Goal: Contribute content: Contribute content

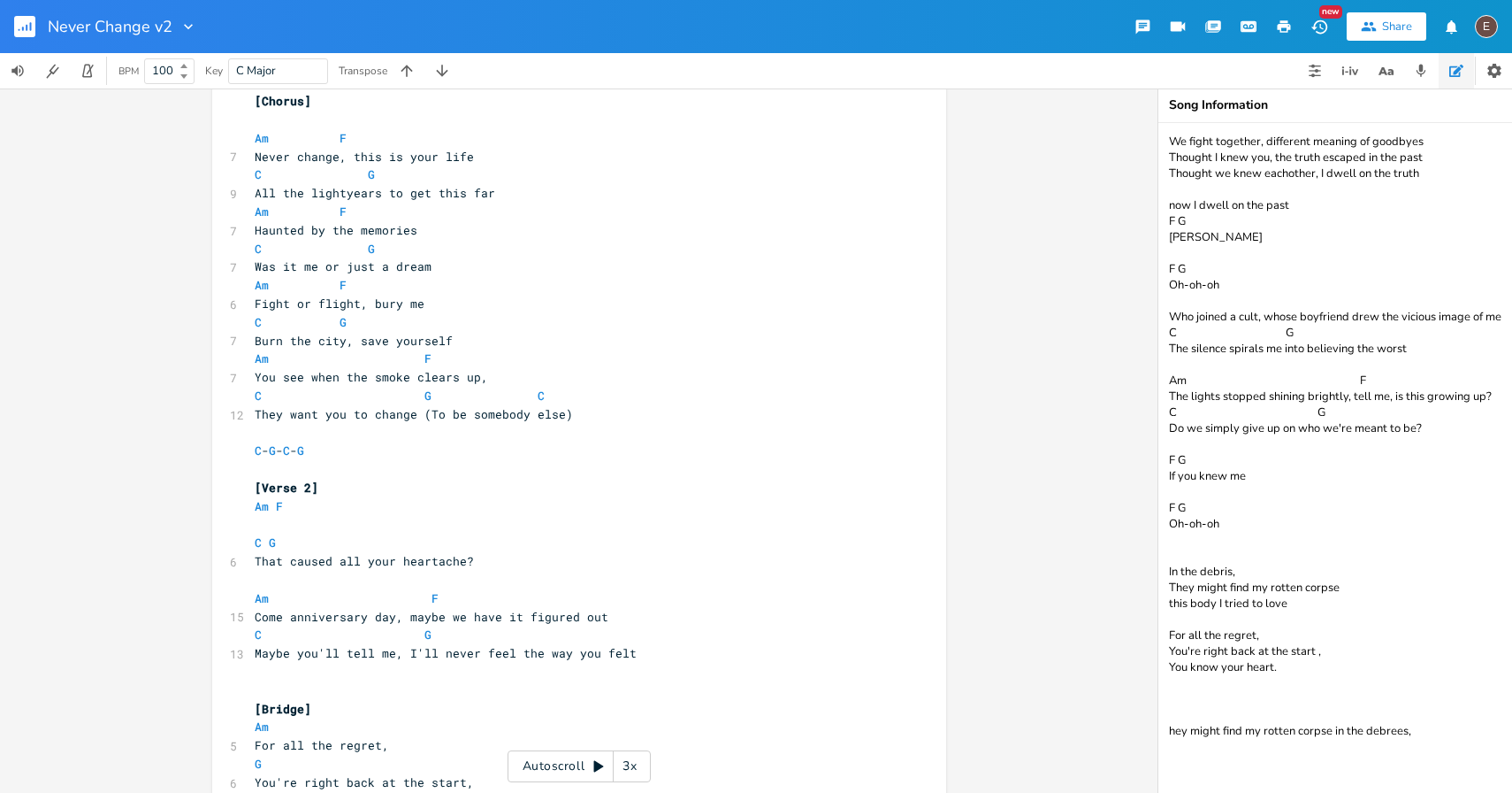
scroll to position [652, 0]
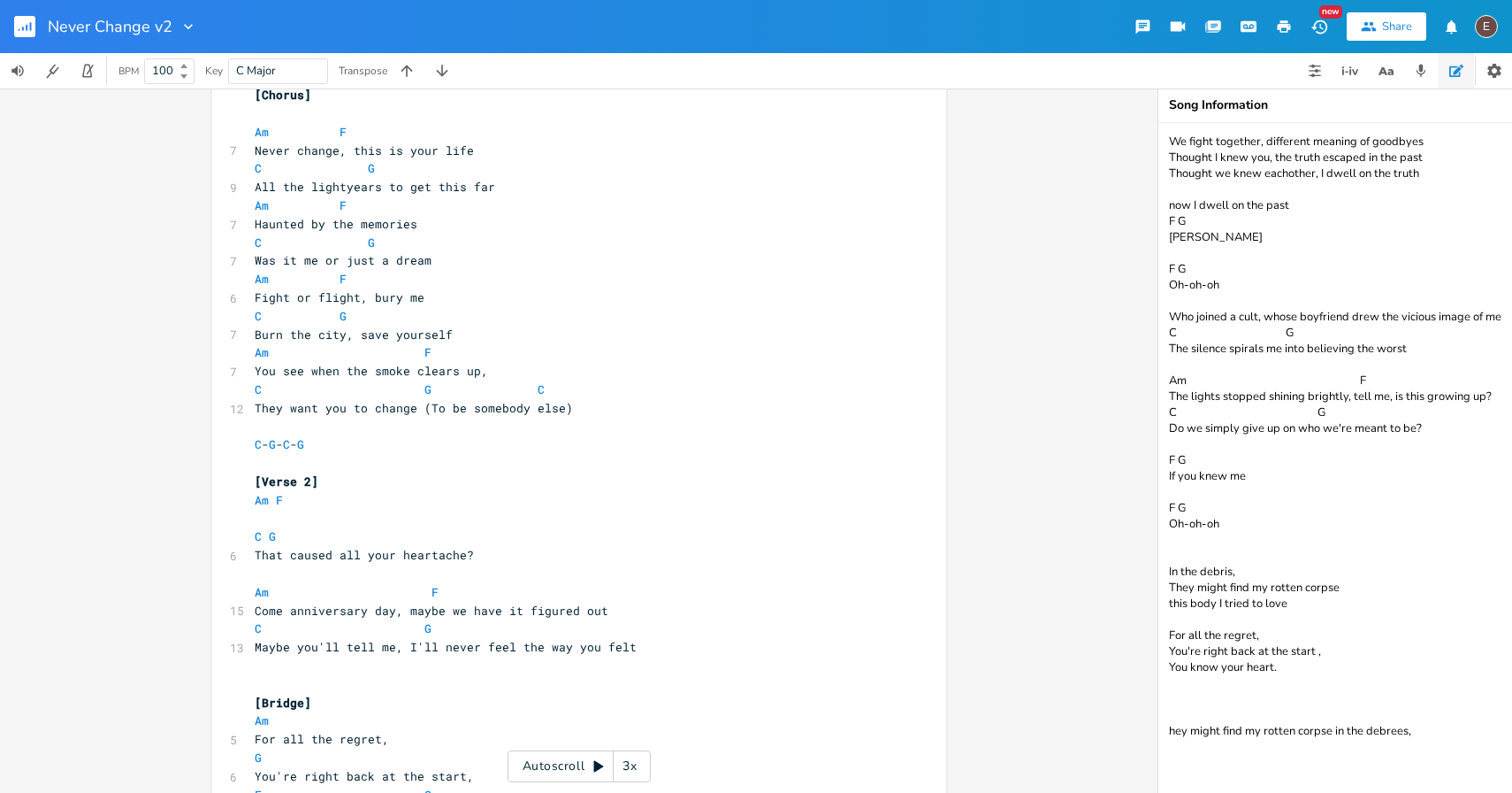
click at [17, 24] on rect "button" at bounding box center [24, 26] width 21 height 21
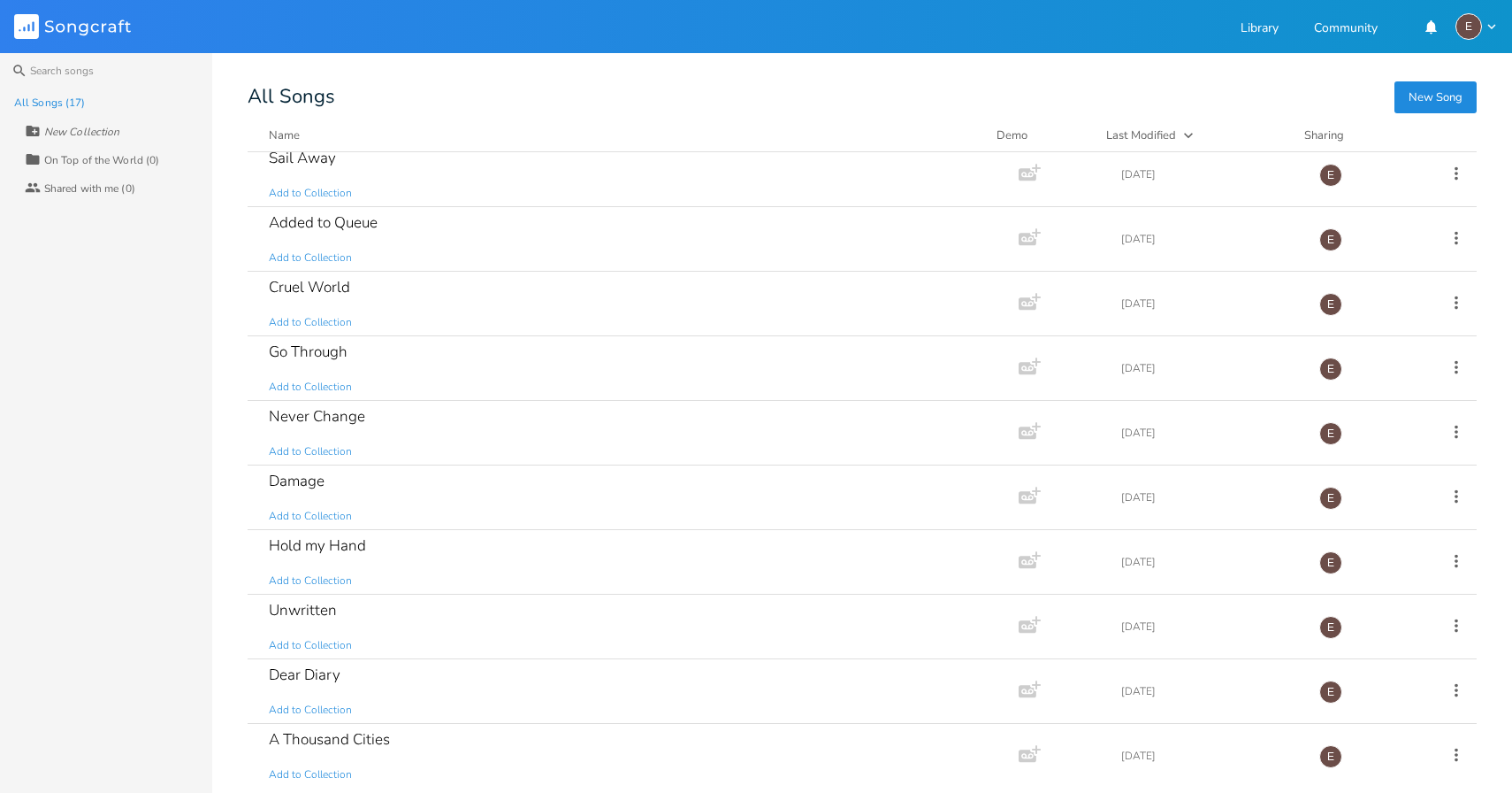
scroll to position [472, 0]
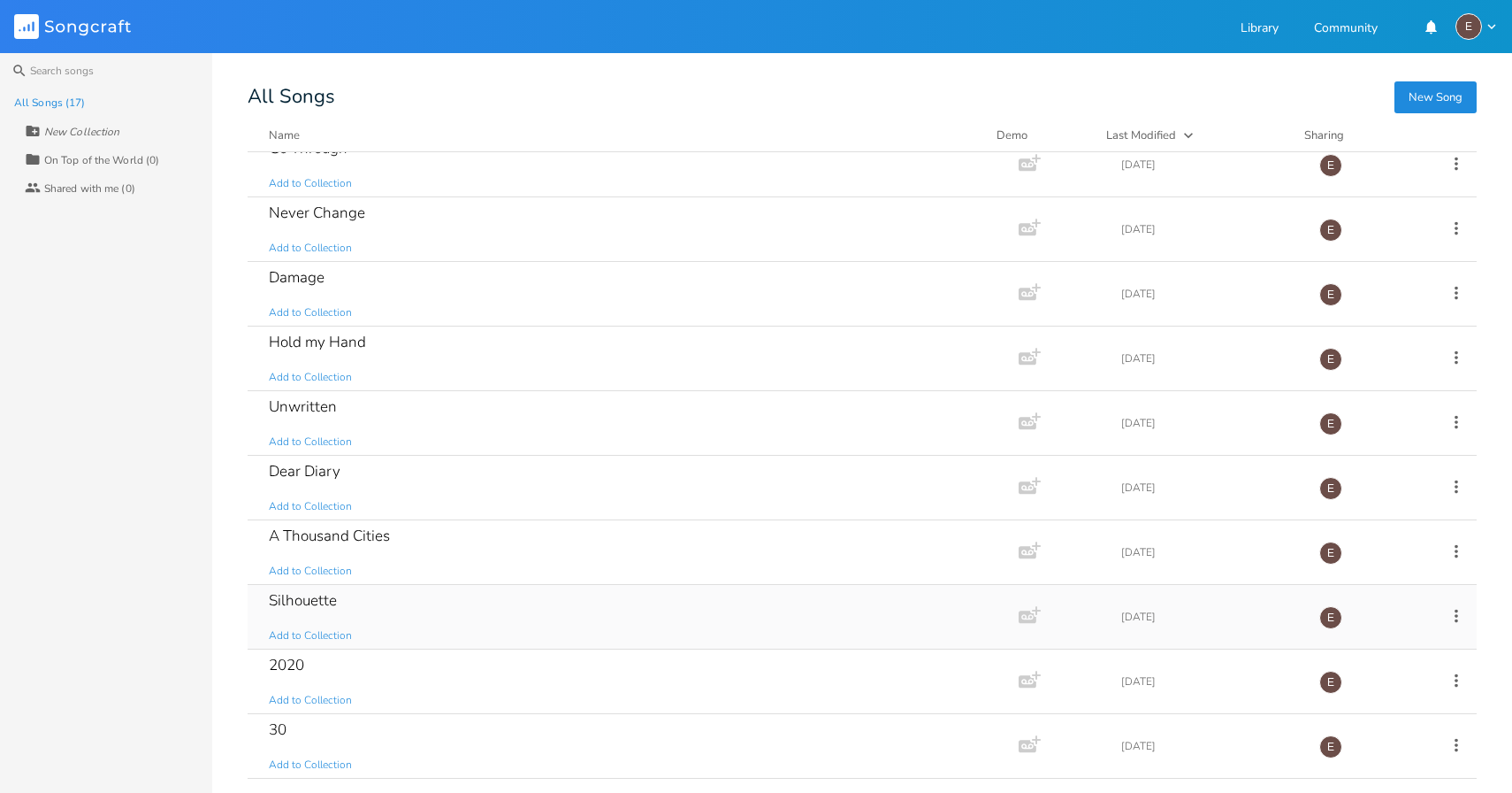
click at [310, 594] on div "Silhouette" at bounding box center [303, 600] width 68 height 15
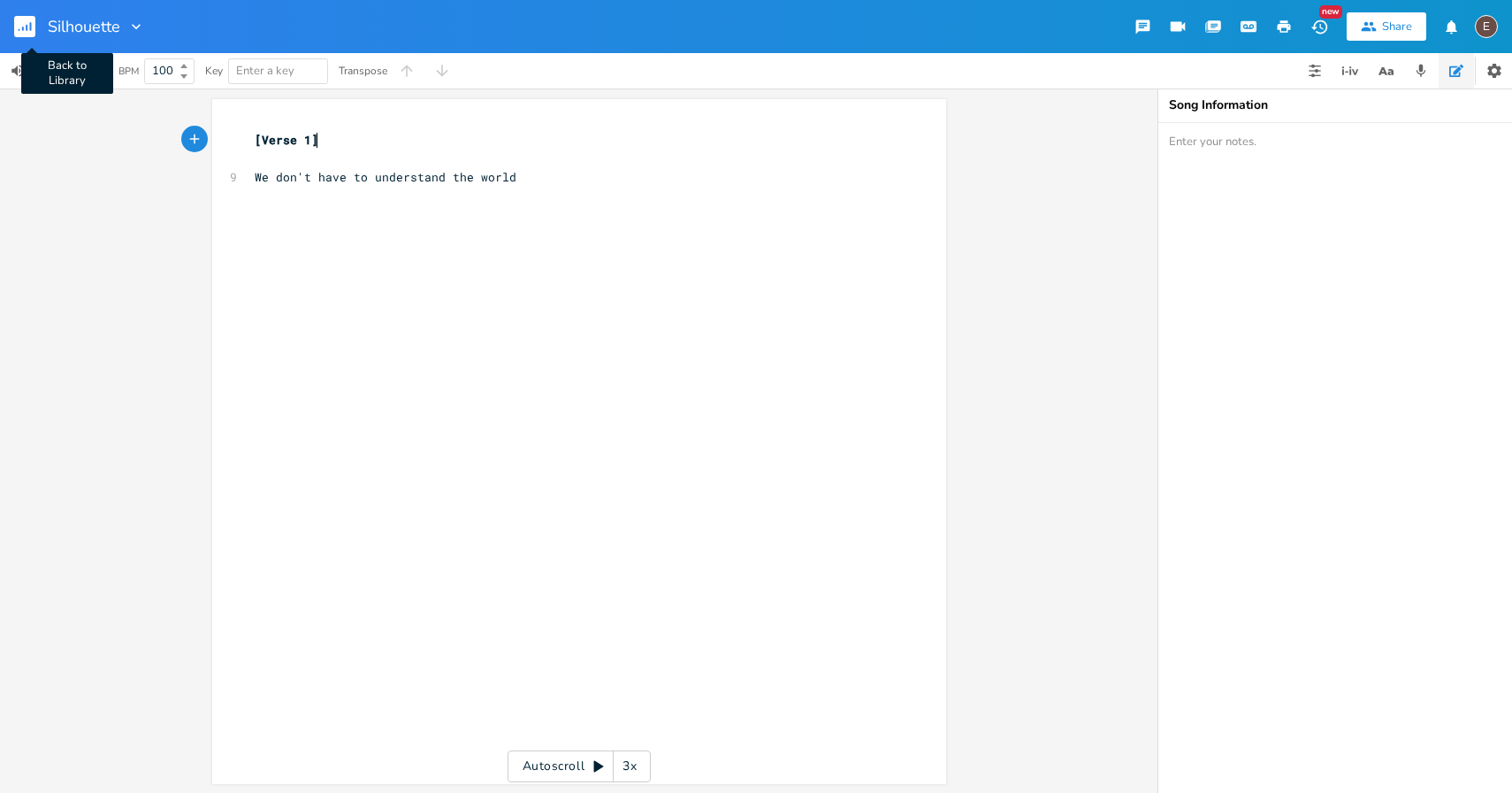
click at [17, 29] on rect "button" at bounding box center [24, 26] width 21 height 21
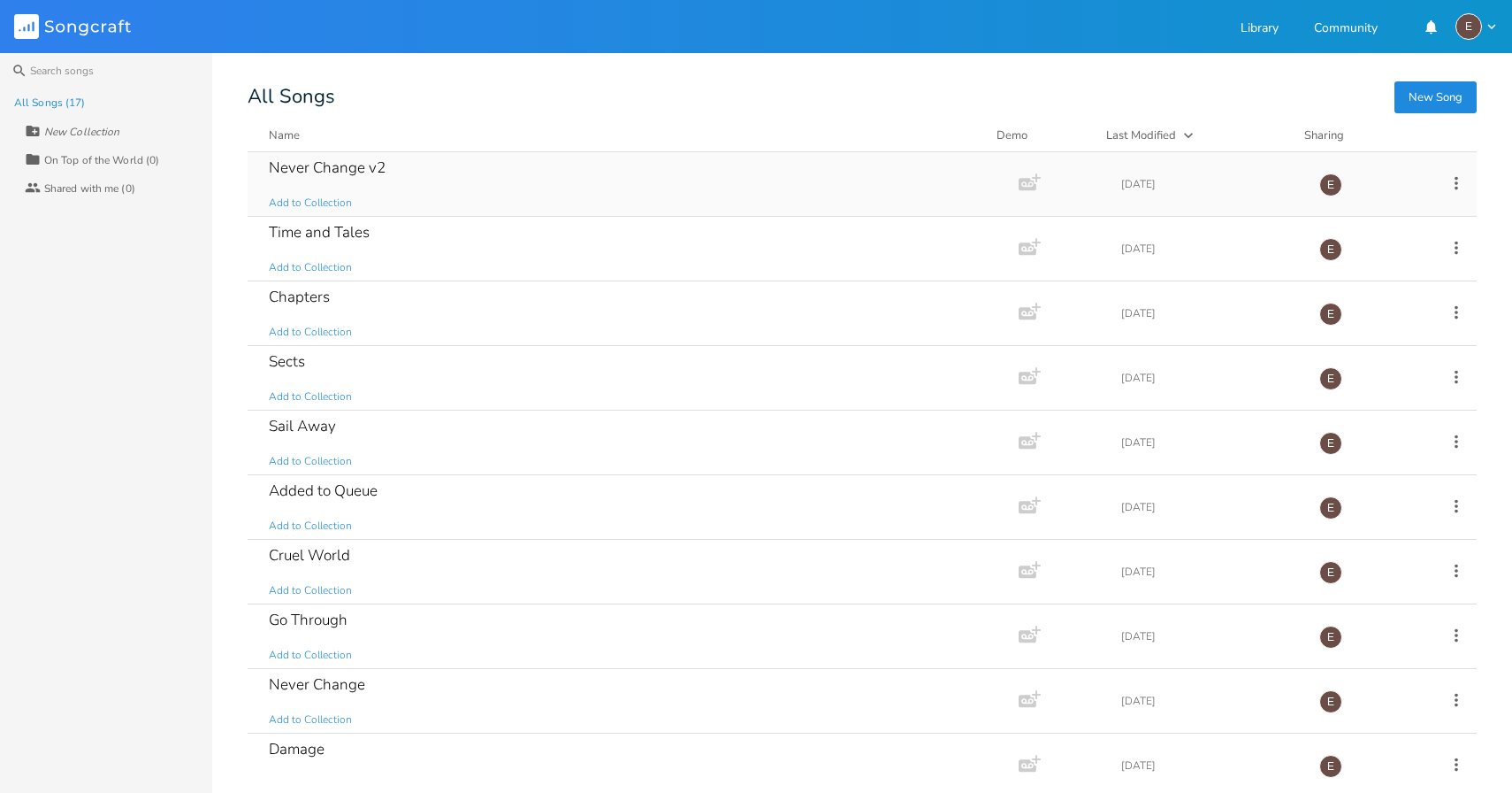
click at [522, 174] on div "Never Change v2 Add to Collection" at bounding box center [630, 183] width 722 height 64
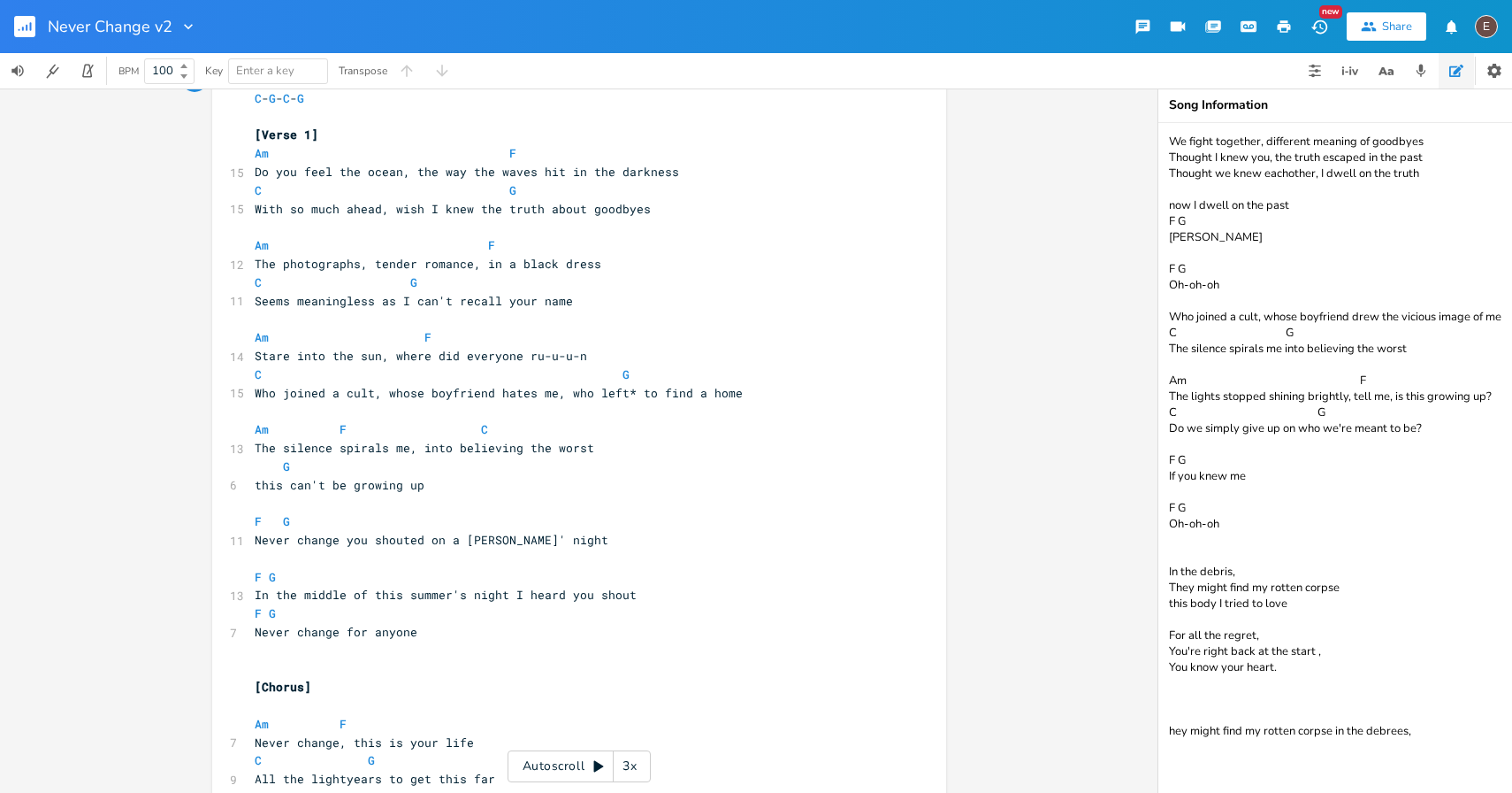
scroll to position [66, 0]
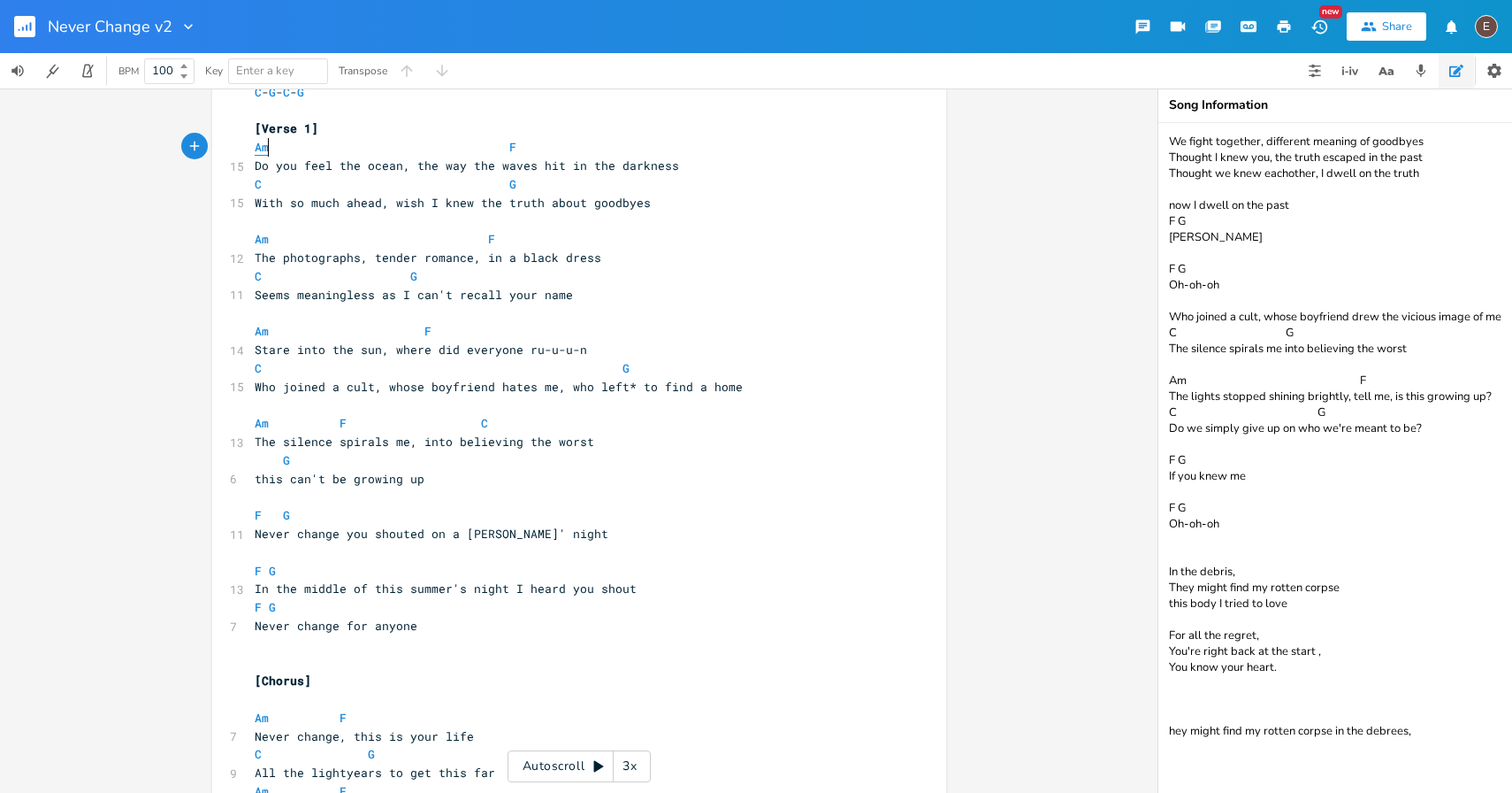
type textarea "m"
drag, startPoint x: 267, startPoint y: 152, endPoint x: 256, endPoint y: 151, distance: 11.0
click at [256, 151] on span "Am F" at bounding box center [386, 146] width 262 height 16
click at [375, 282] on span at bounding box center [382, 276] width 29 height 18
type textarea "[Intro] C - G - C - G [Verse 1] Am F Do you feel the ocean, the way the waves h…"
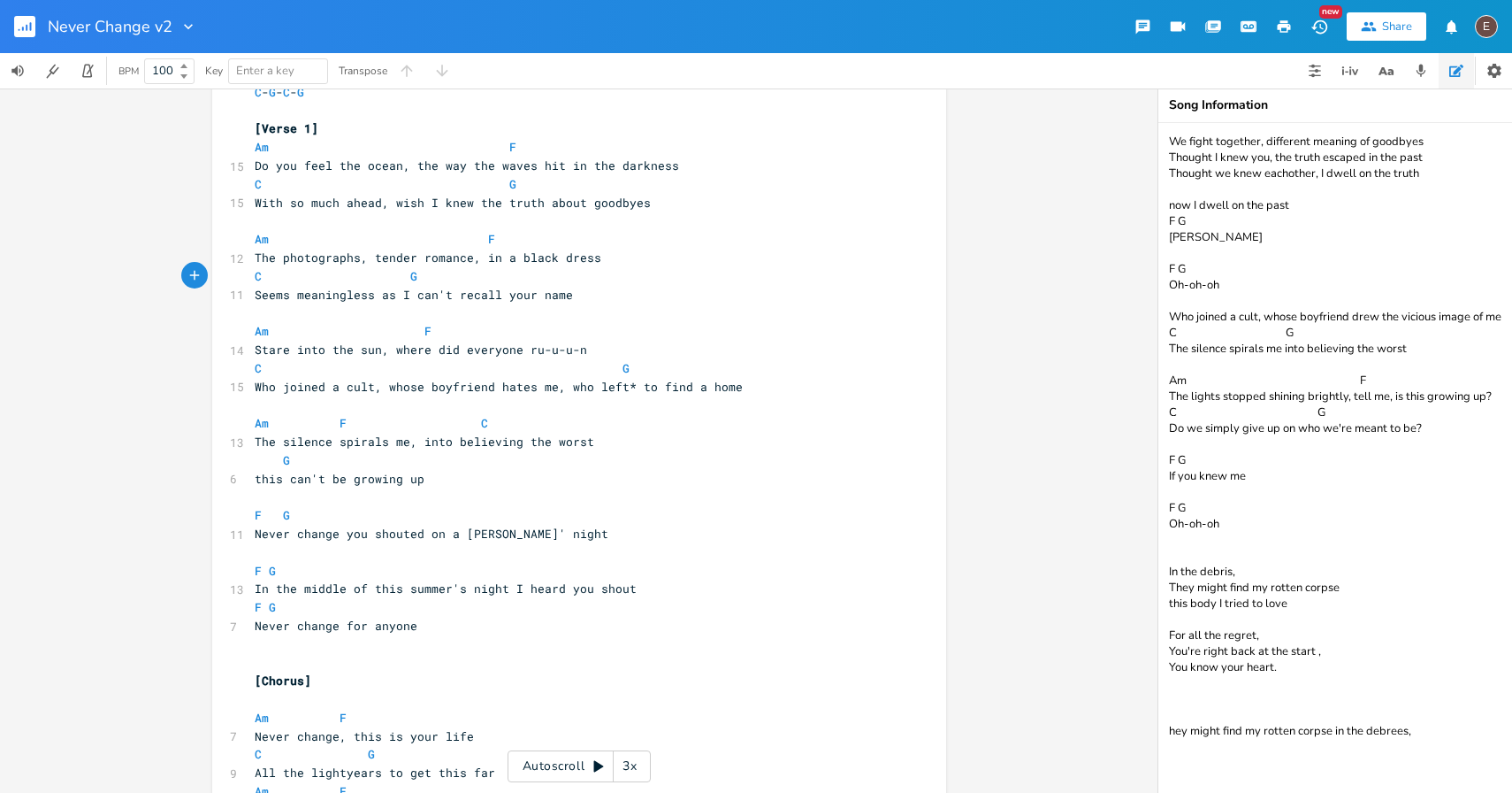
scroll to position [5932, 0]
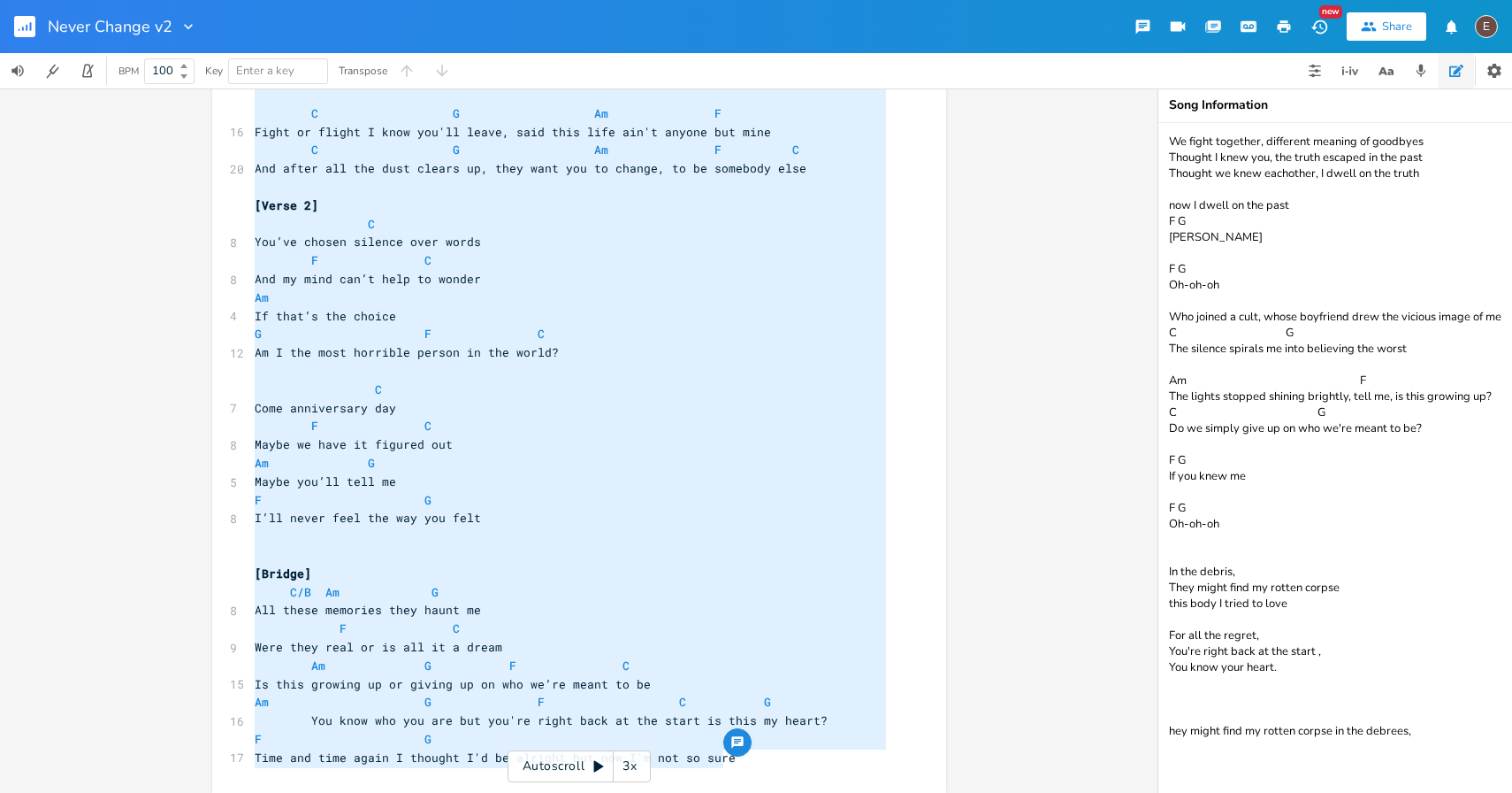
click at [368, 290] on pre "Am" at bounding box center [570, 297] width 638 height 18
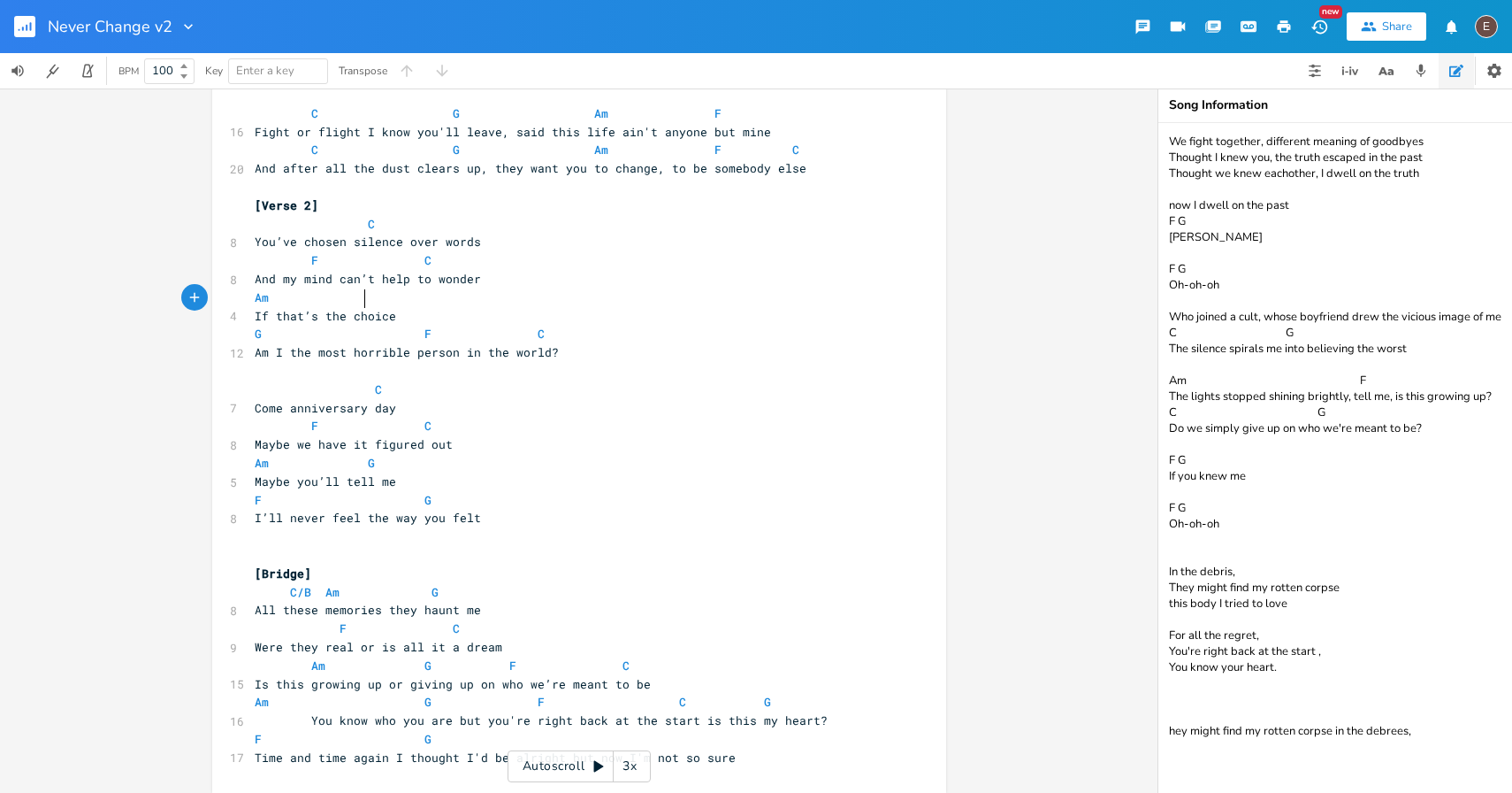
type textarea "[Intro] C - G - C - G [Verse 1] Am F Do you feel the ocean, the way the waves h…"
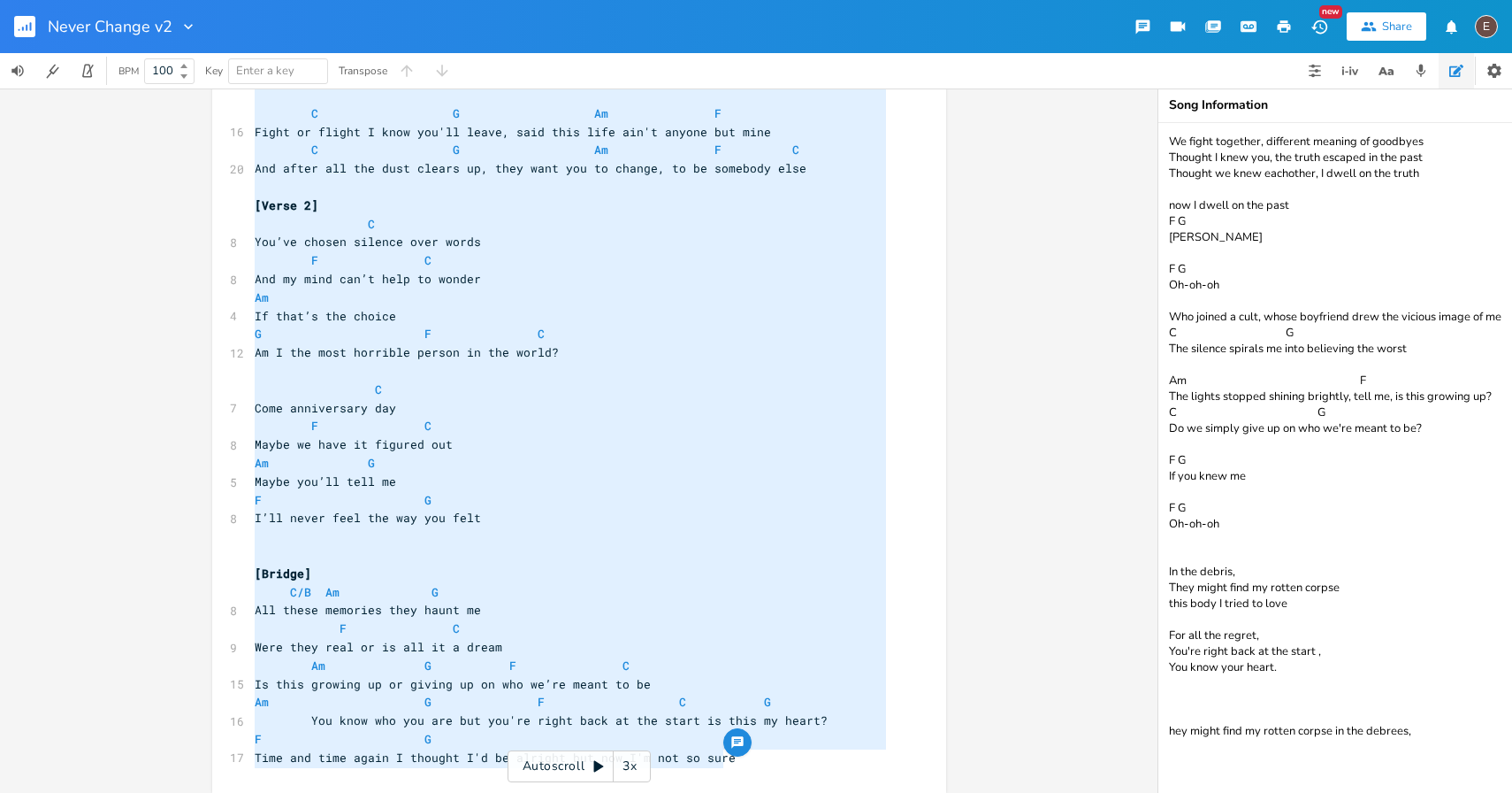
click at [381, 280] on span "And my mind can’t help to wonder" at bounding box center [368, 278] width 227 height 16
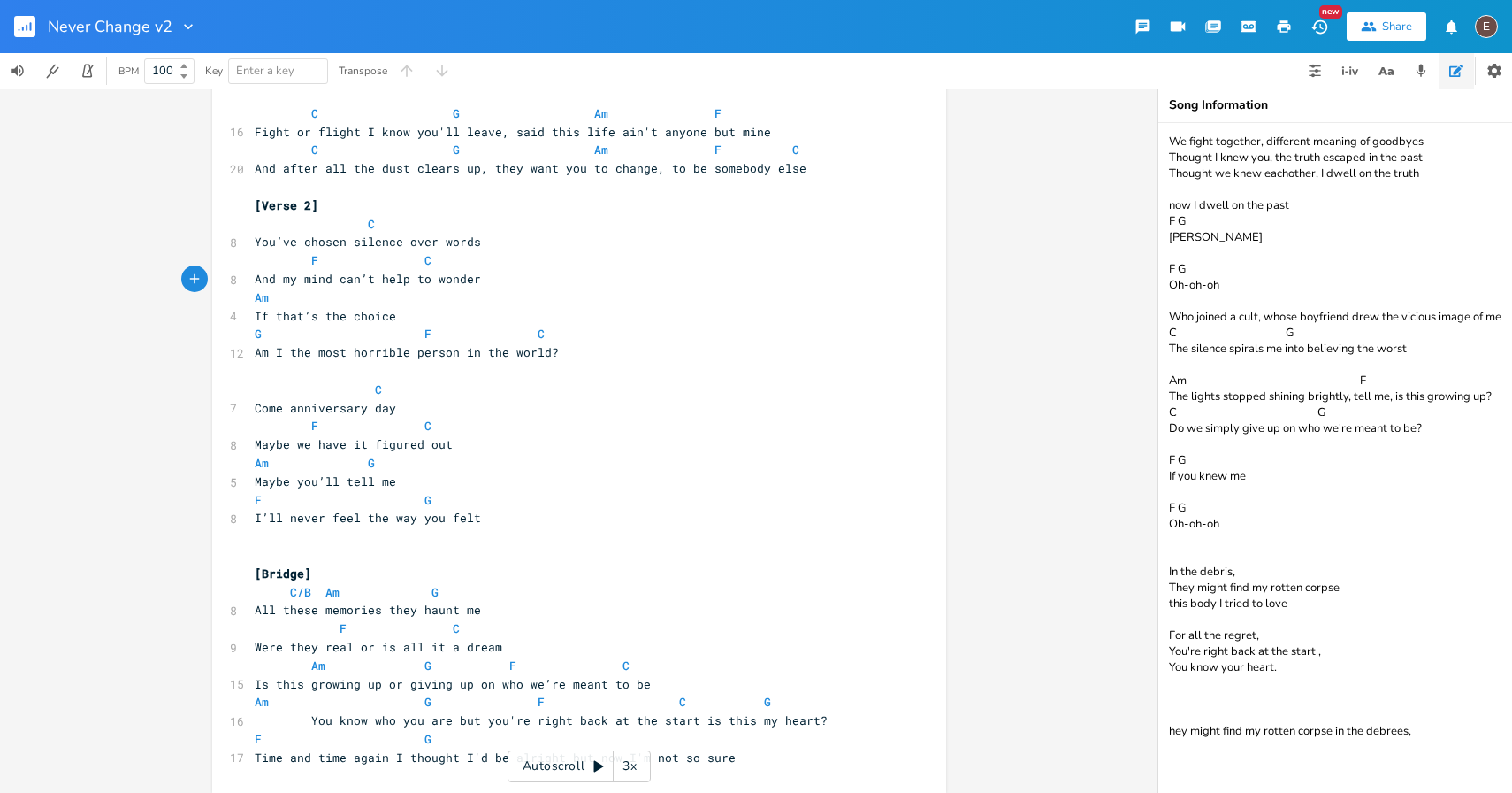
click at [29, 37] on button "button" at bounding box center [31, 27] width 35 height 42
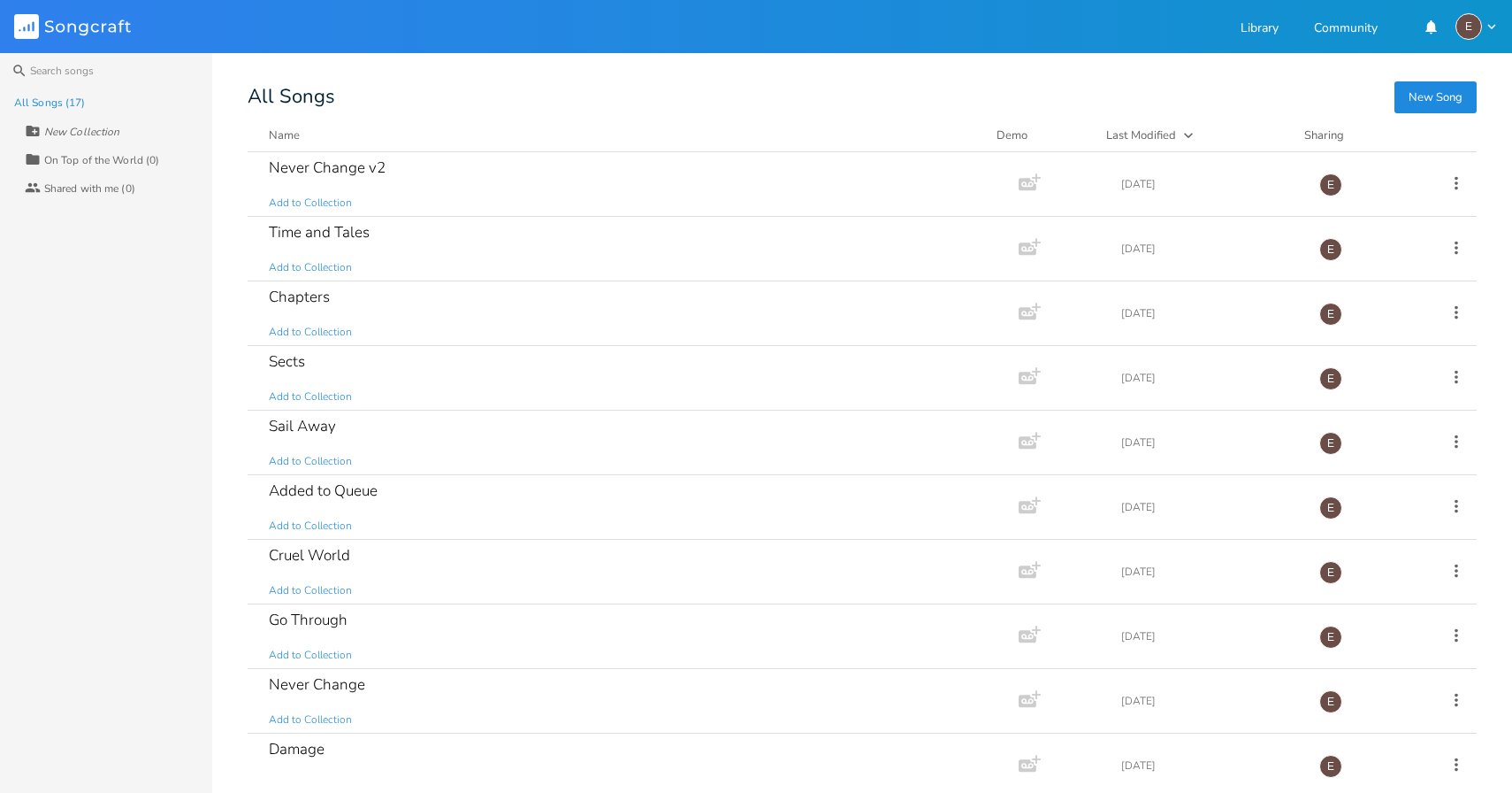
click at [1471, 106] on button "New Song" at bounding box center [1436, 97] width 82 height 32
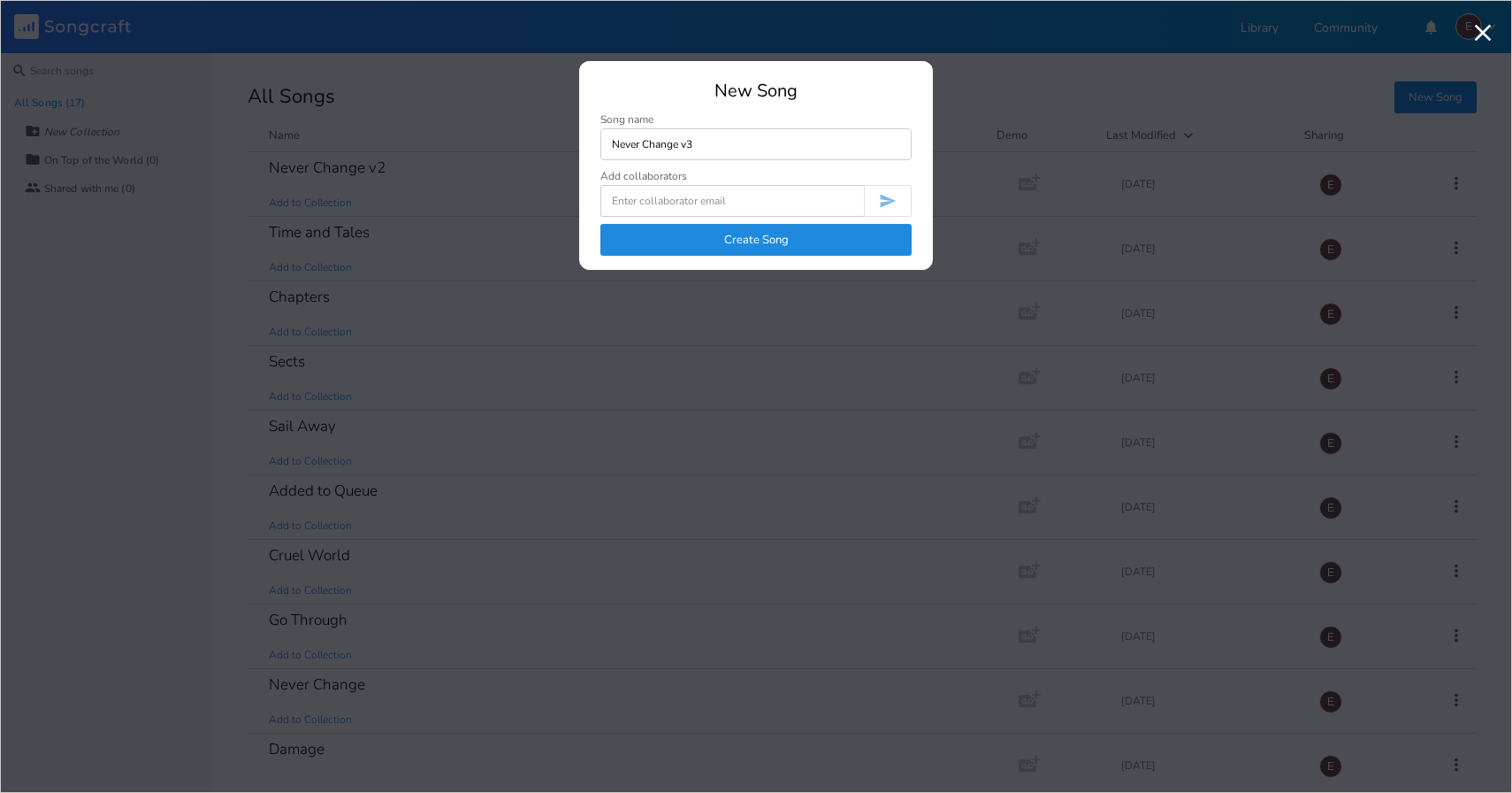
type input "Never Change v3"
click at [699, 239] on button "Create Song" at bounding box center [756, 239] width 311 height 32
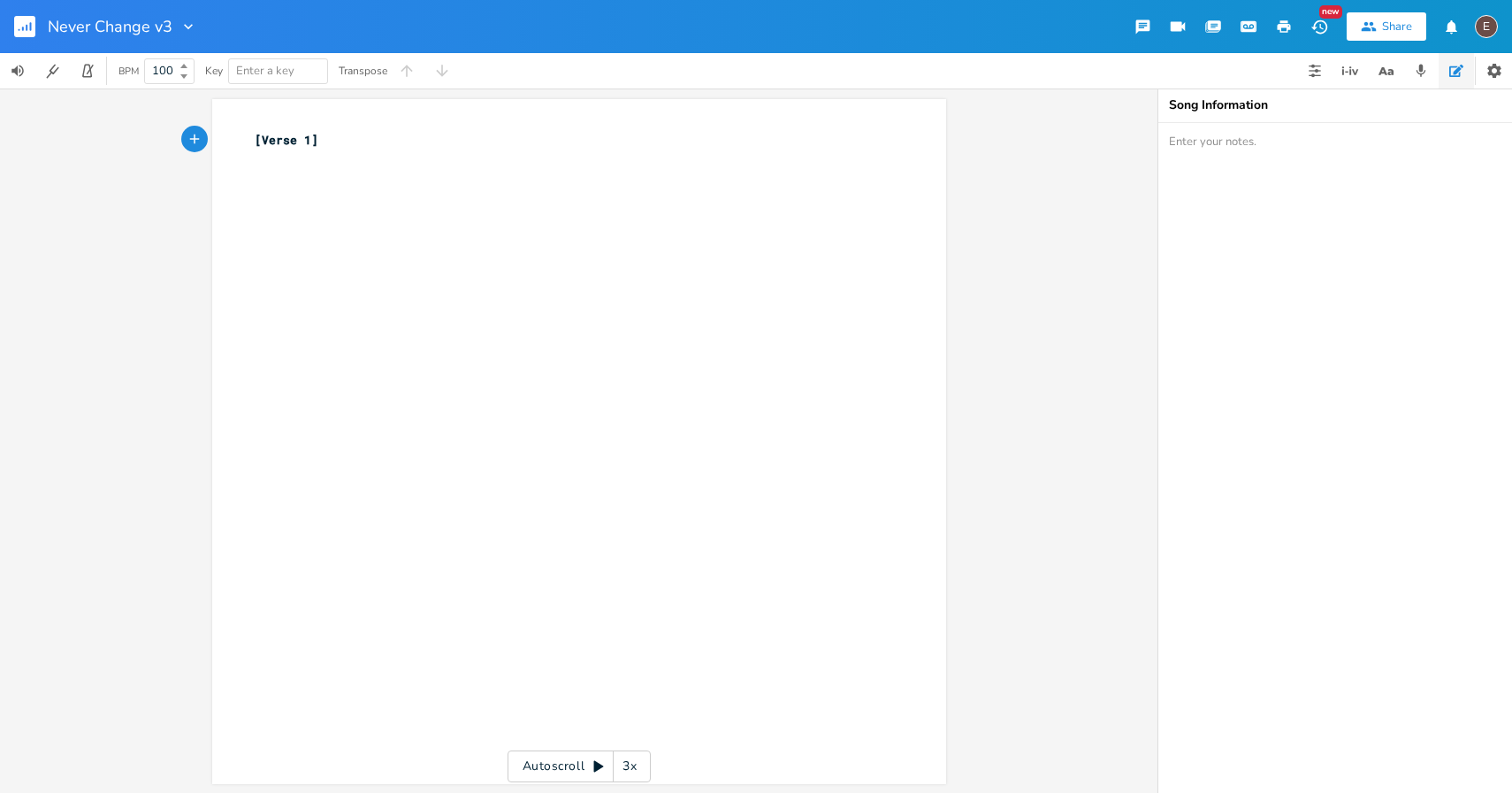
type textarea "[Verse 1]"
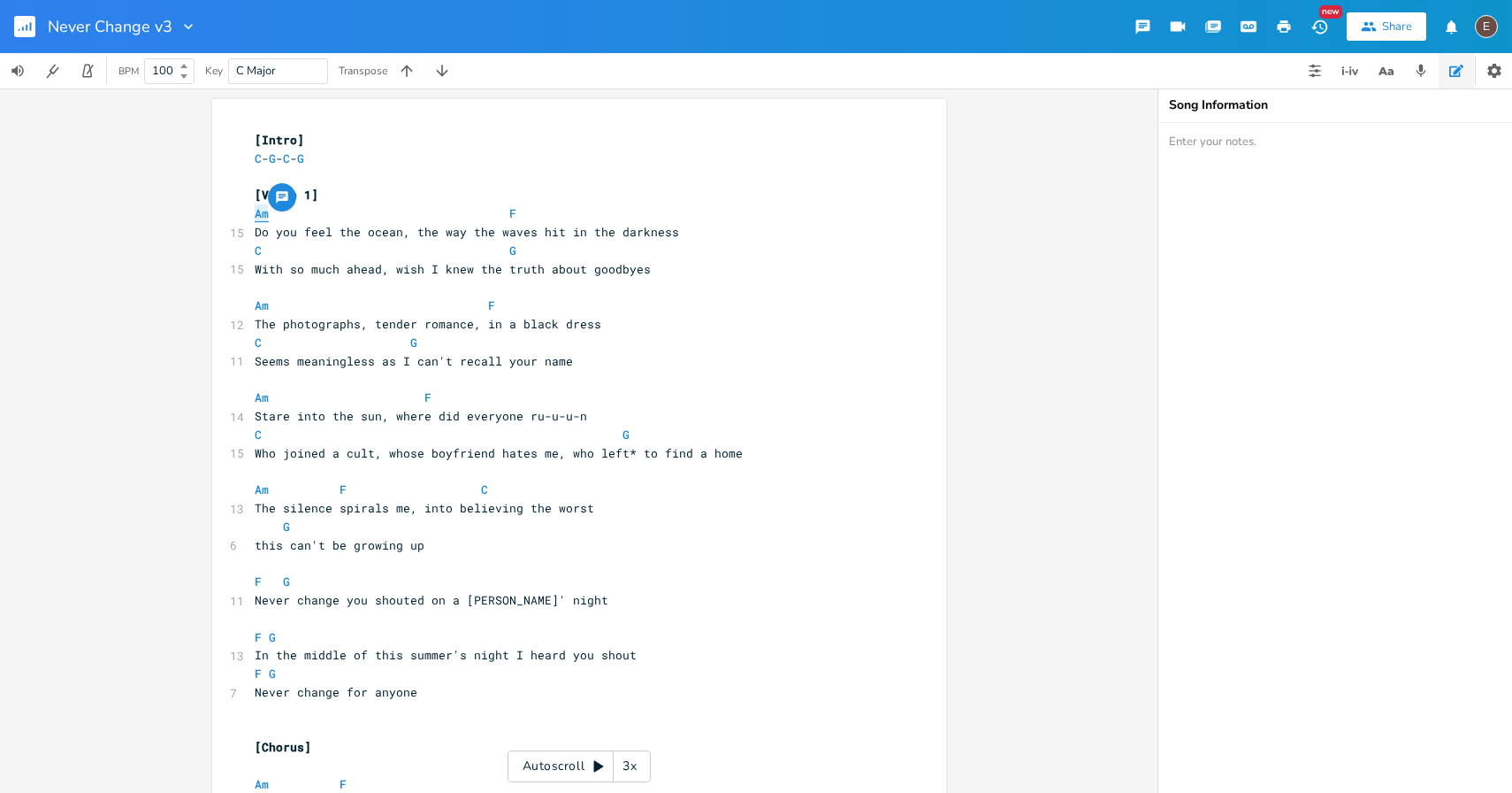
drag, startPoint x: 267, startPoint y: 216, endPoint x: 251, endPoint y: 216, distance: 16.0
click at [255, 216] on span "Am F" at bounding box center [386, 213] width 262 height 16
type textarea "G"
drag, startPoint x: 515, startPoint y: 223, endPoint x: 499, endPoint y: 223, distance: 16.0
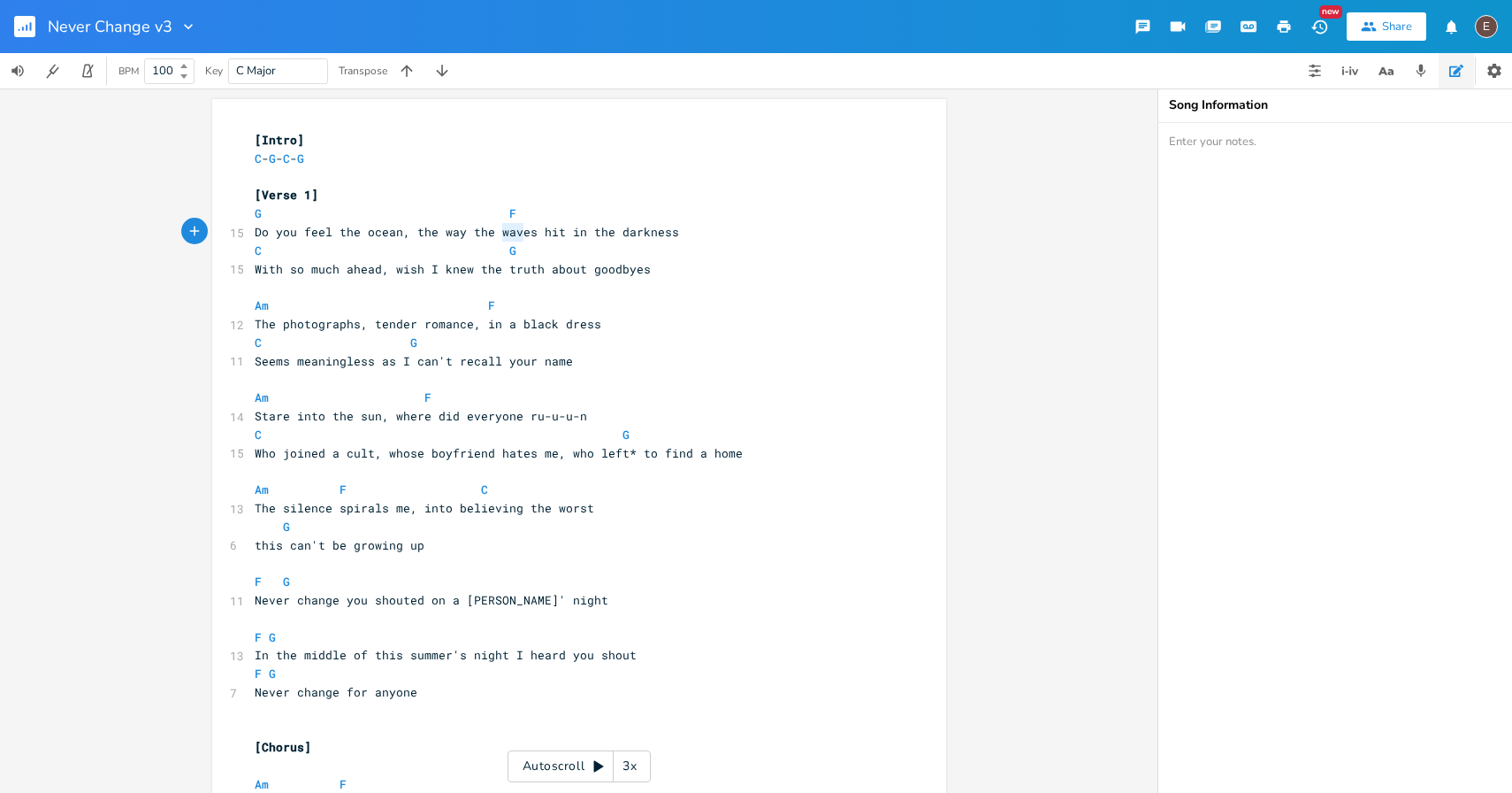
click at [498, 223] on pre "Do you feel the ocean, the way the waves hit in the darkness" at bounding box center [570, 232] width 638 height 18
type textarea "ave"
drag, startPoint x: 520, startPoint y: 222, endPoint x: 486, endPoint y: 217, distance: 34.4
click at [487, 217] on span at bounding box center [494, 214] width 29 height 18
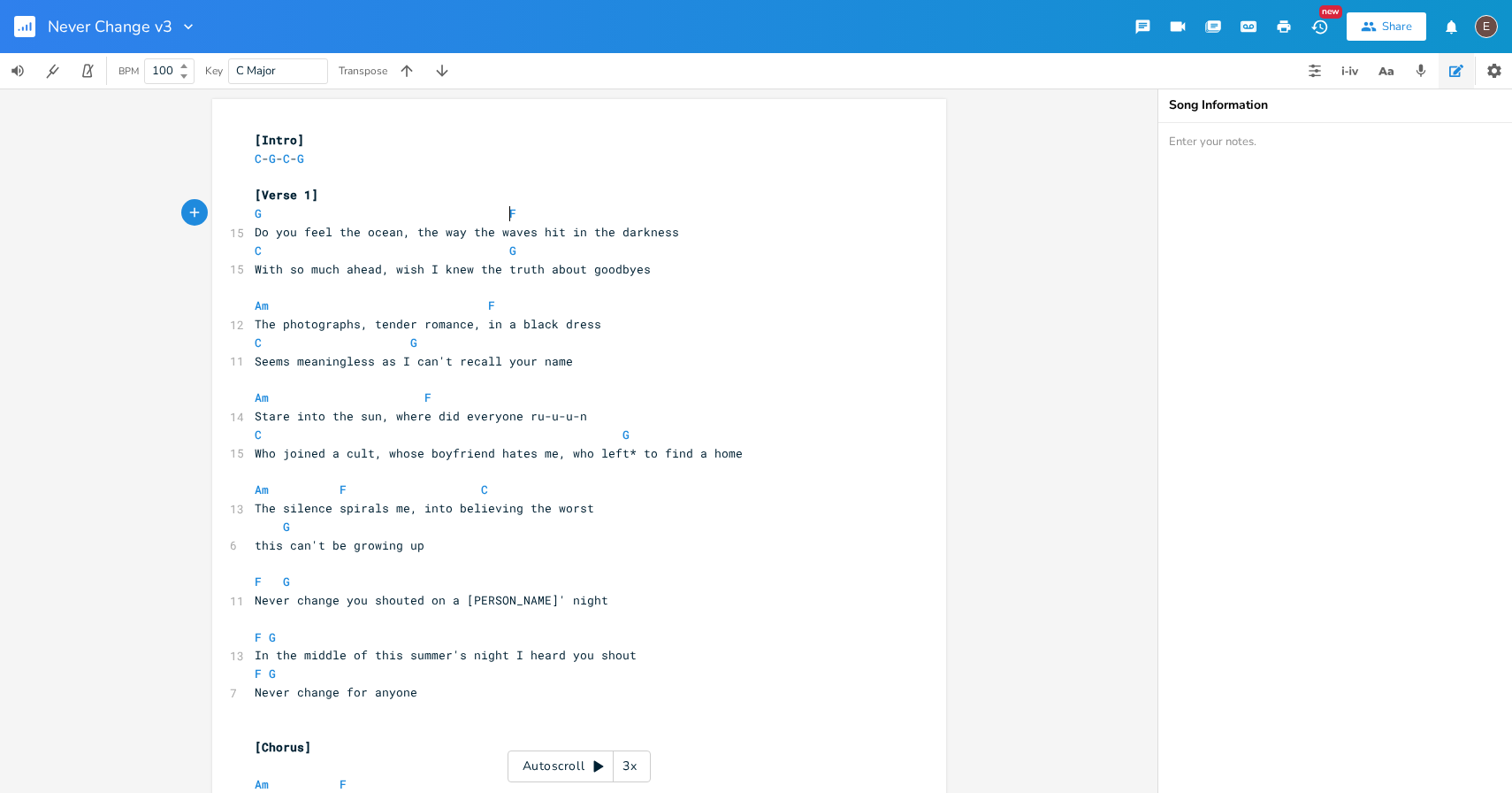
click at [520, 217] on pre "G F" at bounding box center [570, 214] width 638 height 18
type textarea "C"
type textarea "G"
click at [368, 257] on span at bounding box center [382, 251] width 29 height 18
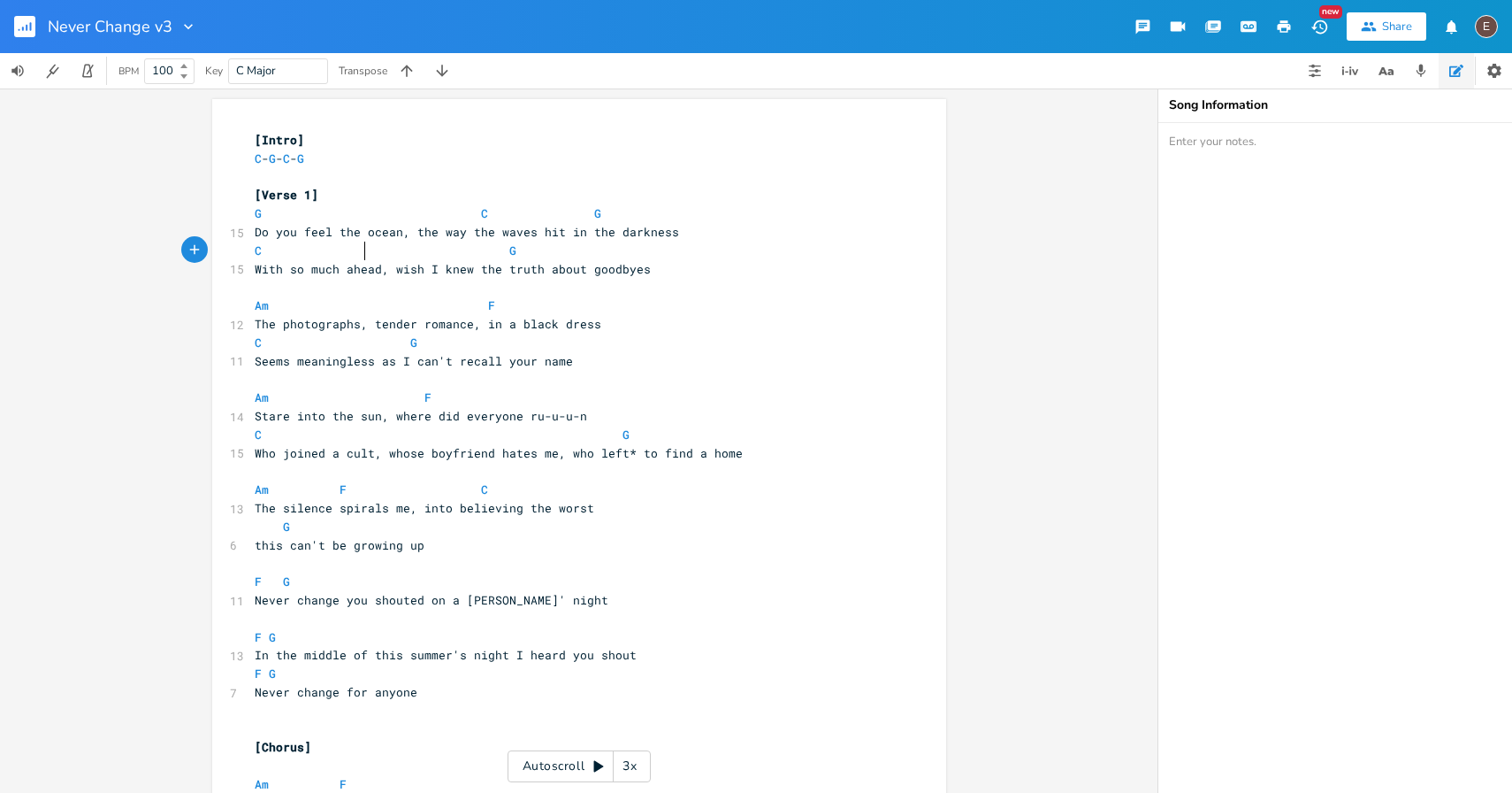
click at [340, 257] on span at bounding box center [354, 251] width 29 height 18
click at [293, 260] on pre "With so much ahead, wish I knew the truth about goodbyes" at bounding box center [570, 269] width 638 height 18
type textarea "Em"
type textarea "C"
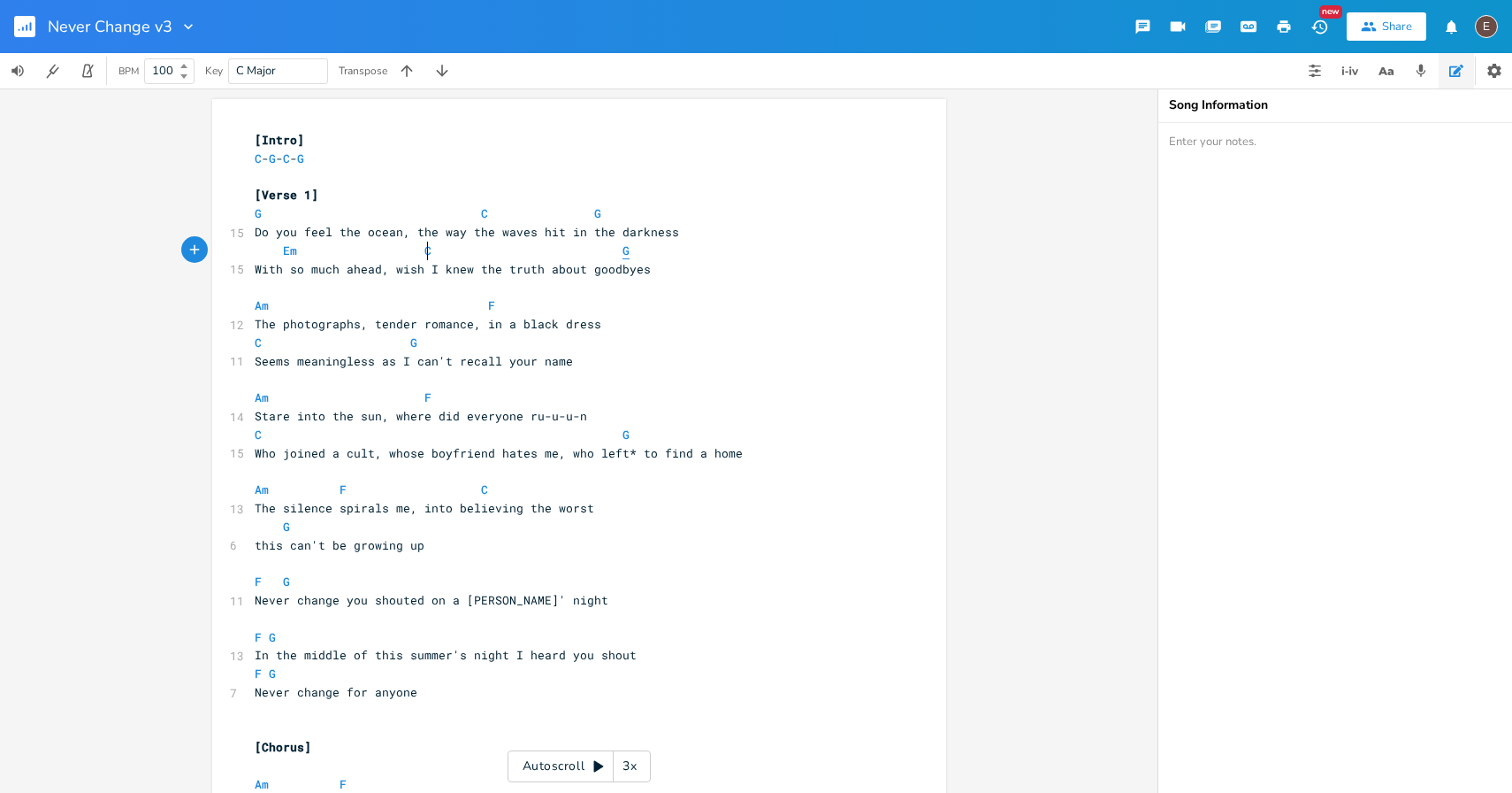
scroll to position [0, 8]
click at [637, 252] on pre "Em C G" at bounding box center [570, 251] width 638 height 18
type textarea "D"
click at [710, 251] on pre "Em C D" at bounding box center [570, 251] width 638 height 18
click at [785, 216] on pre "G C G" at bounding box center [570, 214] width 638 height 18
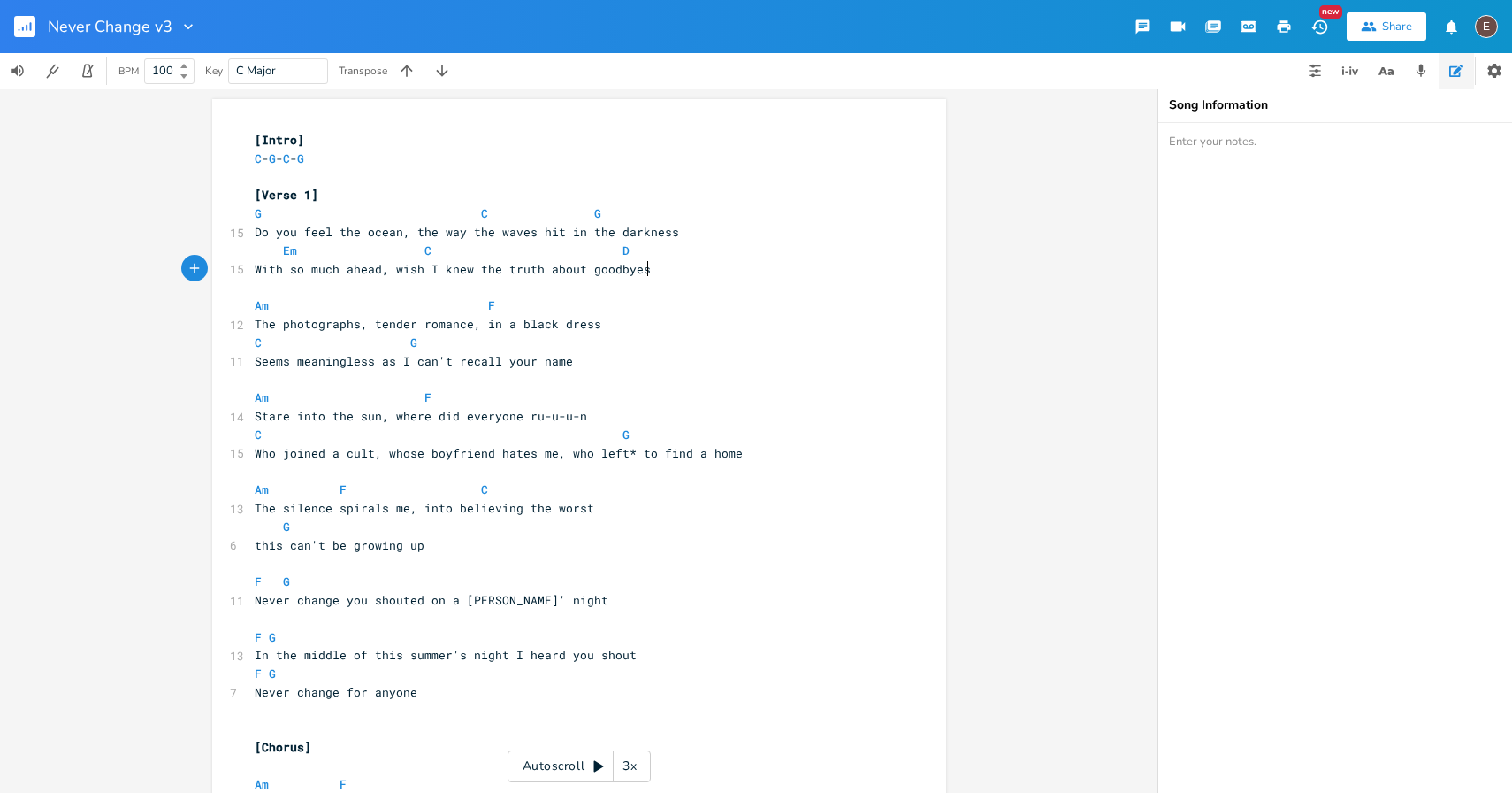
click at [778, 261] on pre "With so much ahead, wish I knew the truth about goodbyes" at bounding box center [570, 269] width 638 height 18
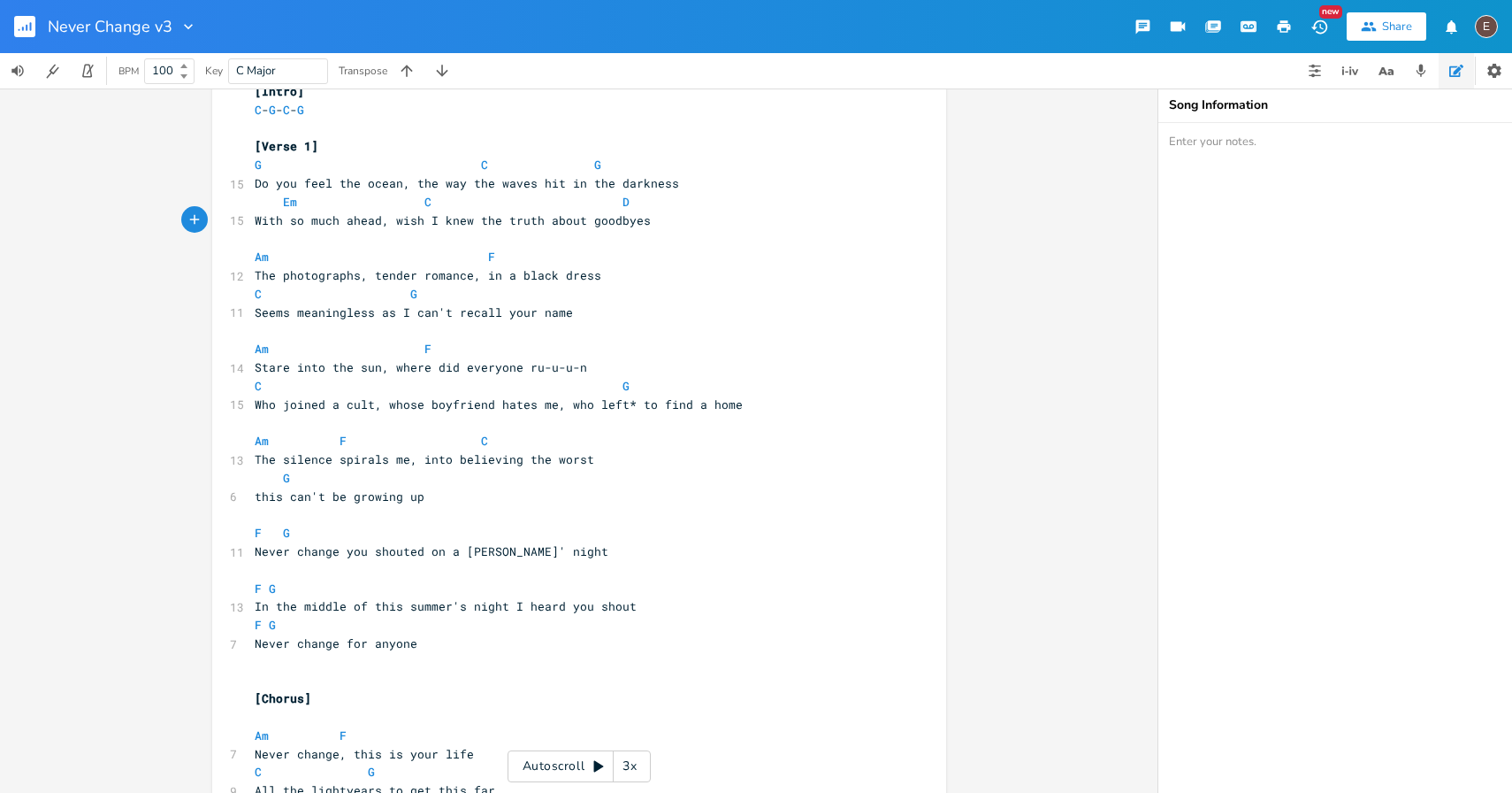
scroll to position [0, 0]
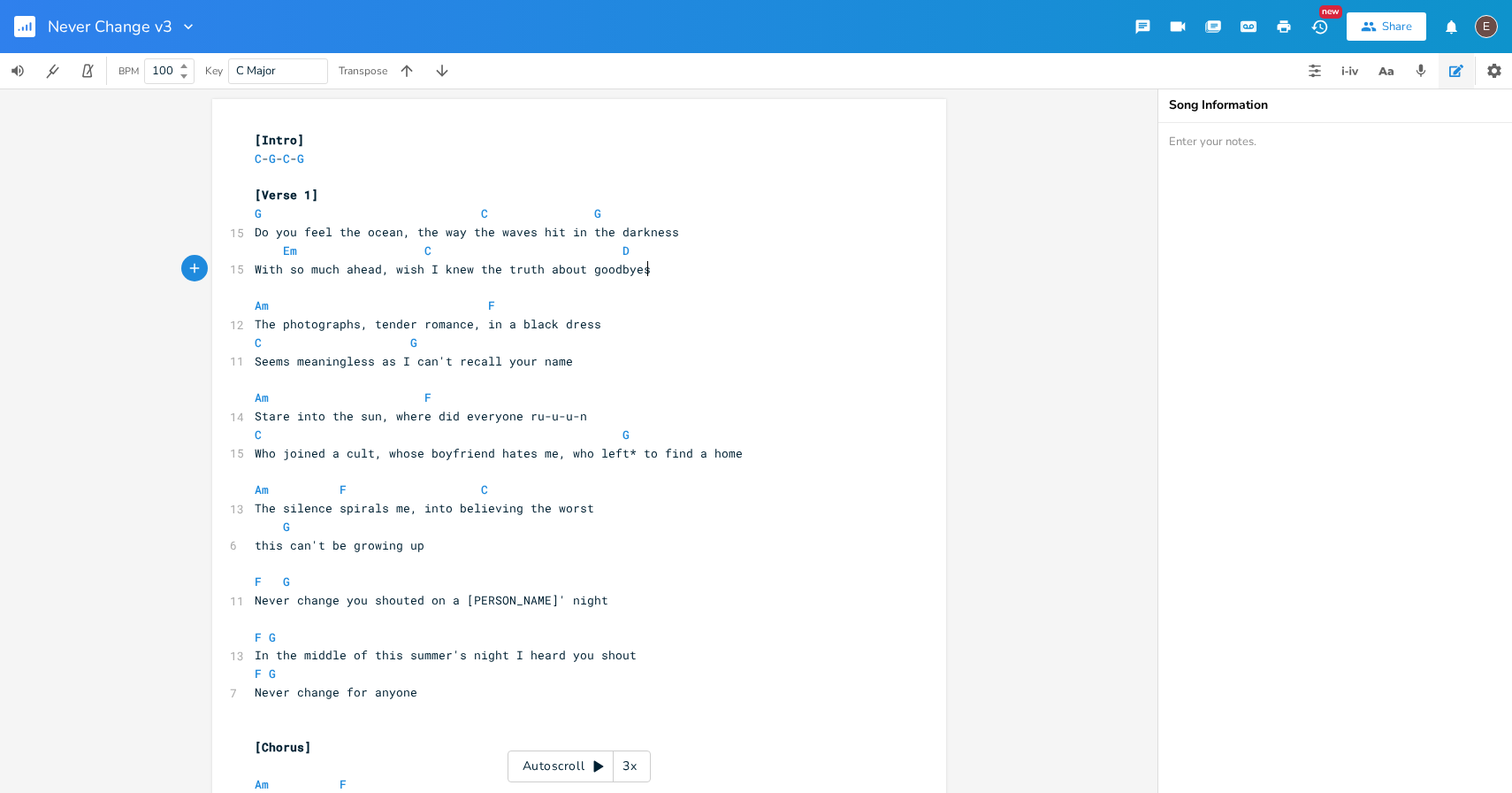
click at [286, 307] on span at bounding box center [297, 306] width 29 height 18
type textarea "Am"
drag, startPoint x: 268, startPoint y: 309, endPoint x: 250, endPoint y: 309, distance: 18.0
click at [255, 309] on span "Am F" at bounding box center [375, 305] width 240 height 16
click at [581, 335] on pre "C G" at bounding box center [570, 343] width 638 height 18
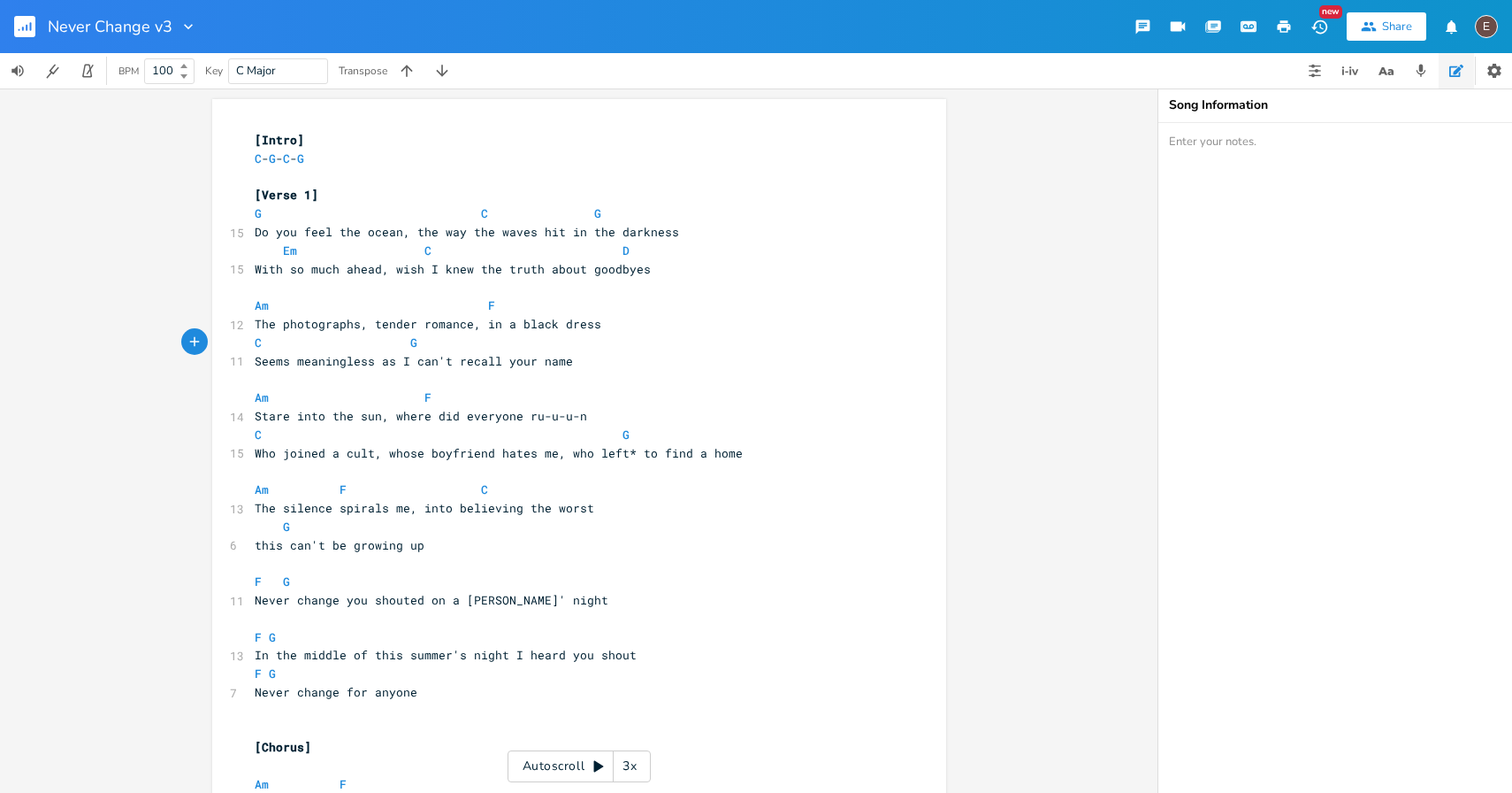
click at [269, 302] on span at bounding box center [275, 306] width 14 height 18
type textarea "G"
type textarea "C"
click at [618, 302] on pre "G C F" at bounding box center [570, 306] width 638 height 18
type textarea "G"
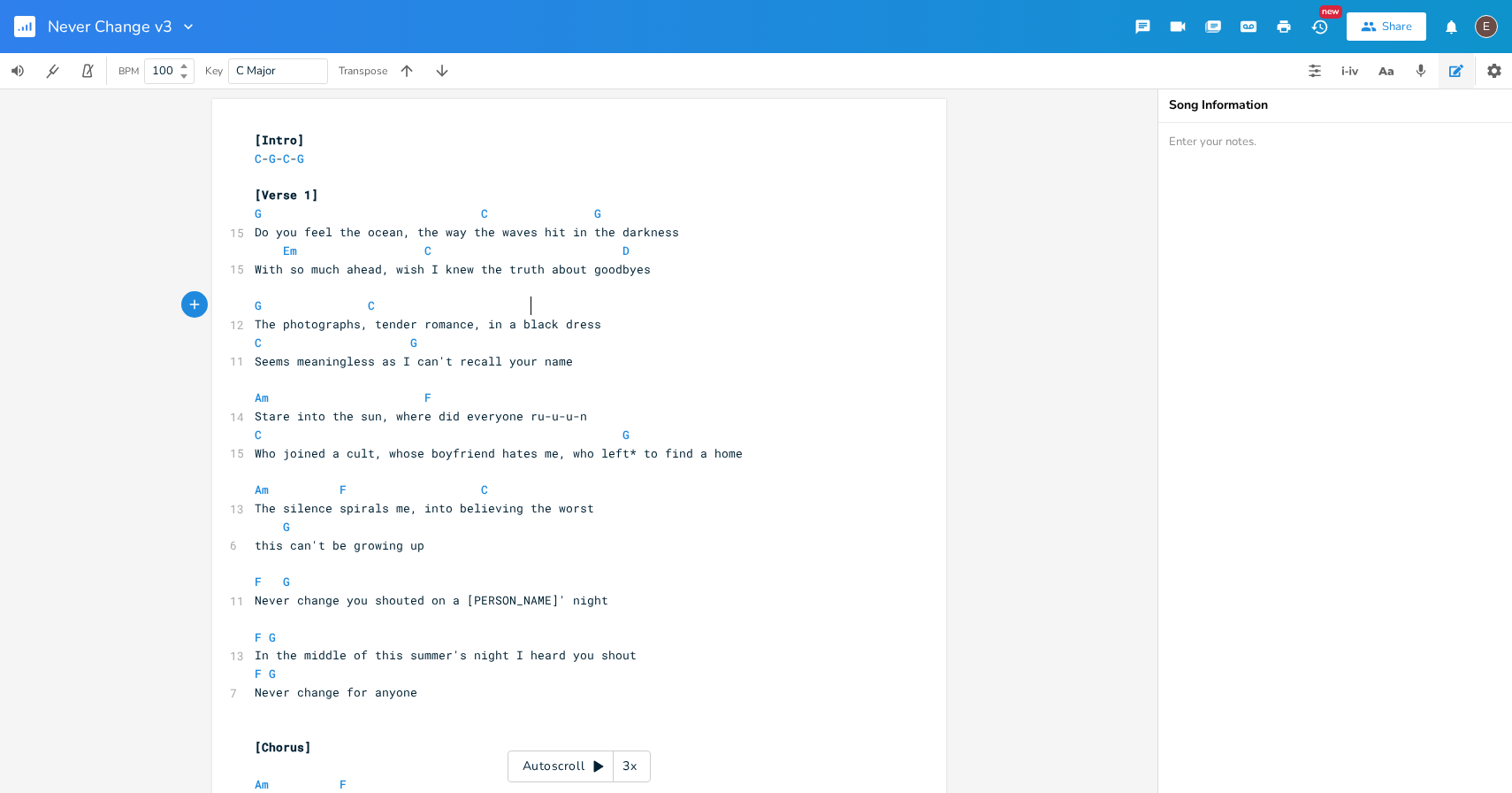
type textarea "G"
click at [358, 305] on span at bounding box center [354, 306] width 29 height 18
click at [265, 345] on span at bounding box center [272, 343] width 21 height 18
type textarea "Em"
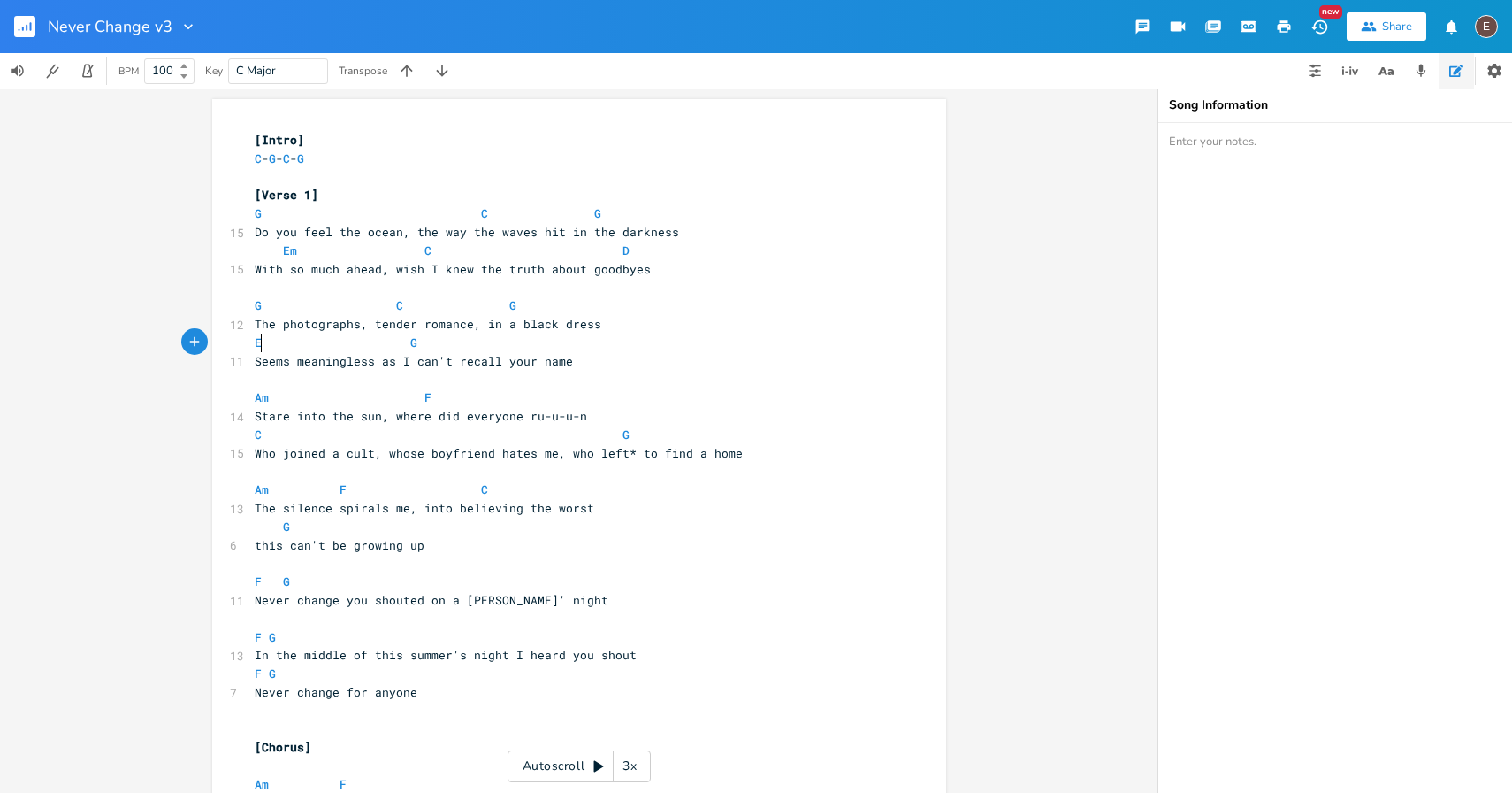
scroll to position [0, 16]
click at [411, 343] on span "G" at bounding box center [414, 343] width 7 height 17
type textarea "C"
type textarea "D"
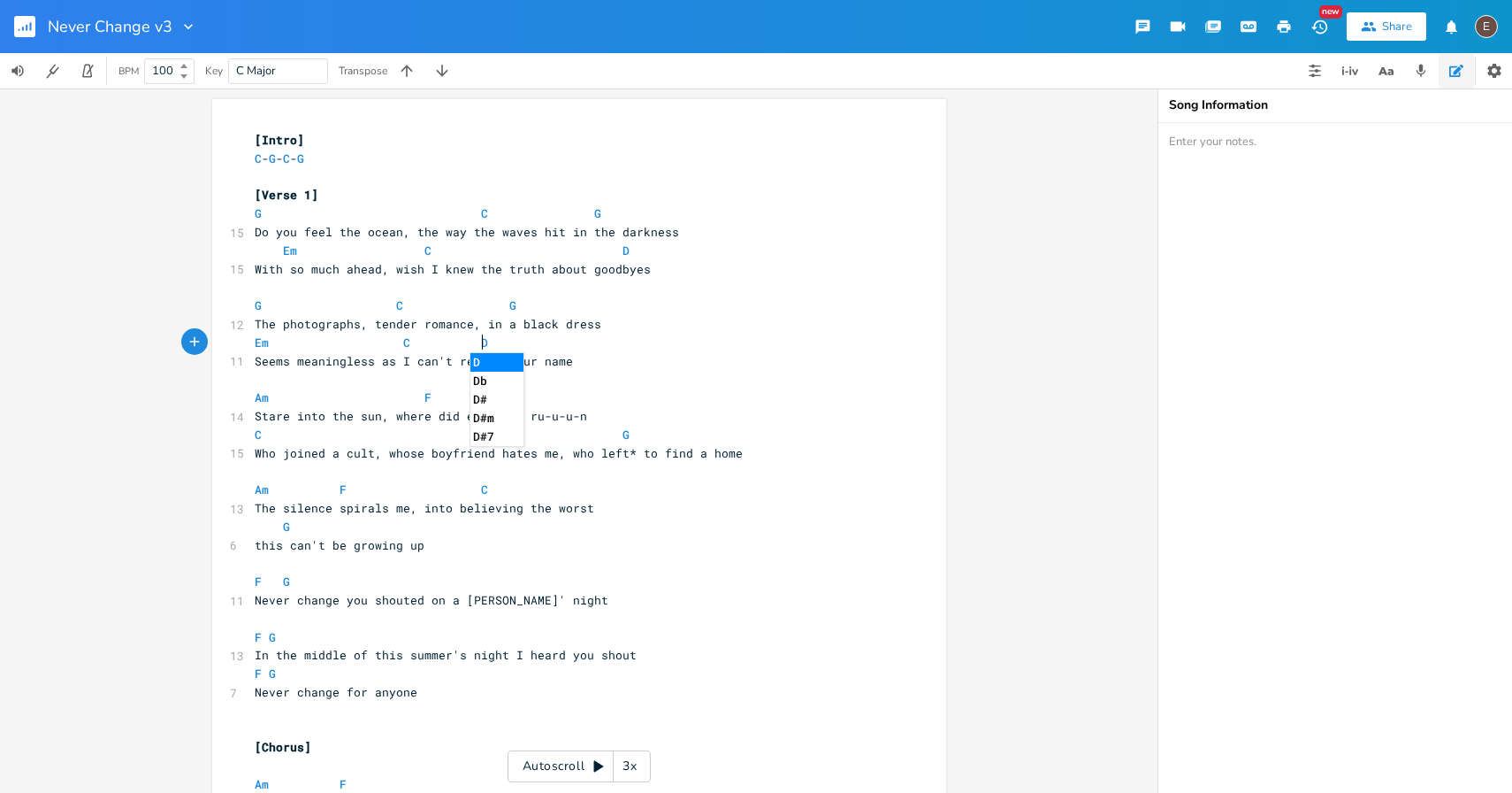
click at [305, 408] on span "Stare into the sun, where did everyone ru-u-u-n" at bounding box center [421, 415] width 332 height 16
click at [289, 403] on span at bounding box center [297, 398] width 29 height 18
type textarea "F#m"
click at [553, 402] on pre "F#m F" at bounding box center [570, 398] width 638 height 18
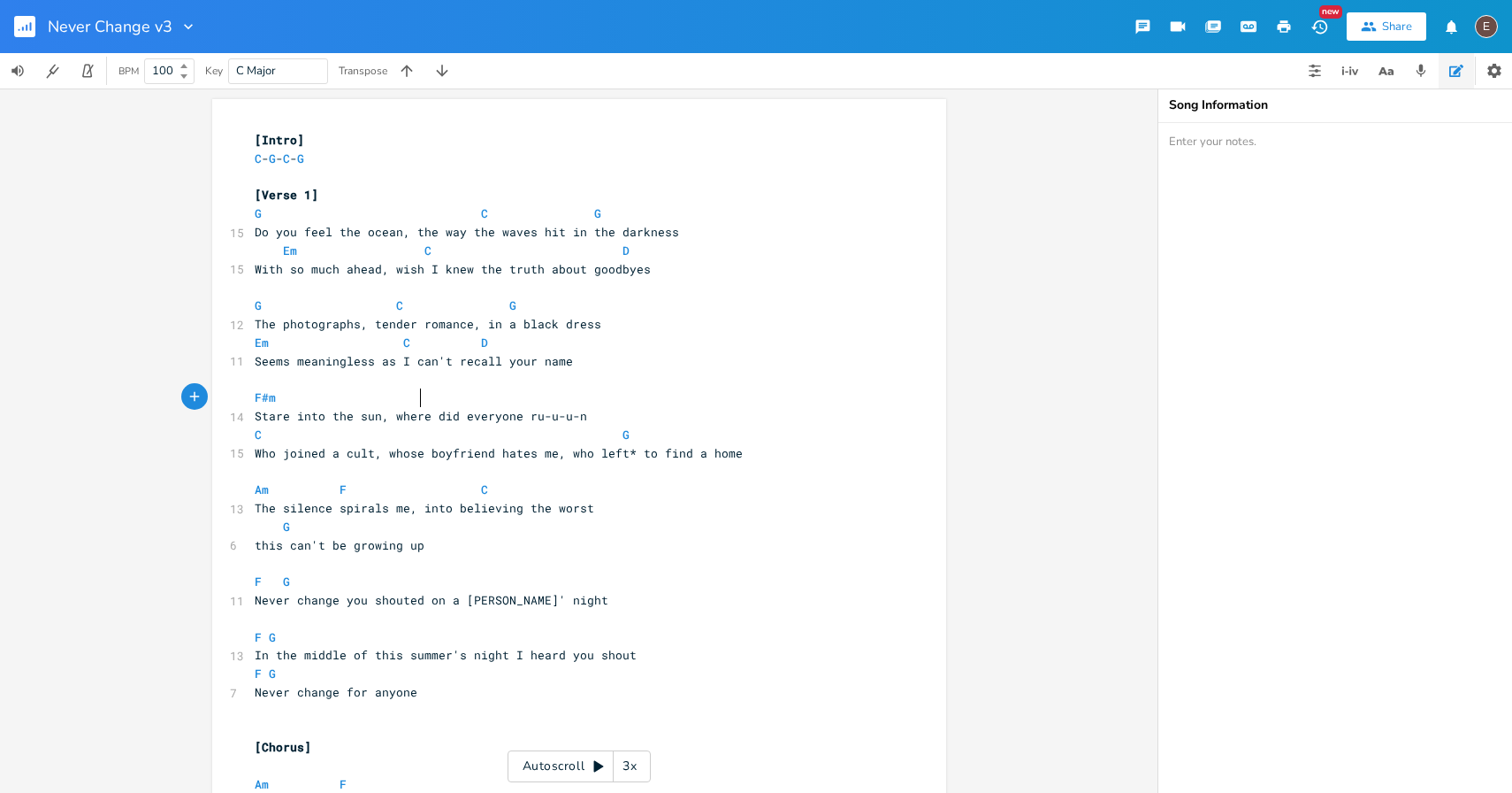
type textarea "D"
click at [273, 395] on span "F#m D" at bounding box center [343, 397] width 177 height 16
type textarea "Bm"
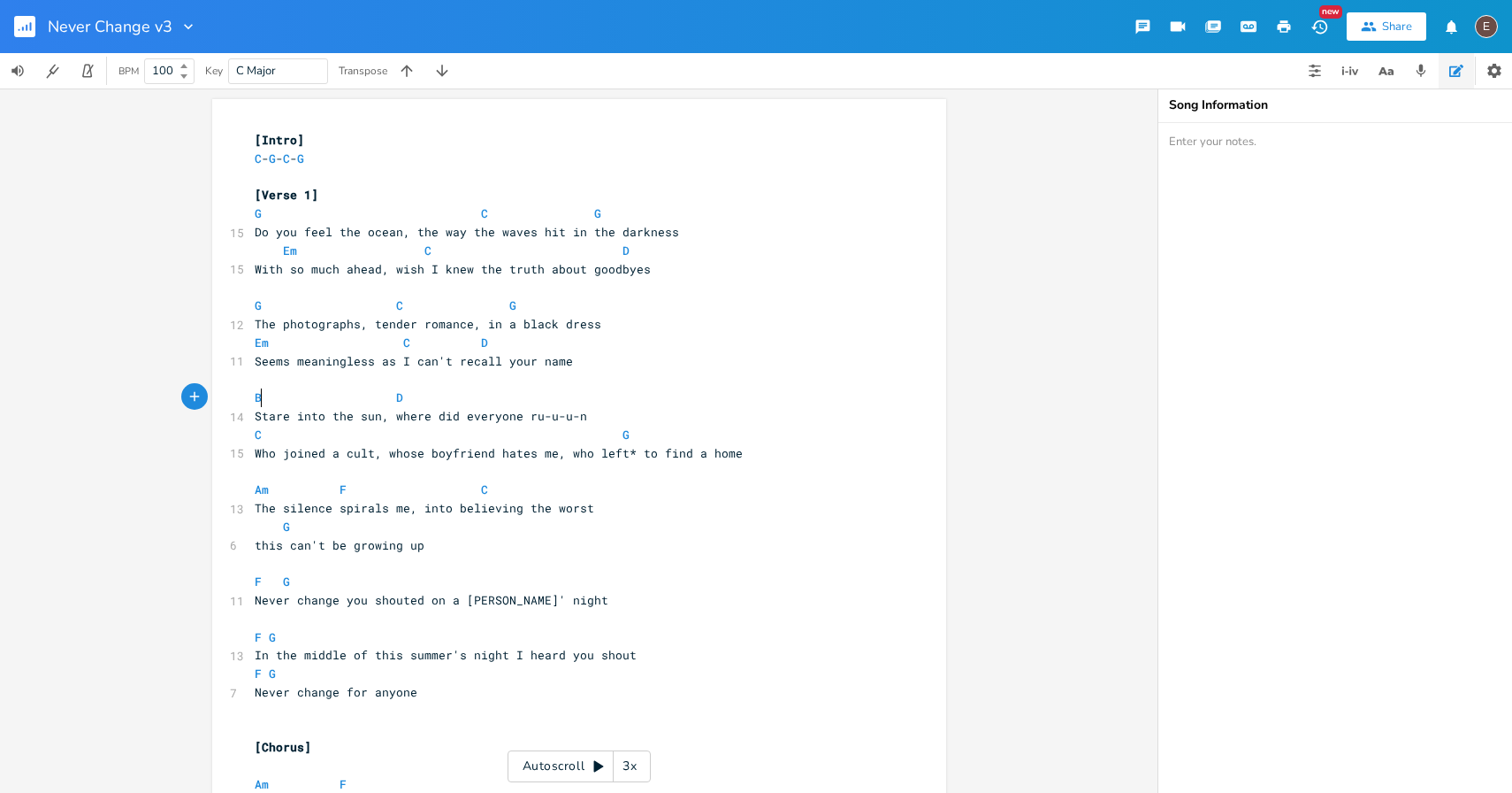
scroll to position [0, 17]
click at [346, 434] on span at bounding box center [354, 435] width 29 height 18
click at [269, 432] on span at bounding box center [275, 435] width 14 height 18
type textarea "C"
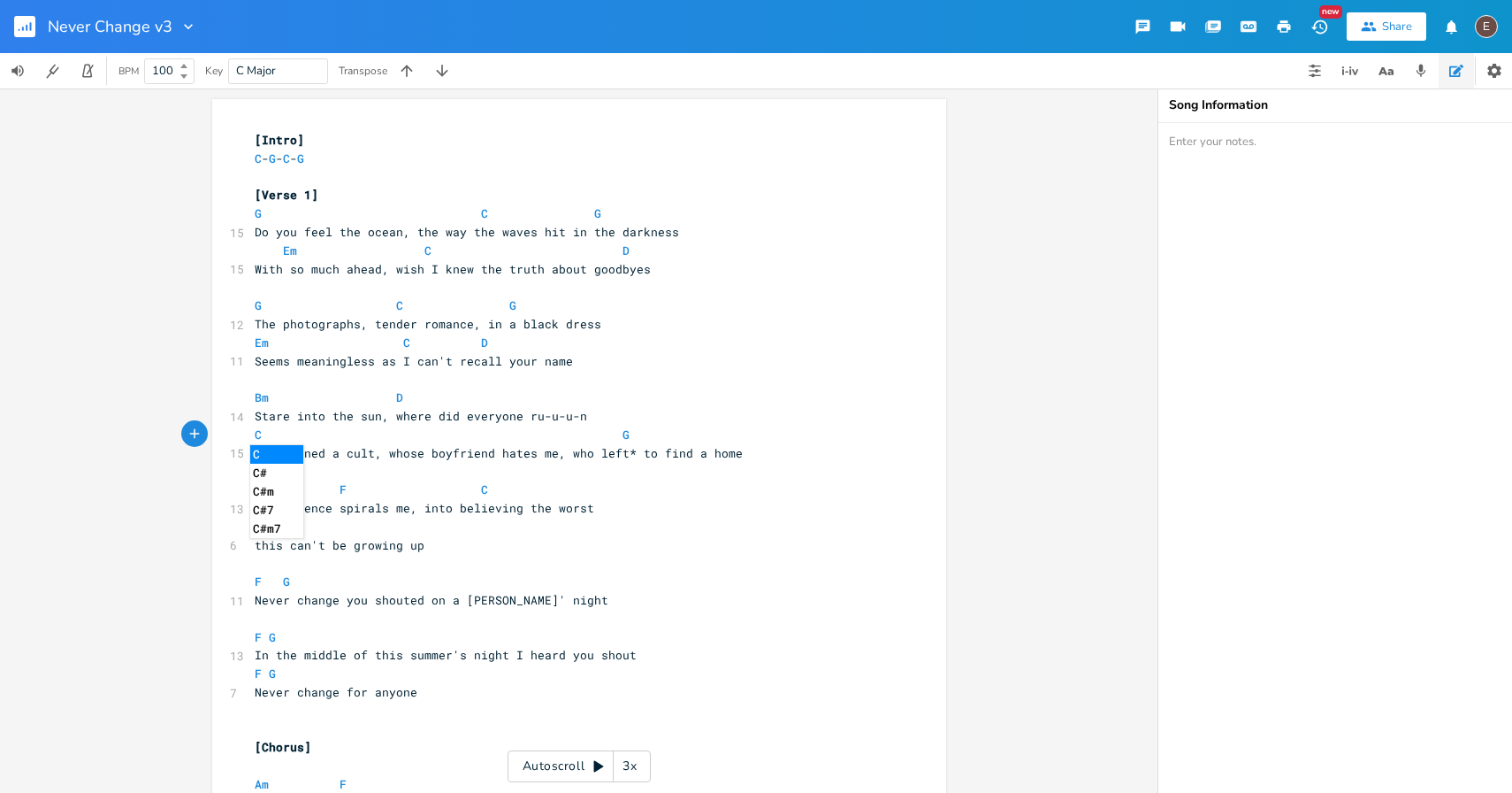
click at [513, 414] on span "Stare into the sun, where did everyone ru-u-u-n" at bounding box center [421, 415] width 332 height 16
type textarea "Bm D"
drag, startPoint x: 405, startPoint y: 393, endPoint x: 238, endPoint y: 397, distance: 167.0
click at [399, 452] on span "Who joined a cult, whose boyfriend hates me, who left* to find a home" at bounding box center [499, 452] width 488 height 16
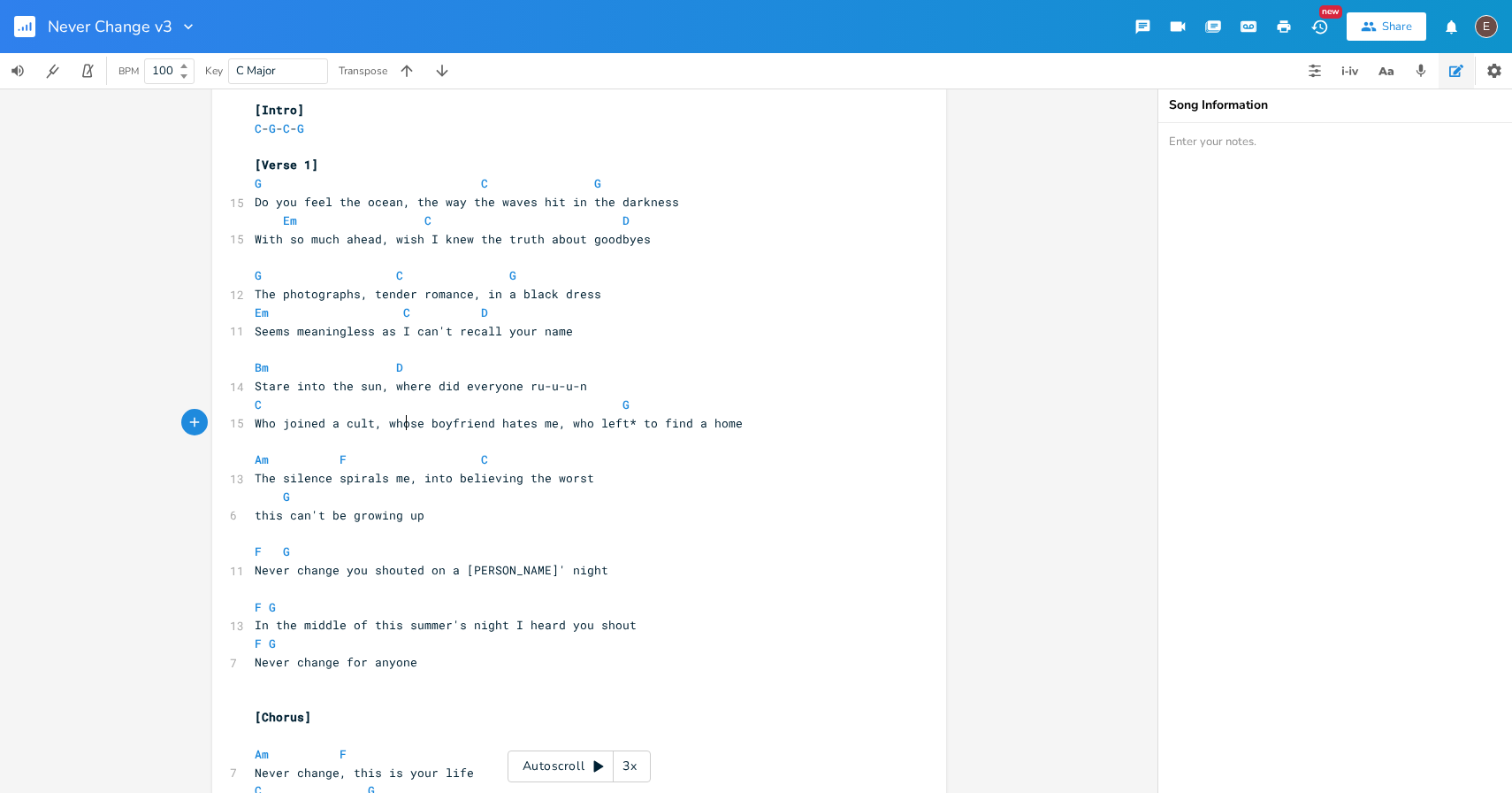
scroll to position [0, 0]
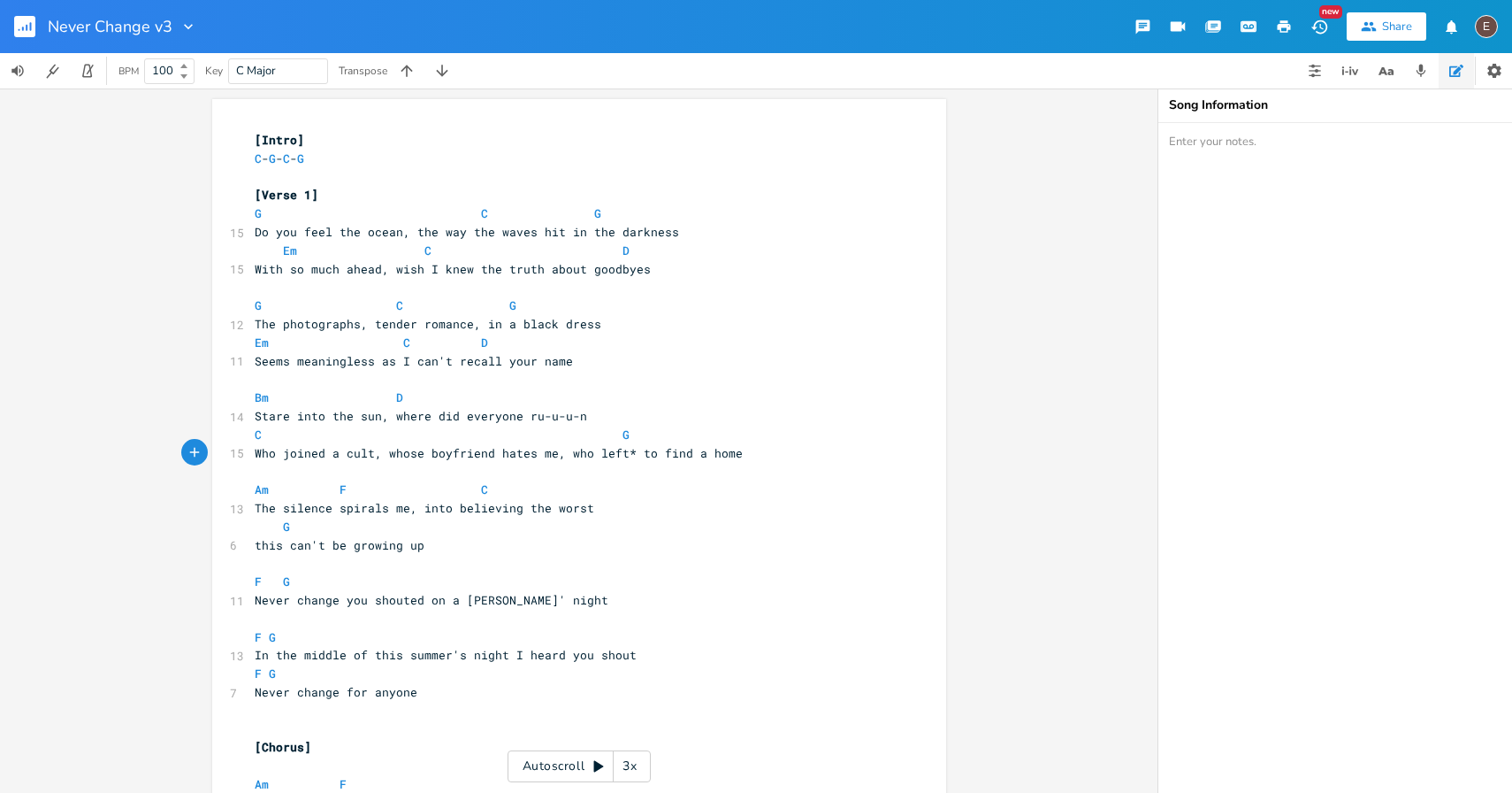
click at [844, 21] on div "Never Change v3 New Share E" at bounding box center [756, 27] width 1512 height 53
click at [828, 30] on div "Never Change v3 New Share E" at bounding box center [756, 27] width 1512 height 53
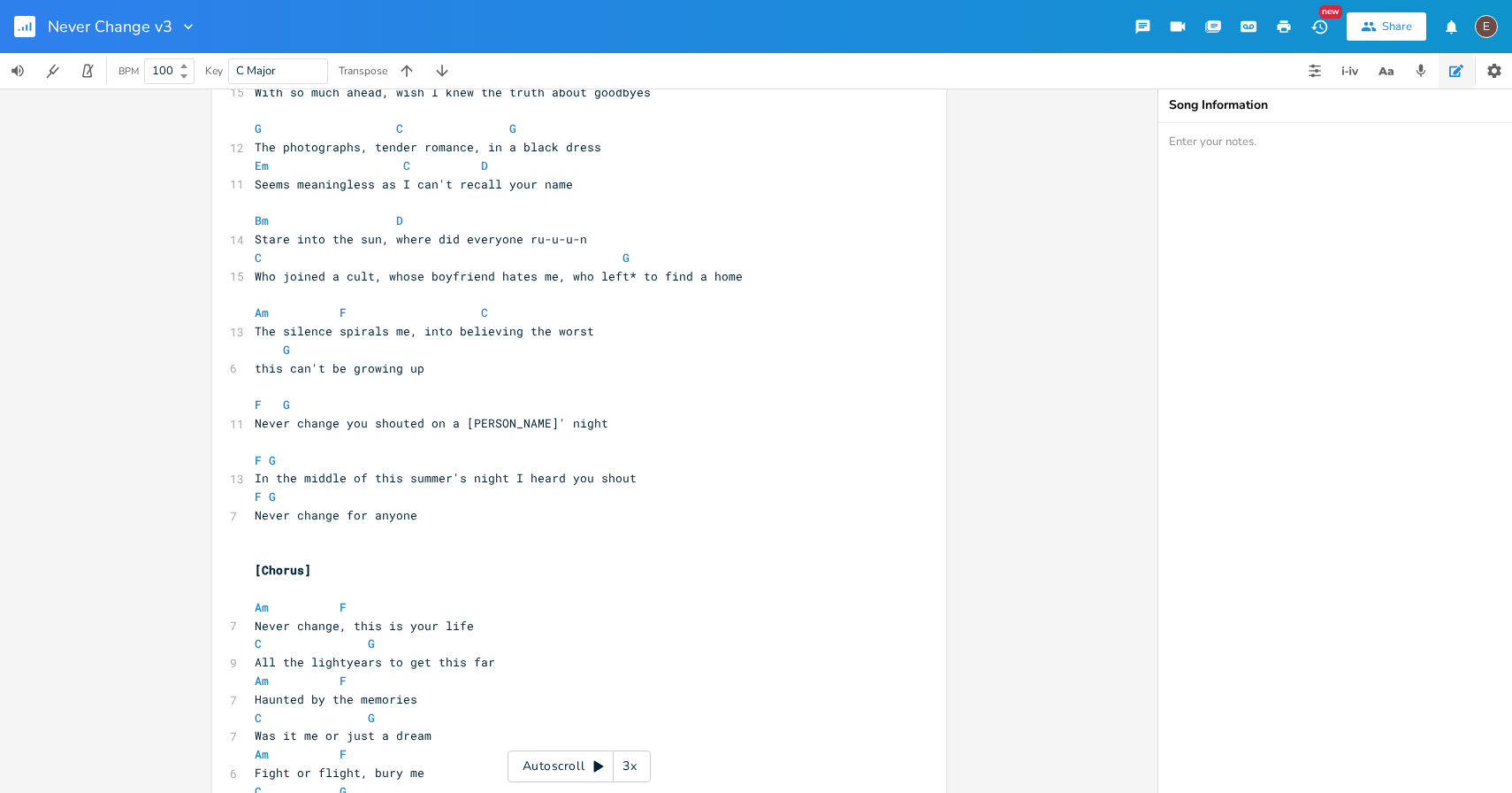
scroll to position [352, 0]
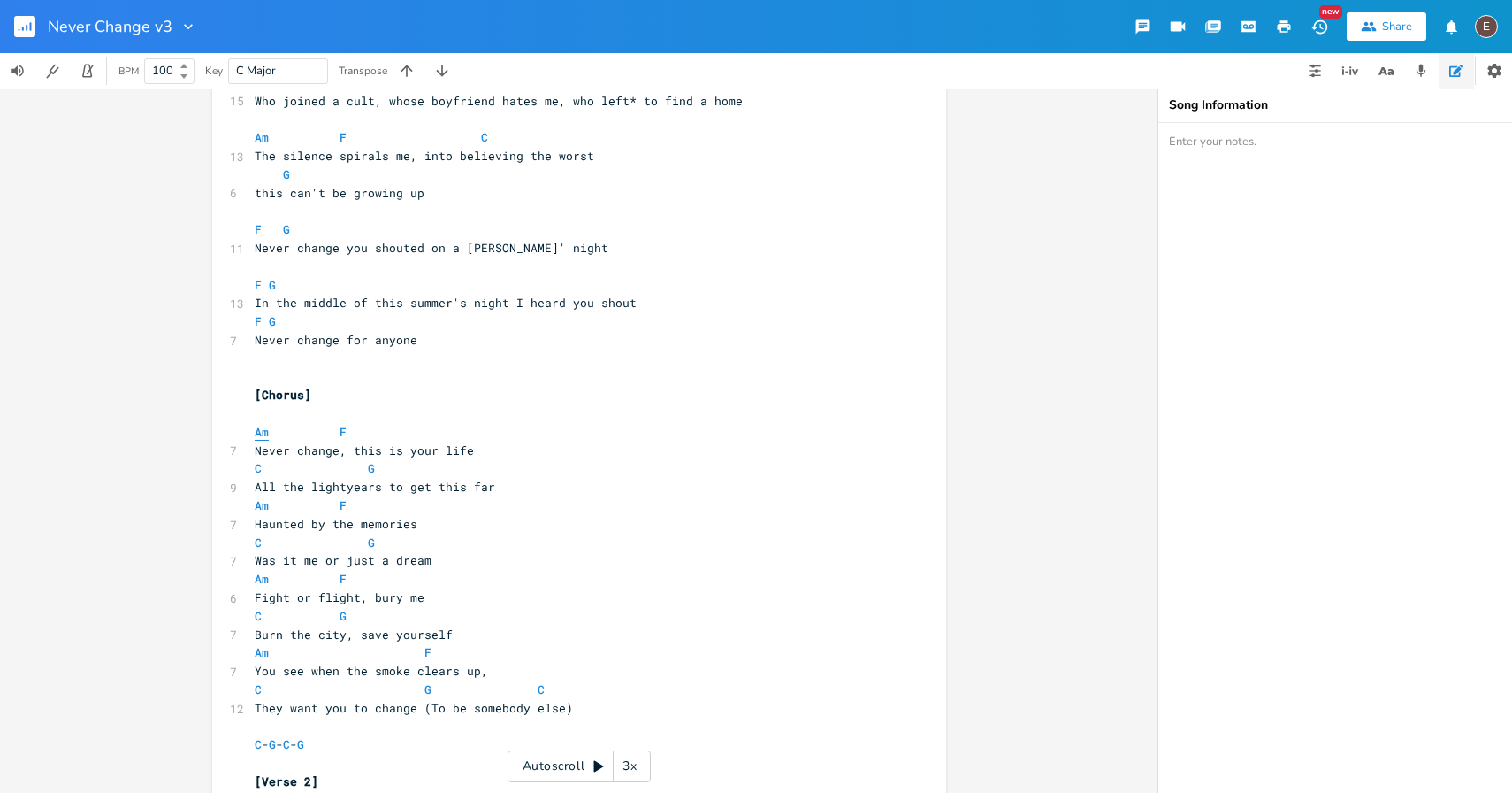
click at [257, 431] on span "Am" at bounding box center [262, 432] width 14 height 17
type textarea "E"
click at [362, 436] on pre "Em F" at bounding box center [570, 432] width 638 height 18
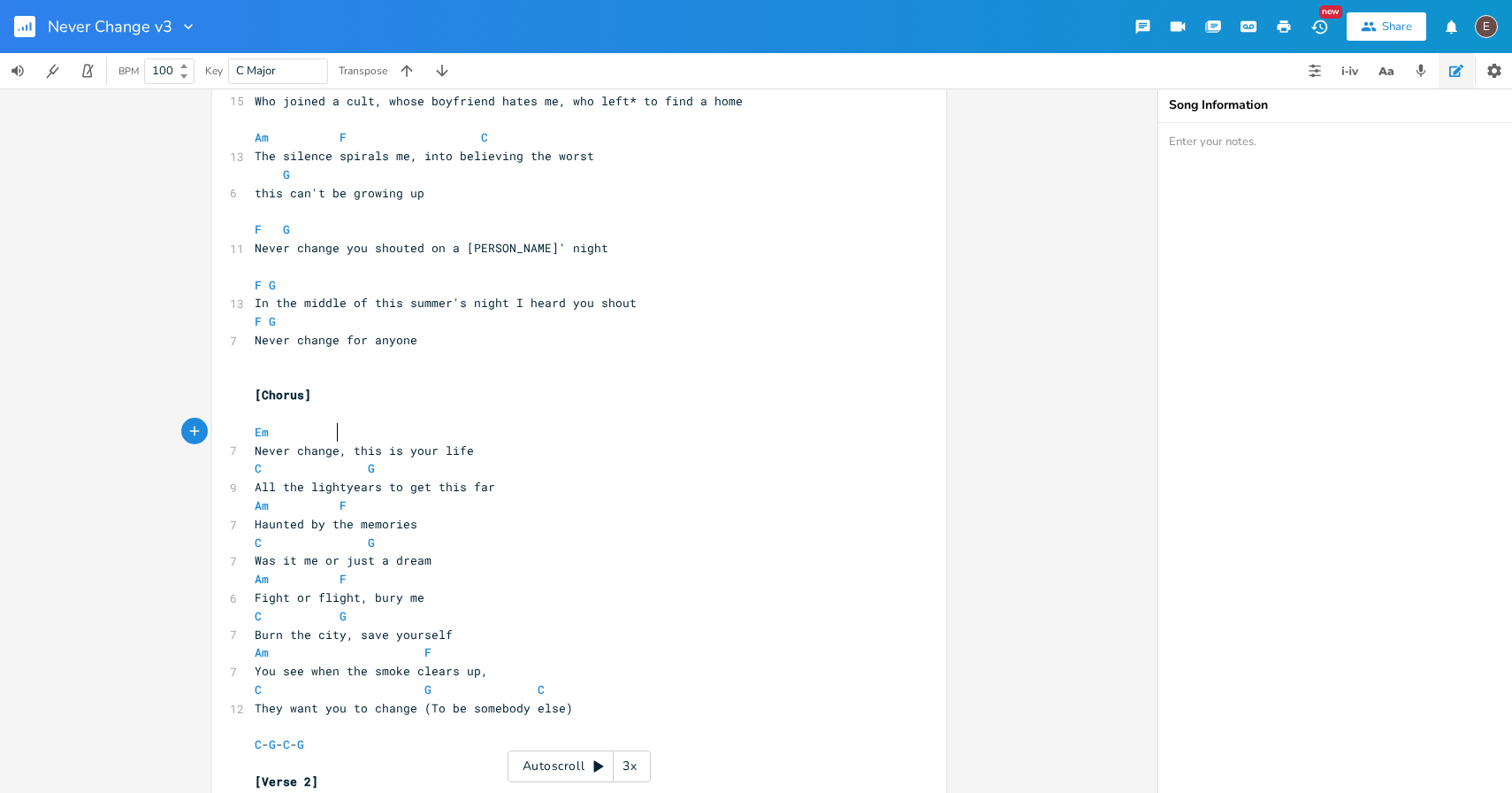
type textarea "C"
click at [262, 469] on span at bounding box center [272, 468] width 21 height 18
type textarea "G"
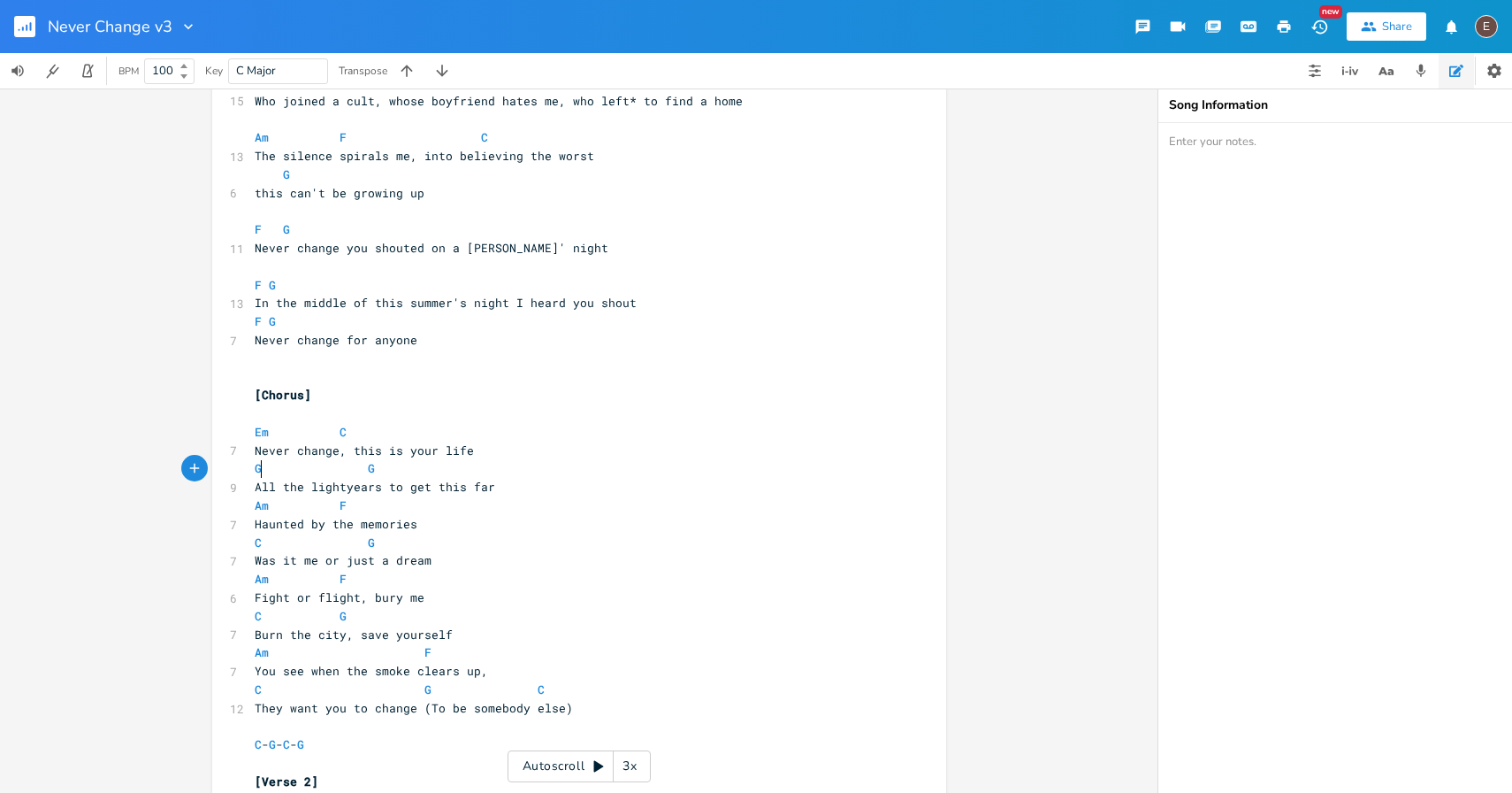
click at [372, 469] on span "G G" at bounding box center [326, 467] width 142 height 16
type textarea "[PERSON_NAME]"
click at [274, 515] on pre "Haunted by the memories" at bounding box center [570, 524] width 638 height 18
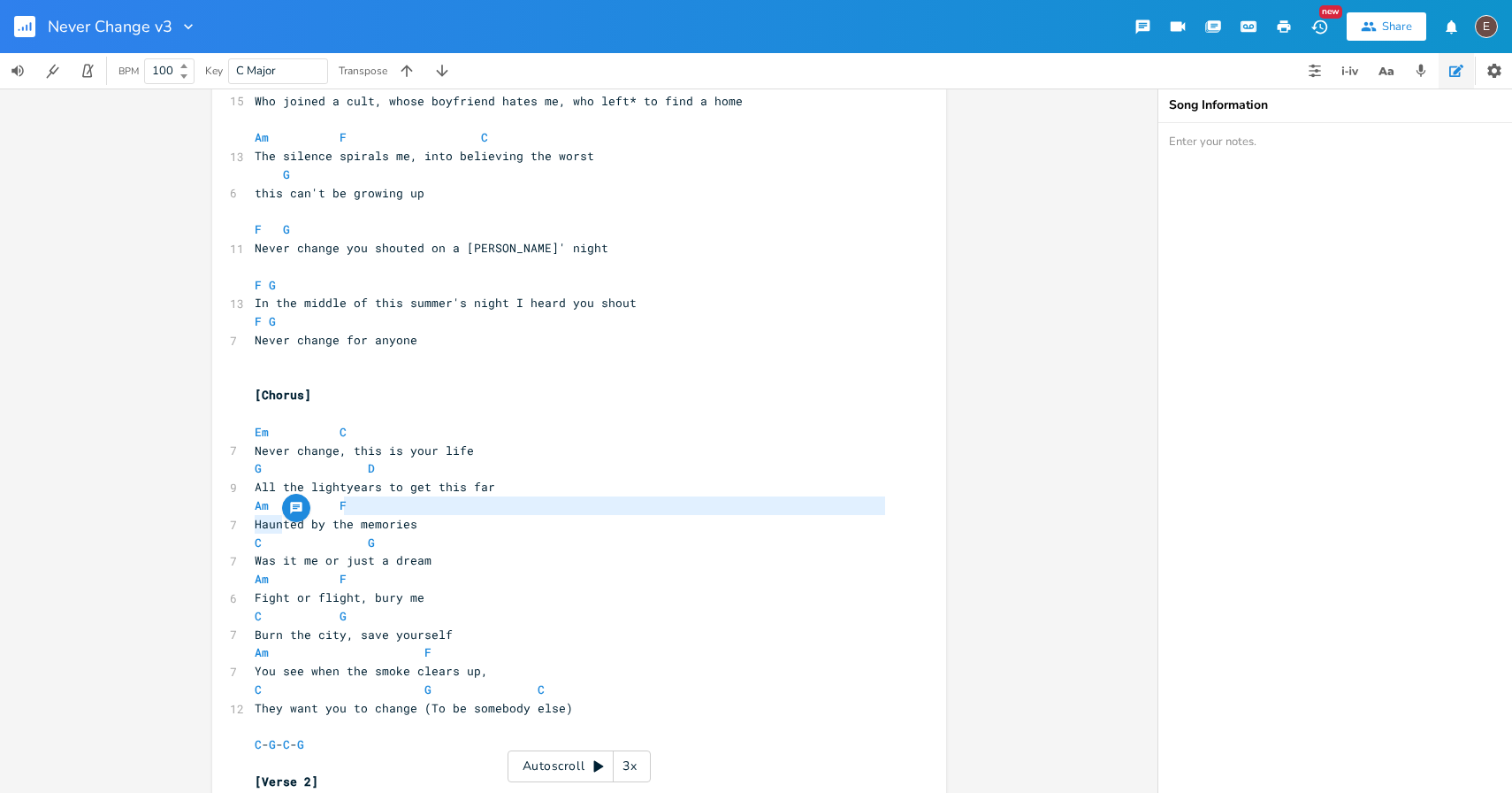
click at [273, 513] on span at bounding box center [275, 506] width 14 height 18
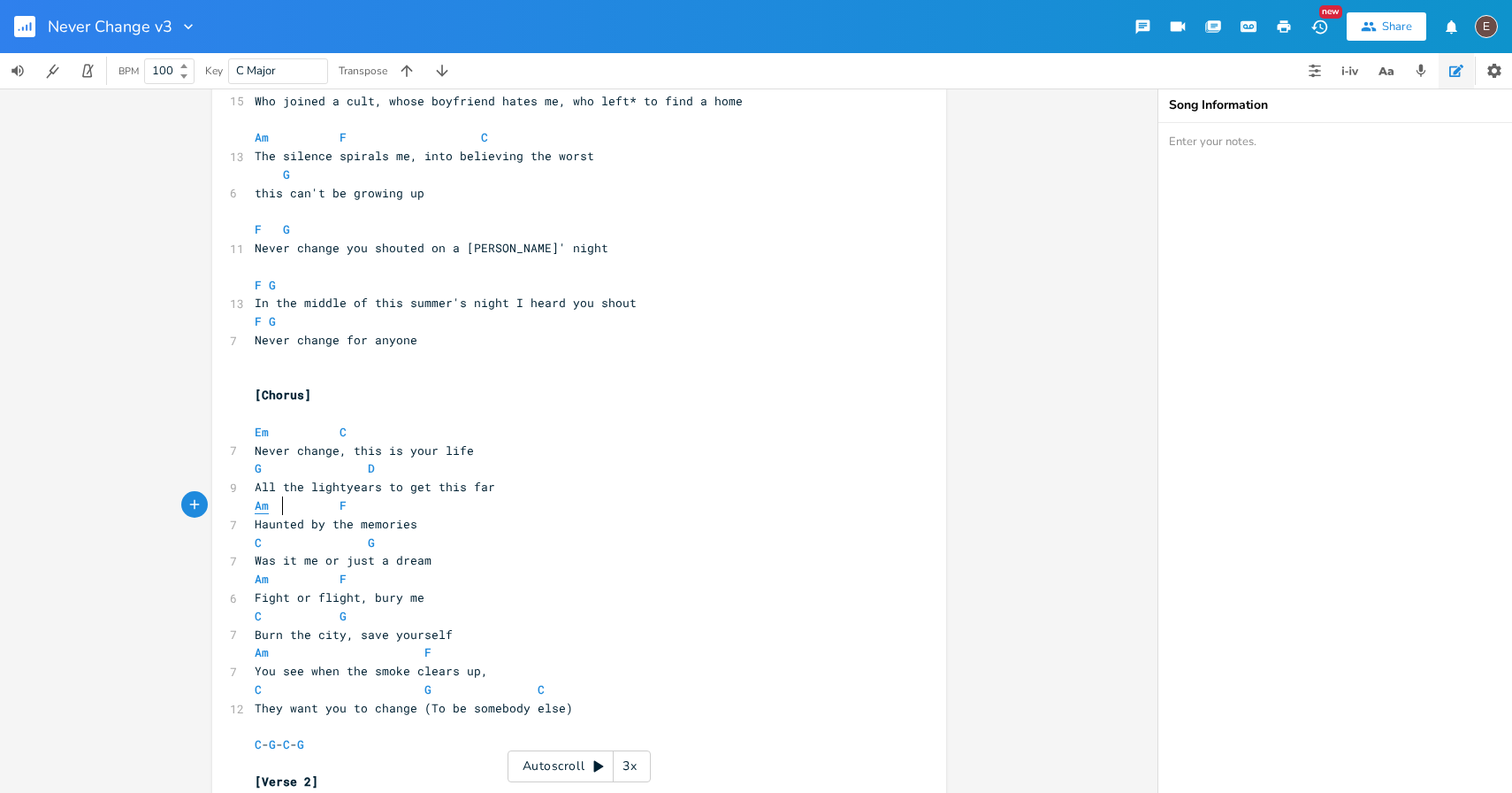
click at [255, 510] on span "Am" at bounding box center [262, 506] width 14 height 17
type textarea "E"
click at [354, 513] on pre "Em F" at bounding box center [570, 506] width 638 height 18
type textarea "C"
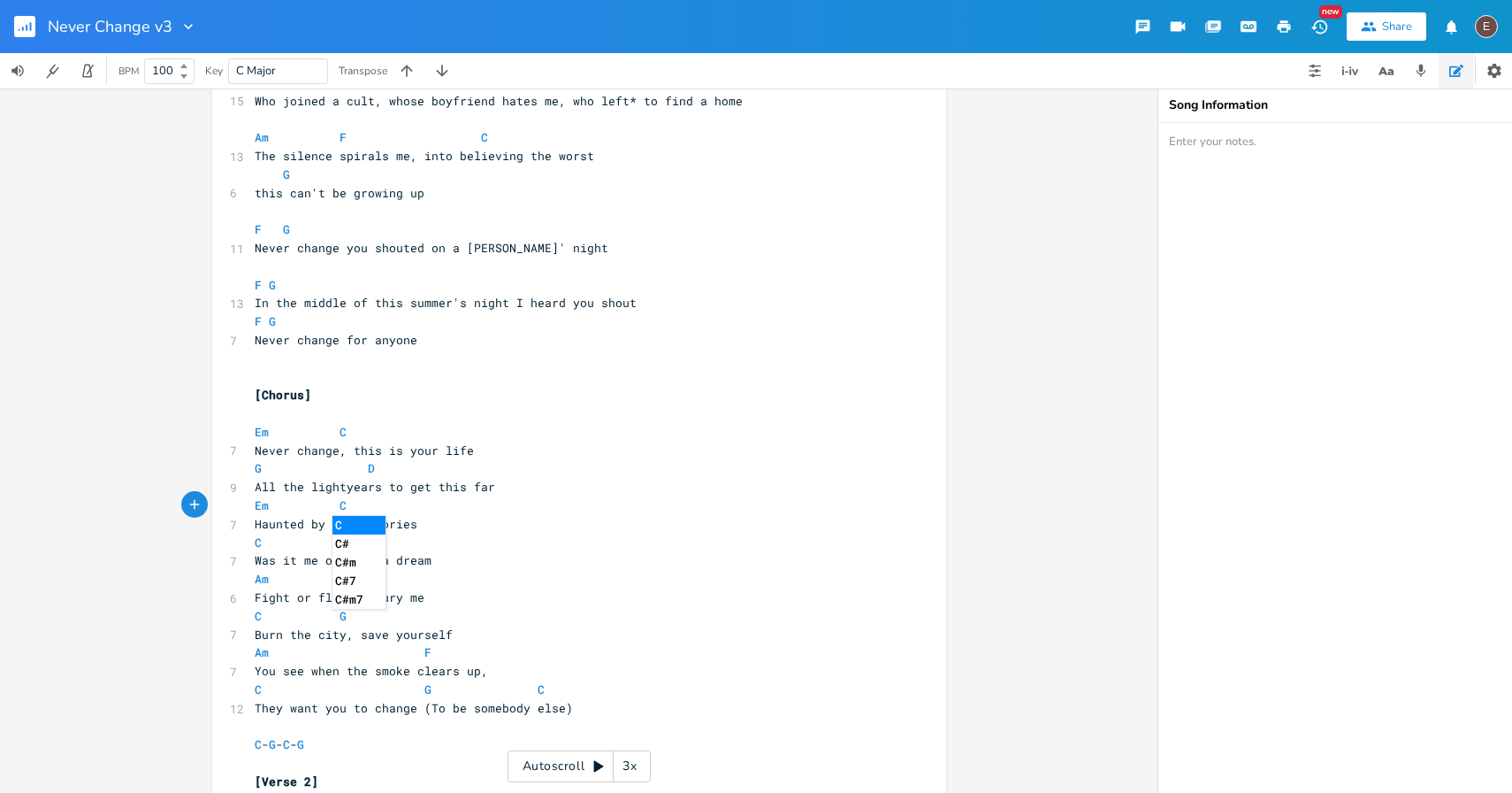
click at [262, 547] on span at bounding box center [272, 542] width 21 height 18
type textarea "G"
click at [372, 538] on pre "G G" at bounding box center [570, 542] width 638 height 18
type textarea "D"
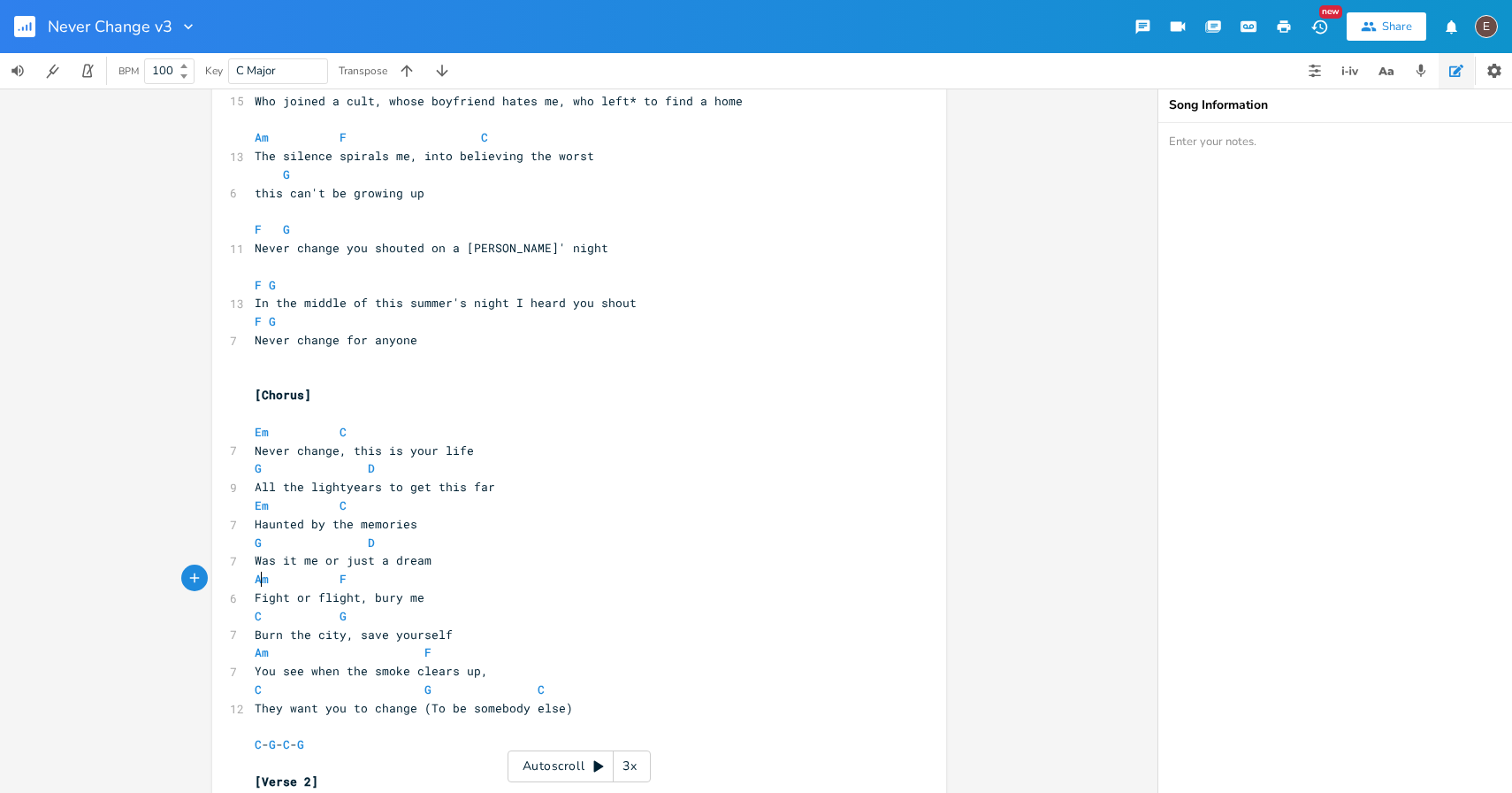
click at [256, 587] on pre "Am F" at bounding box center [570, 579] width 638 height 18
type textarea "E"
click at [350, 576] on pre "Em F" at bounding box center [570, 579] width 638 height 18
type textarea "C"
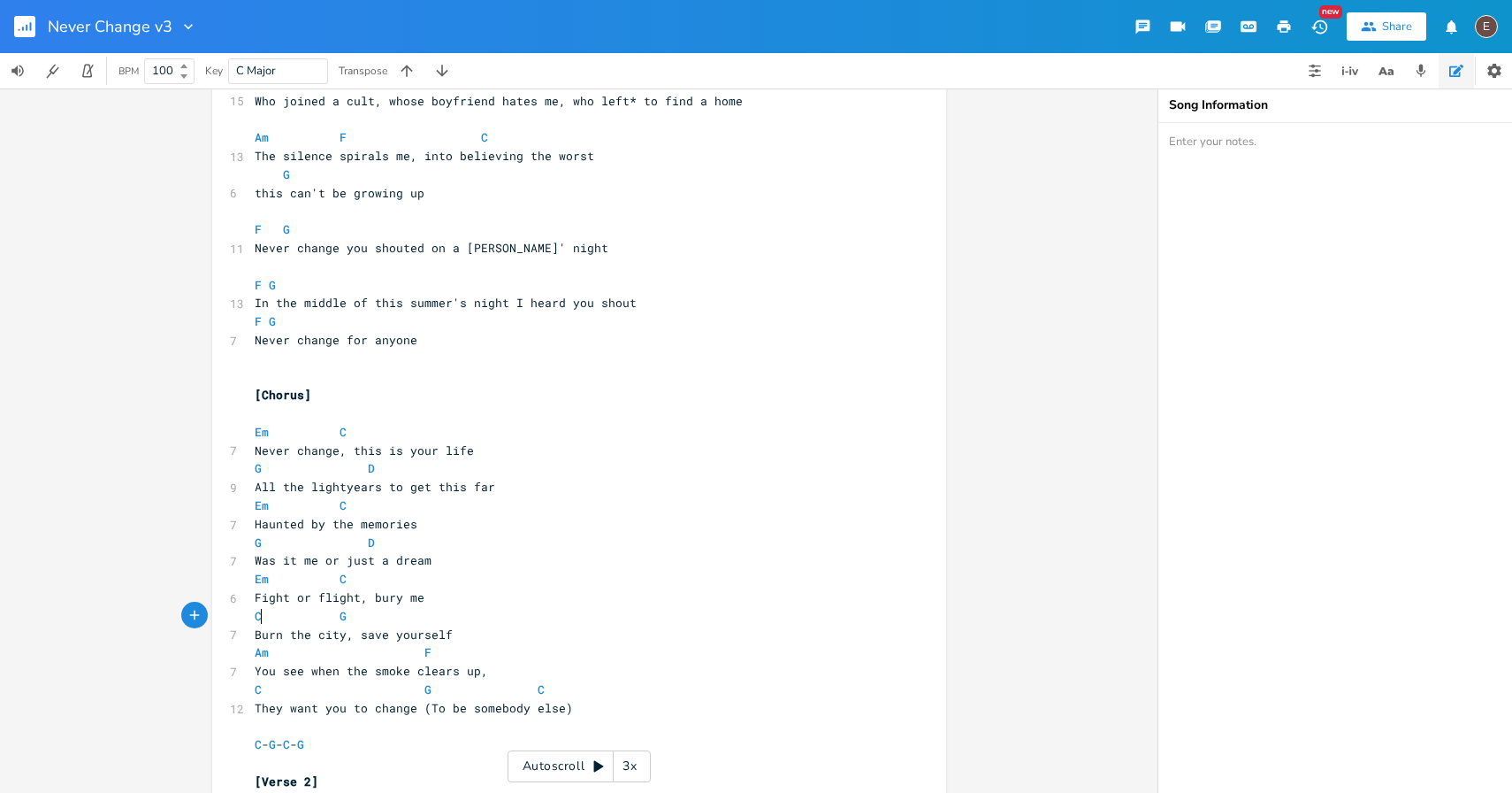
click at [257, 610] on span "C G" at bounding box center [305, 615] width 99 height 16
type textarea "G"
click at [371, 619] on pre "G G" at bounding box center [570, 616] width 638 height 18
type textarea "D"
click at [257, 656] on span "Am" at bounding box center [262, 652] width 14 height 17
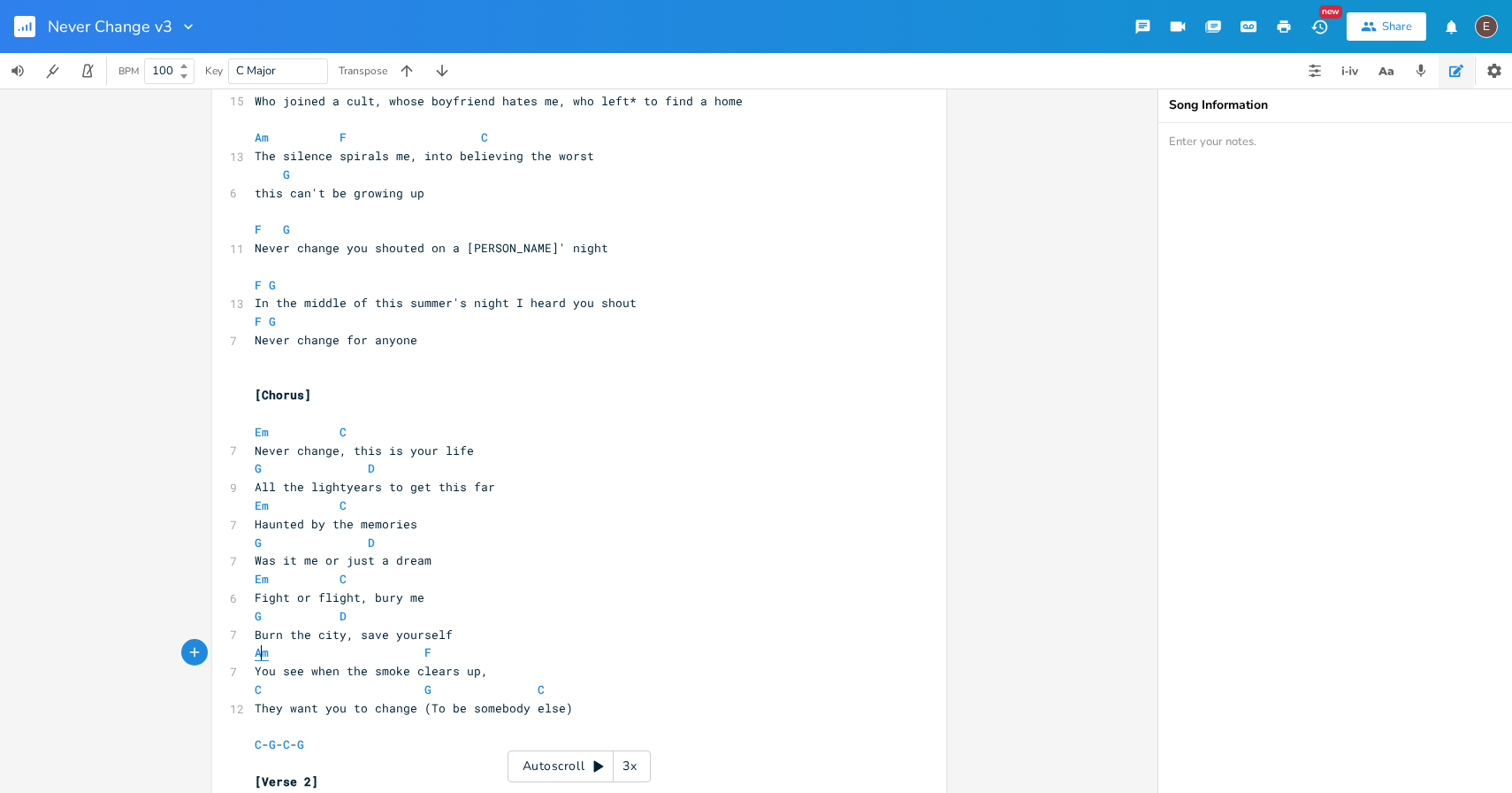
type textarea "E"
click at [436, 651] on pre "Em F" at bounding box center [570, 652] width 638 height 18
type textarea "C"
click at [255, 693] on span "C" at bounding box center [259, 690] width 7 height 17
type textarea "G"
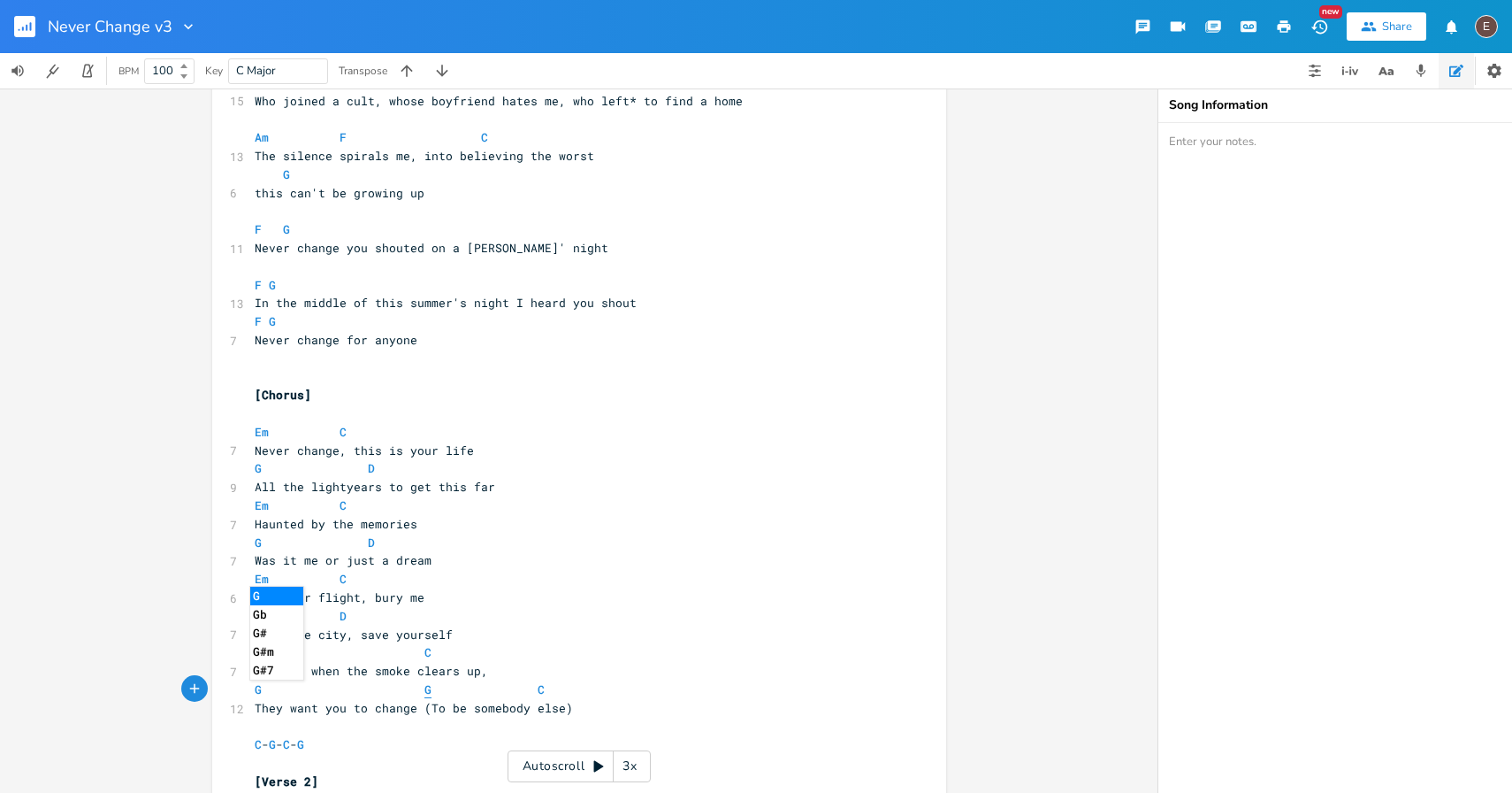
click at [425, 685] on span "G" at bounding box center [428, 690] width 7 height 17
type textarea "D"
click at [552, 686] on pre "G D C" at bounding box center [570, 690] width 638 height 18
type textarea "G"
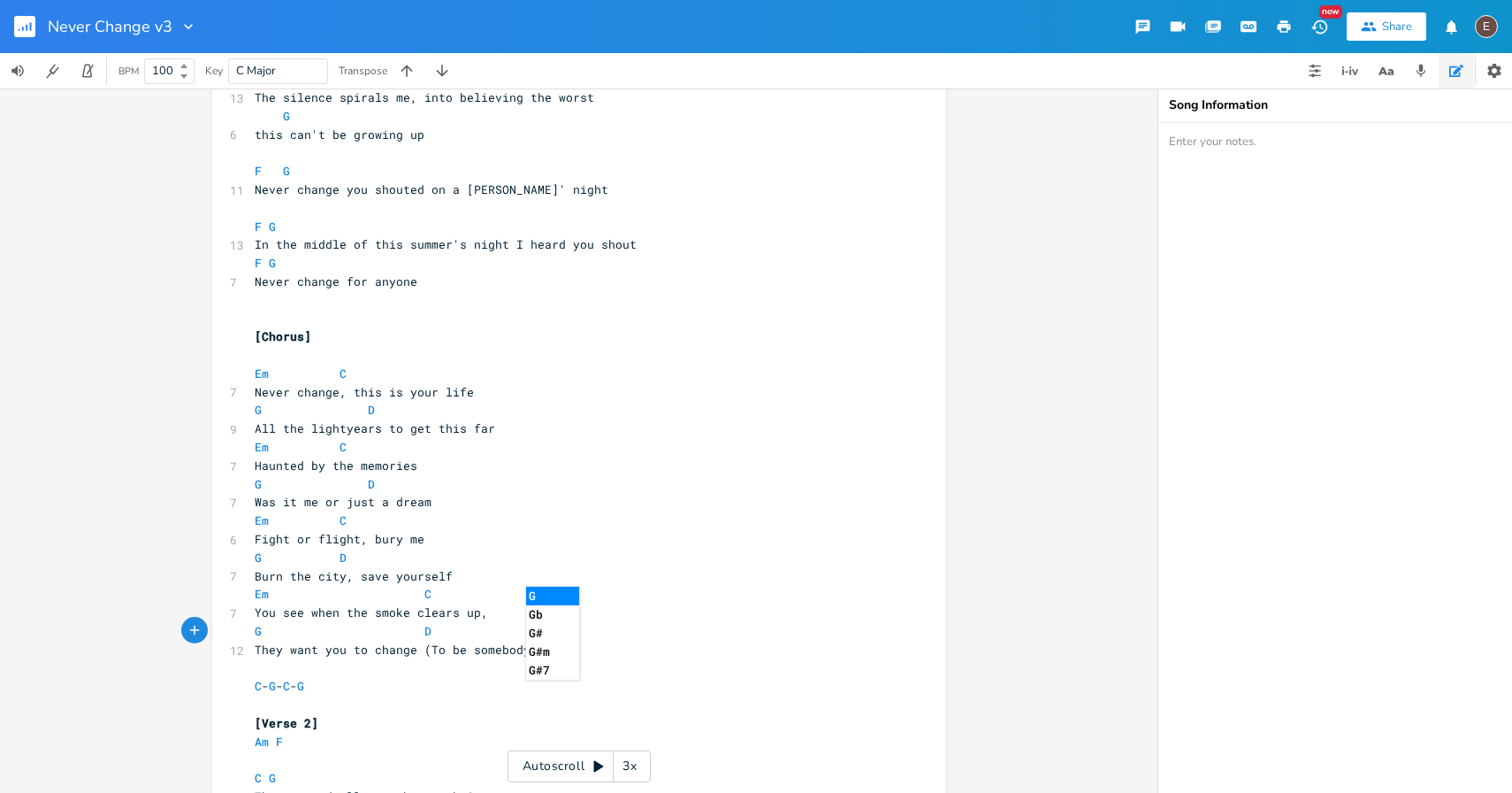
scroll to position [521, 0]
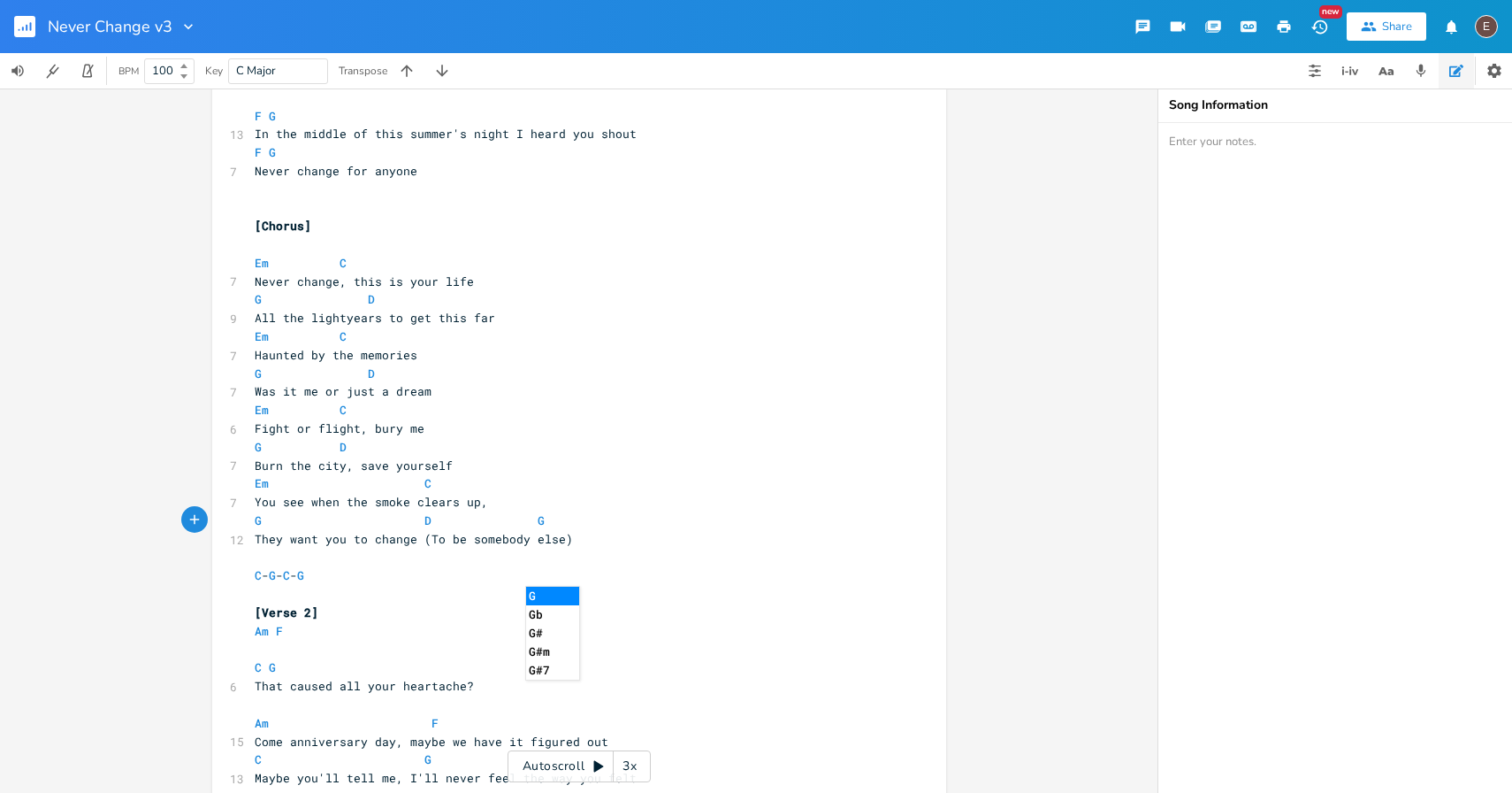
click at [651, 484] on pre "Em C" at bounding box center [570, 484] width 638 height 18
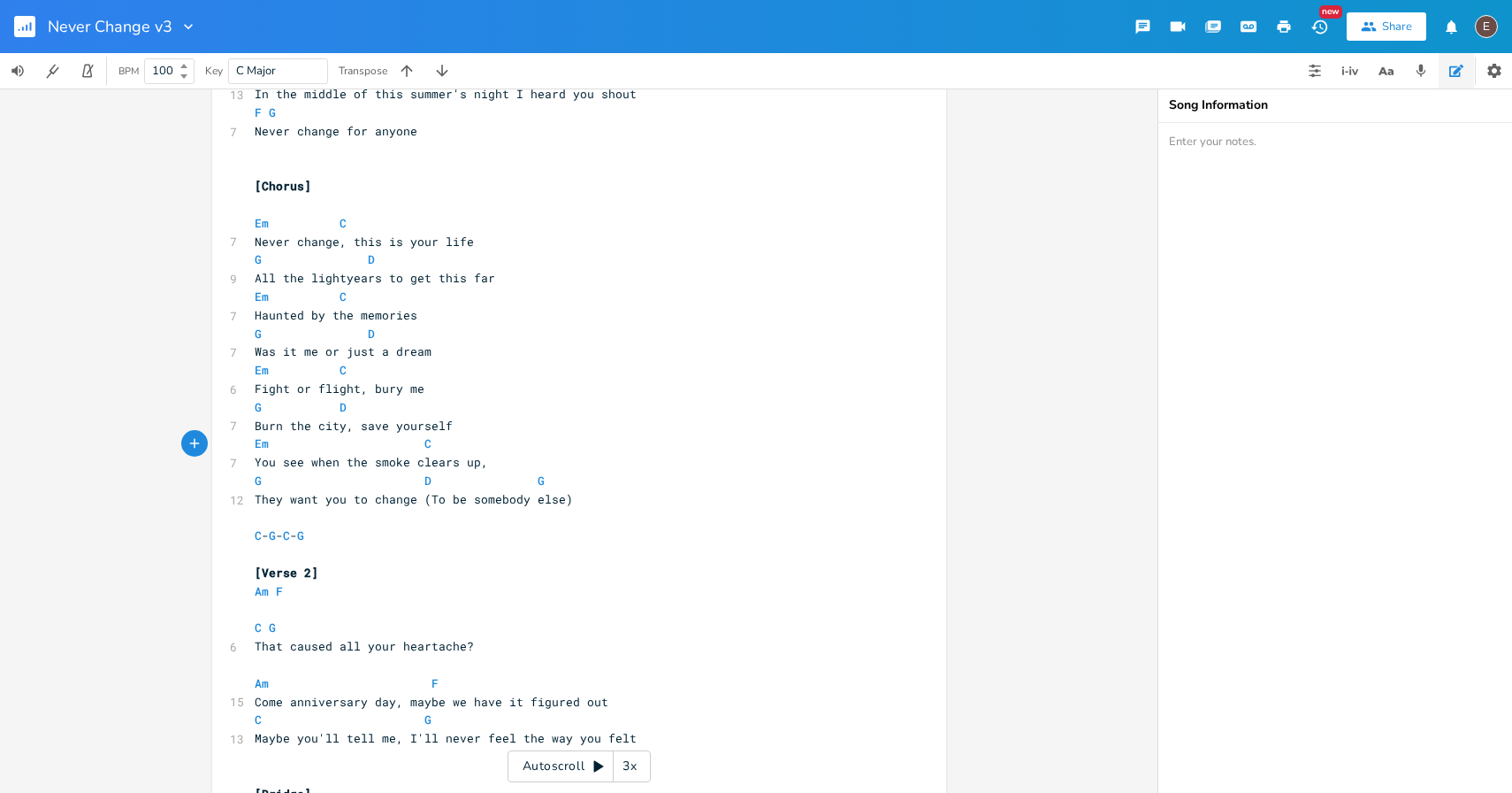
scroll to position [0, 0]
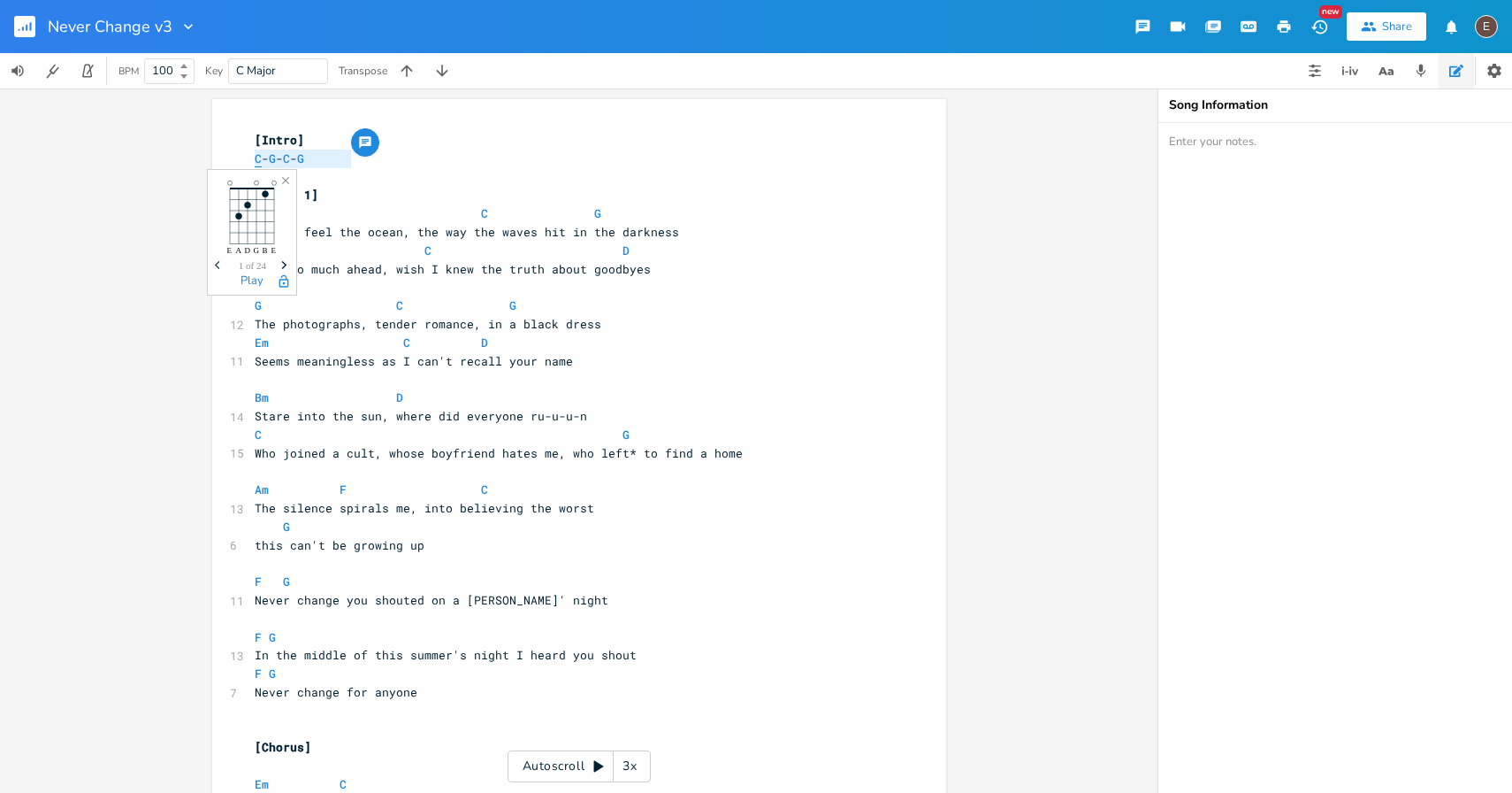
drag, startPoint x: 343, startPoint y: 162, endPoint x: 250, endPoint y: 162, distance: 93.0
click at [250, 163] on body "Never Change v3 New Share E BPM 100 Key C Major Transpose C - G - C - G x [Intr…" at bounding box center [756, 396] width 1512 height 793
type textarea "G - D - G - D"
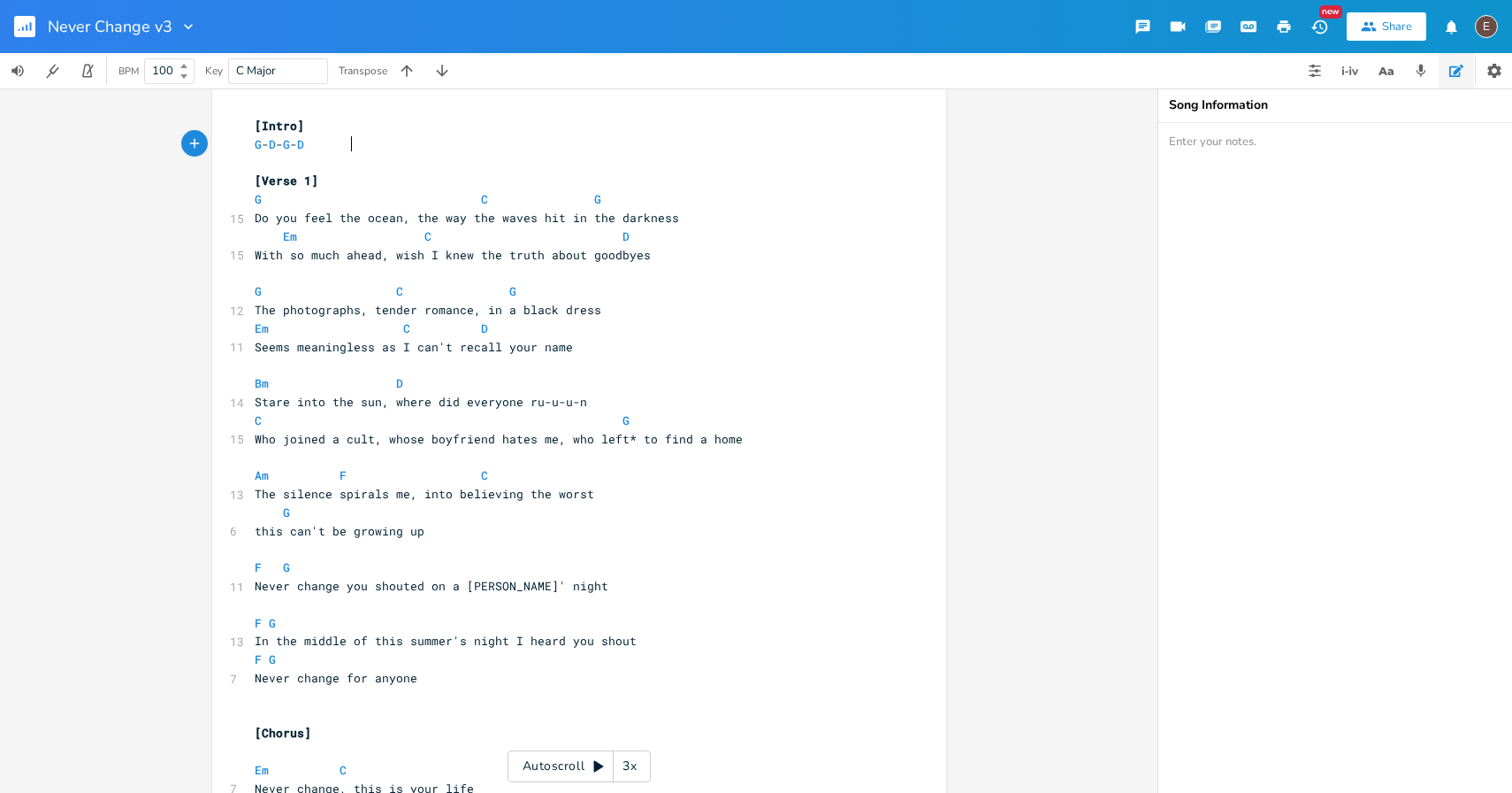
scroll to position [16, 0]
type textarea "G"
click at [307, 144] on span "G - D - G - D" at bounding box center [283, 142] width 56 height 16
click at [348, 146] on pre "G - D - G - D" at bounding box center [570, 143] width 638 height 18
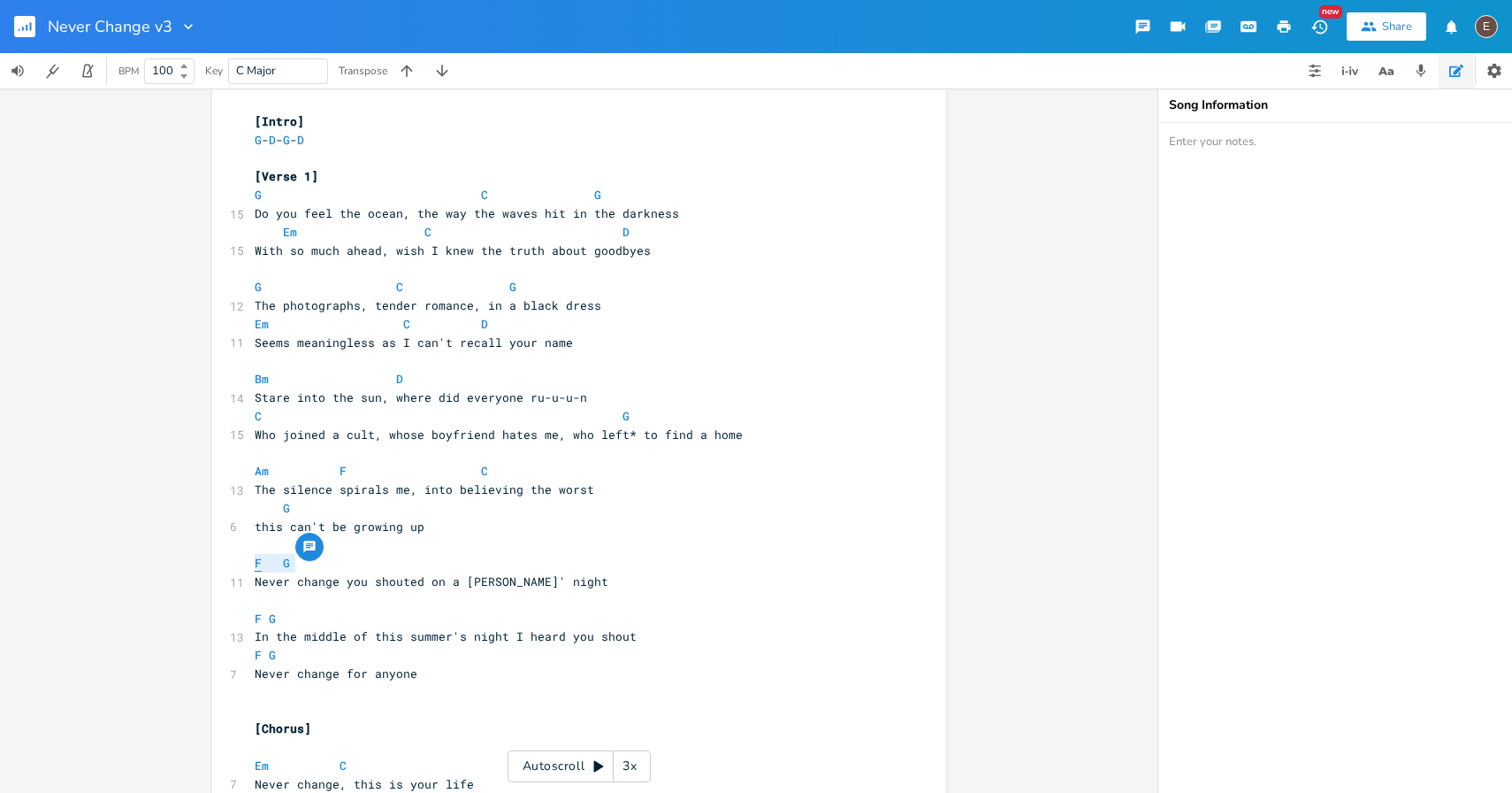
drag, startPoint x: 295, startPoint y: 562, endPoint x: 250, endPoint y: 566, distance: 45.2
click at [251, 566] on pre "F G" at bounding box center [570, 563] width 638 height 18
type textarea "C D"
drag, startPoint x: 302, startPoint y: 610, endPoint x: 249, endPoint y: 612, distance: 53.0
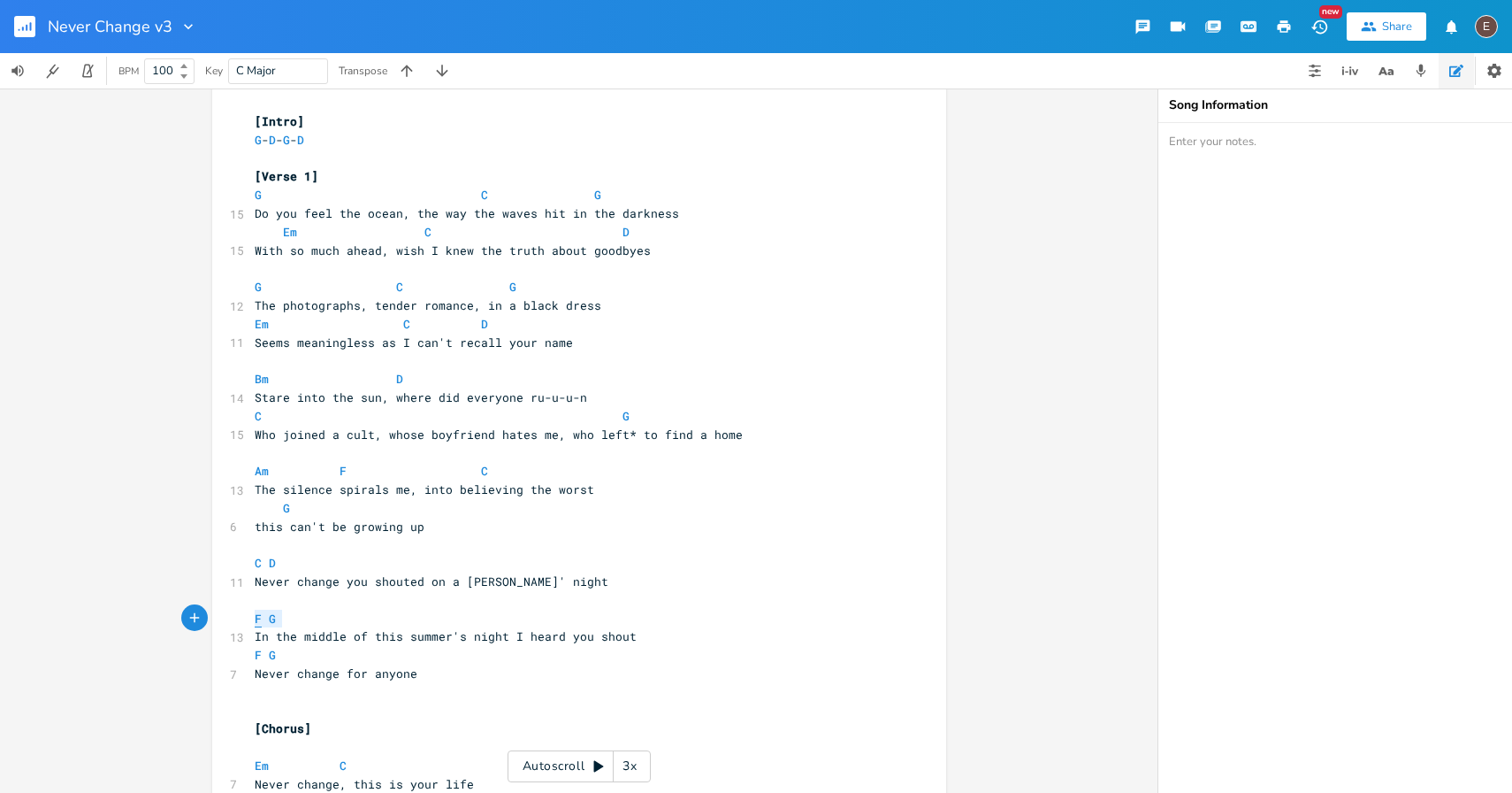
click at [251, 612] on pre "F G" at bounding box center [570, 619] width 638 height 18
type textarea "C D"
drag, startPoint x: 279, startPoint y: 655, endPoint x: 248, endPoint y: 655, distance: 31.0
click at [251, 655] on pre "F G" at bounding box center [570, 655] width 638 height 18
type textarea "C D"
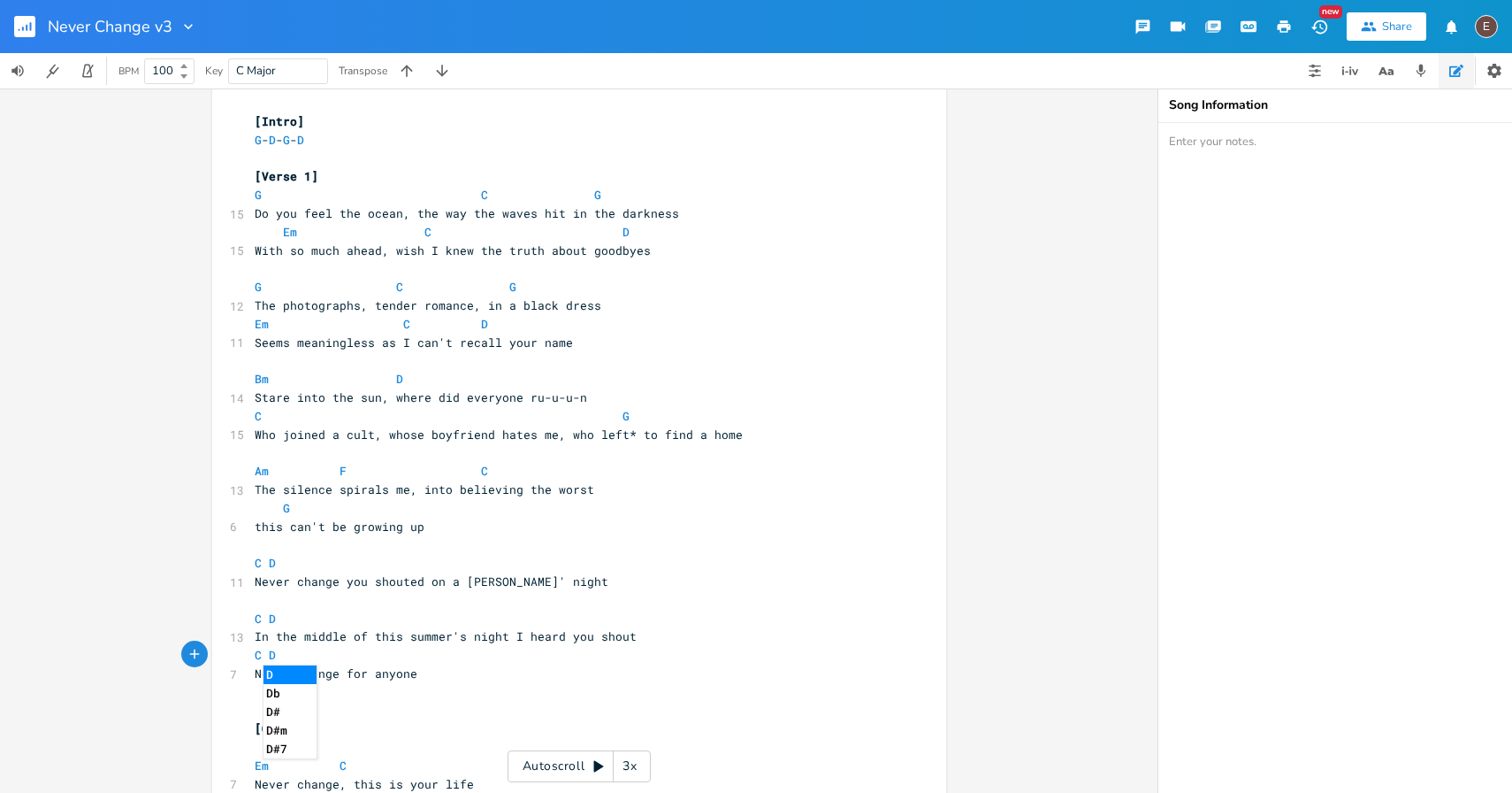
click at [384, 366] on pre "​" at bounding box center [570, 360] width 638 height 18
drag, startPoint x: 262, startPoint y: 470, endPoint x: 250, endPoint y: 472, distance: 12.2
click at [255, 472] on span "Am F C" at bounding box center [372, 470] width 234 height 16
type textarea "Bm"
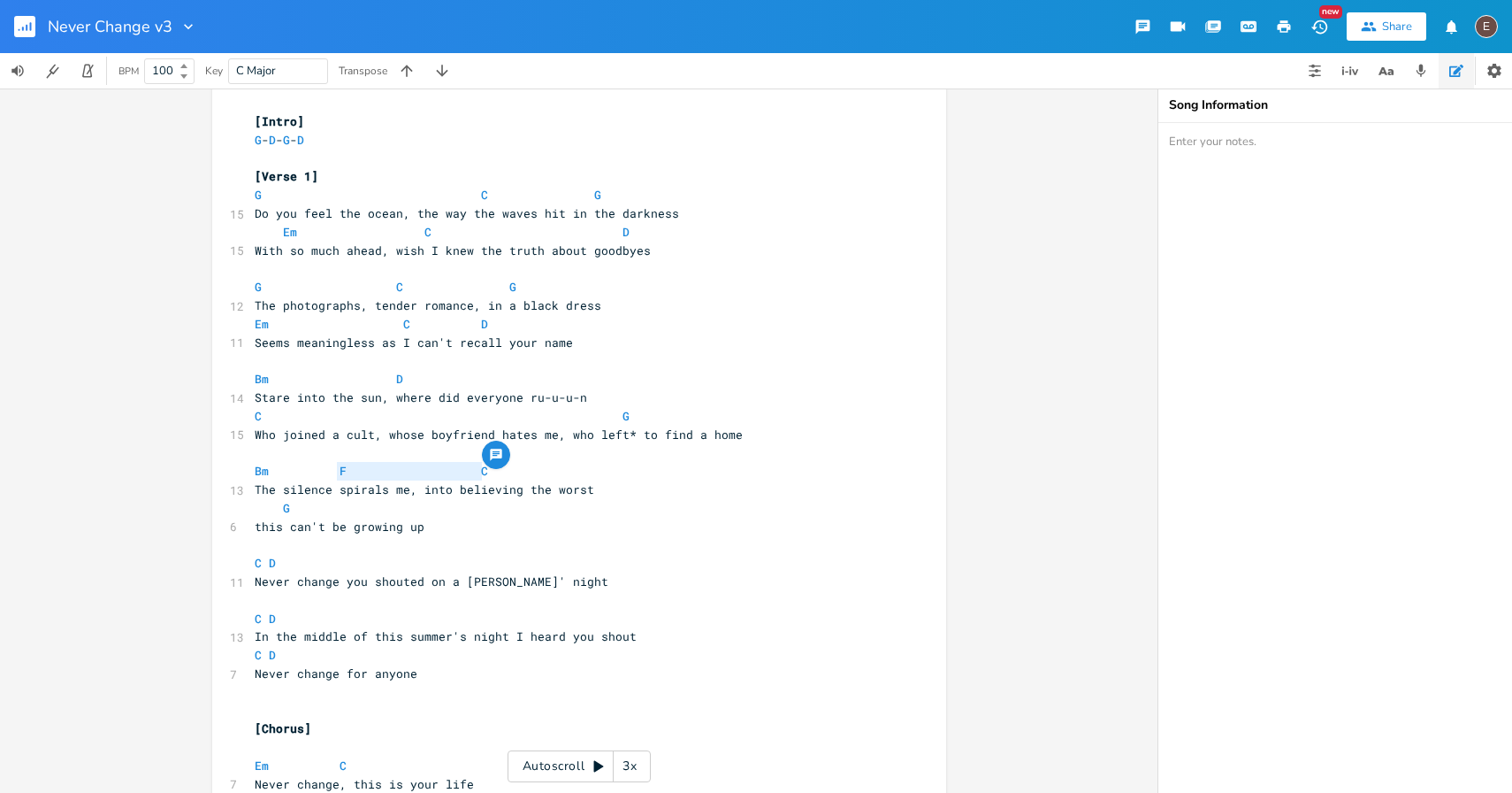
drag, startPoint x: 328, startPoint y: 471, endPoint x: 503, endPoint y: 471, distance: 175.0
click at [503, 471] on pre "Bm F C" at bounding box center [570, 471] width 638 height 18
type textarea "D"
click at [503, 471] on pre "Bm D" at bounding box center [570, 471] width 638 height 18
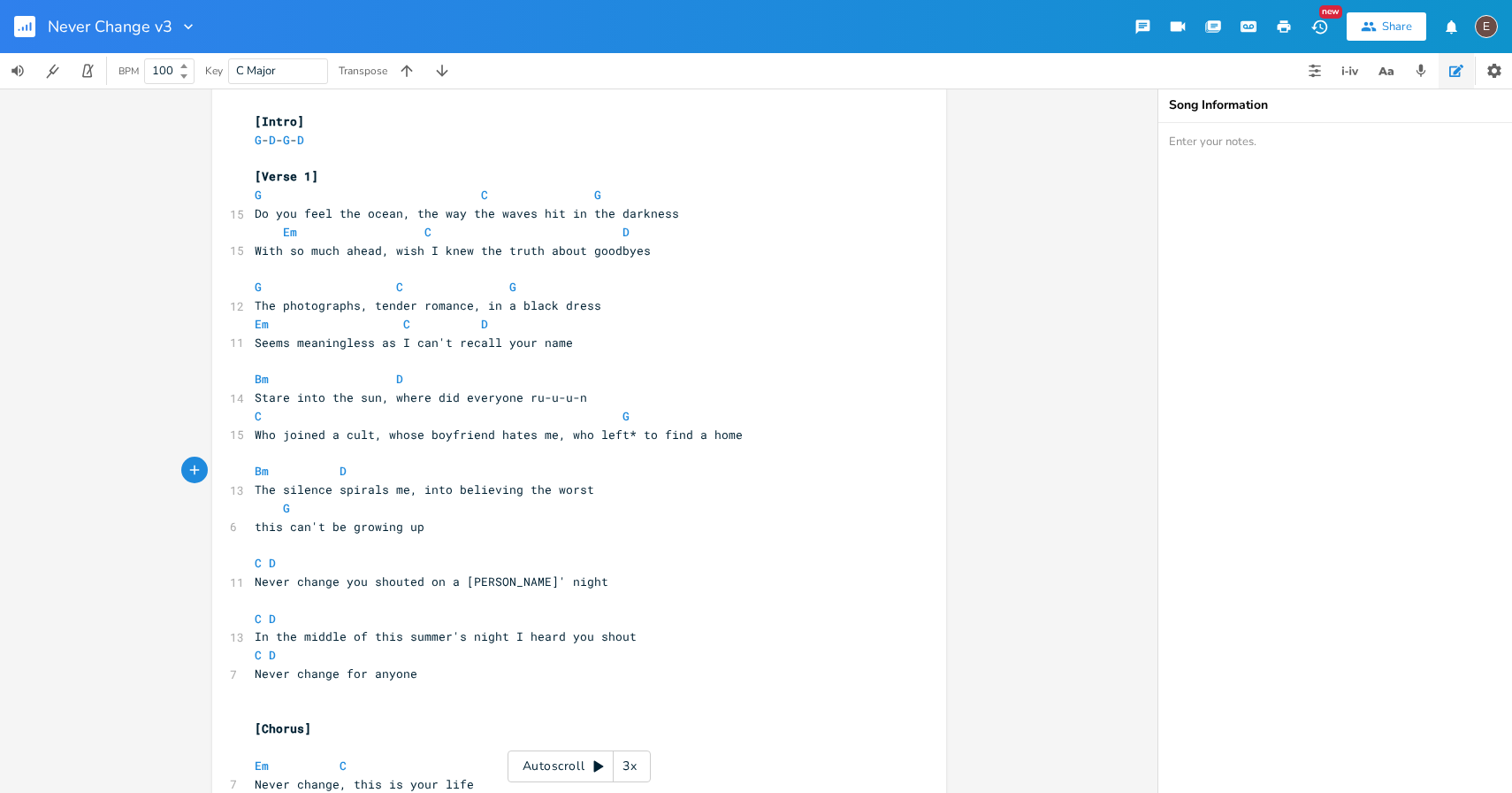
click at [346, 472] on span at bounding box center [356, 471] width 21 height 18
type textarea "E"
type textarea "m"
click at [260, 471] on span "Bm" at bounding box center [262, 471] width 14 height 17
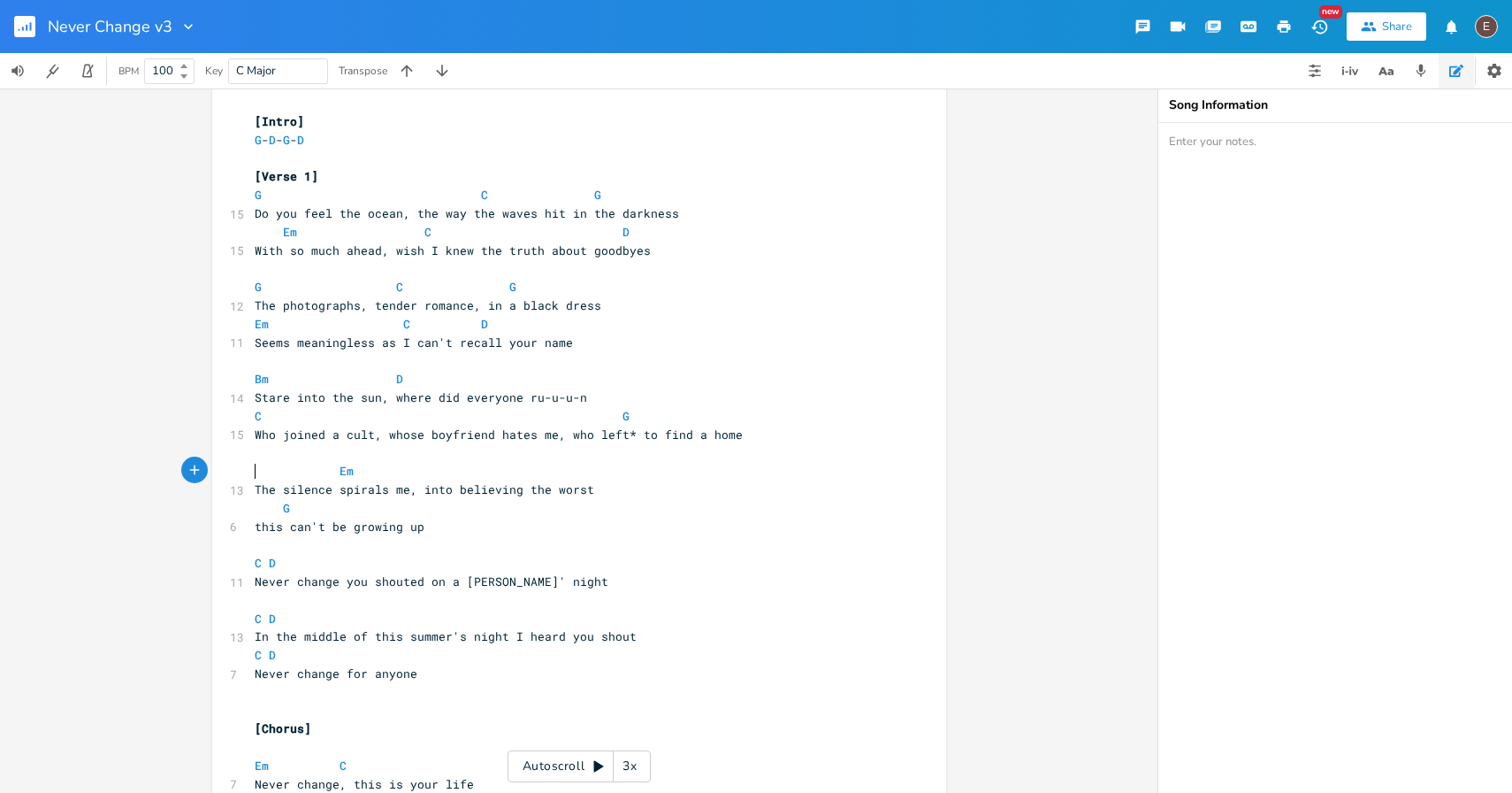
type textarea "Em"
click at [354, 470] on span at bounding box center [360, 471] width 14 height 18
type textarea "Bm"
type textarea "G"
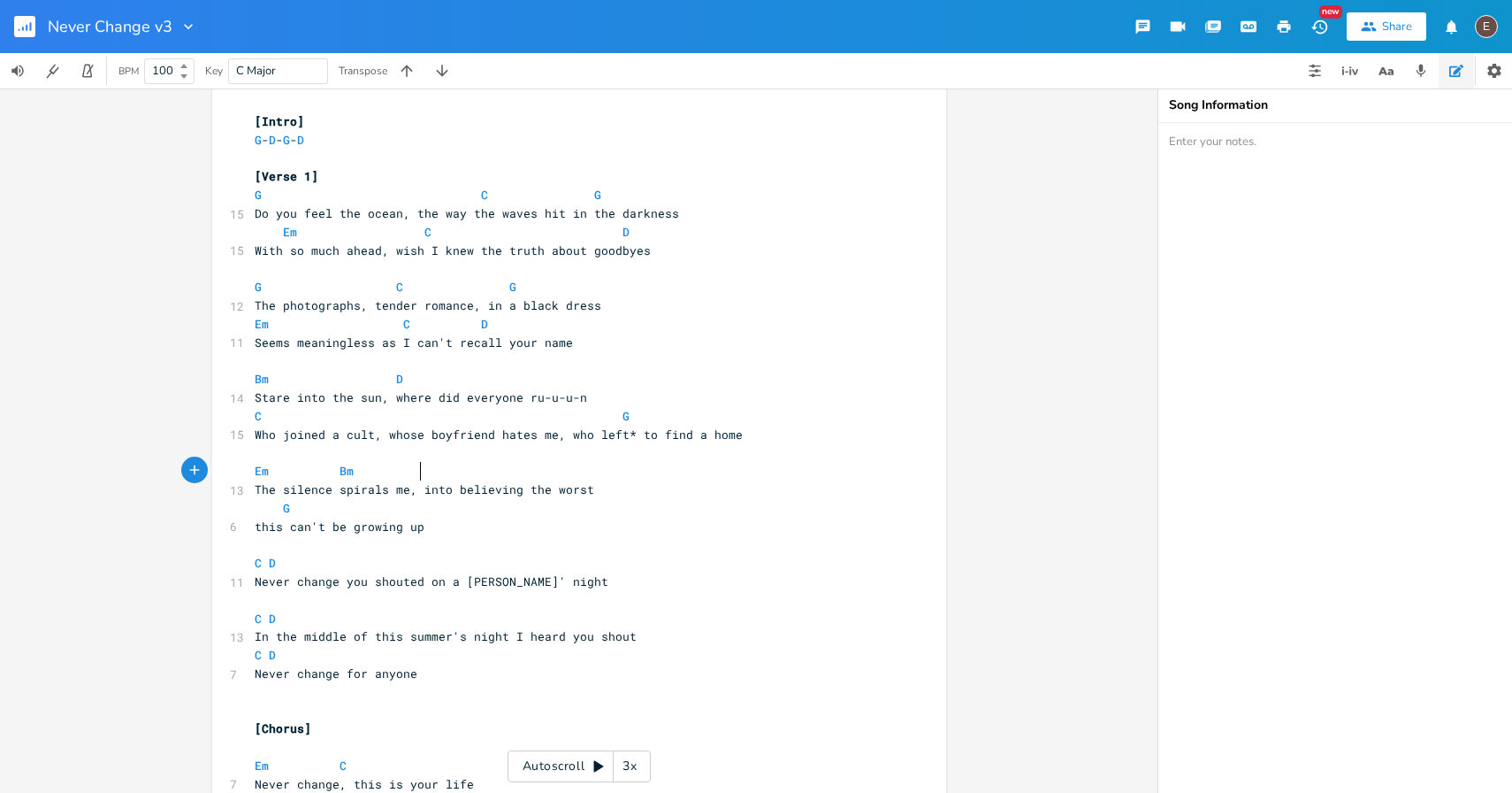
scroll to position [0, 9]
type textarea "C"
click at [325, 512] on pre "G" at bounding box center [570, 508] width 638 height 18
type textarea "D"
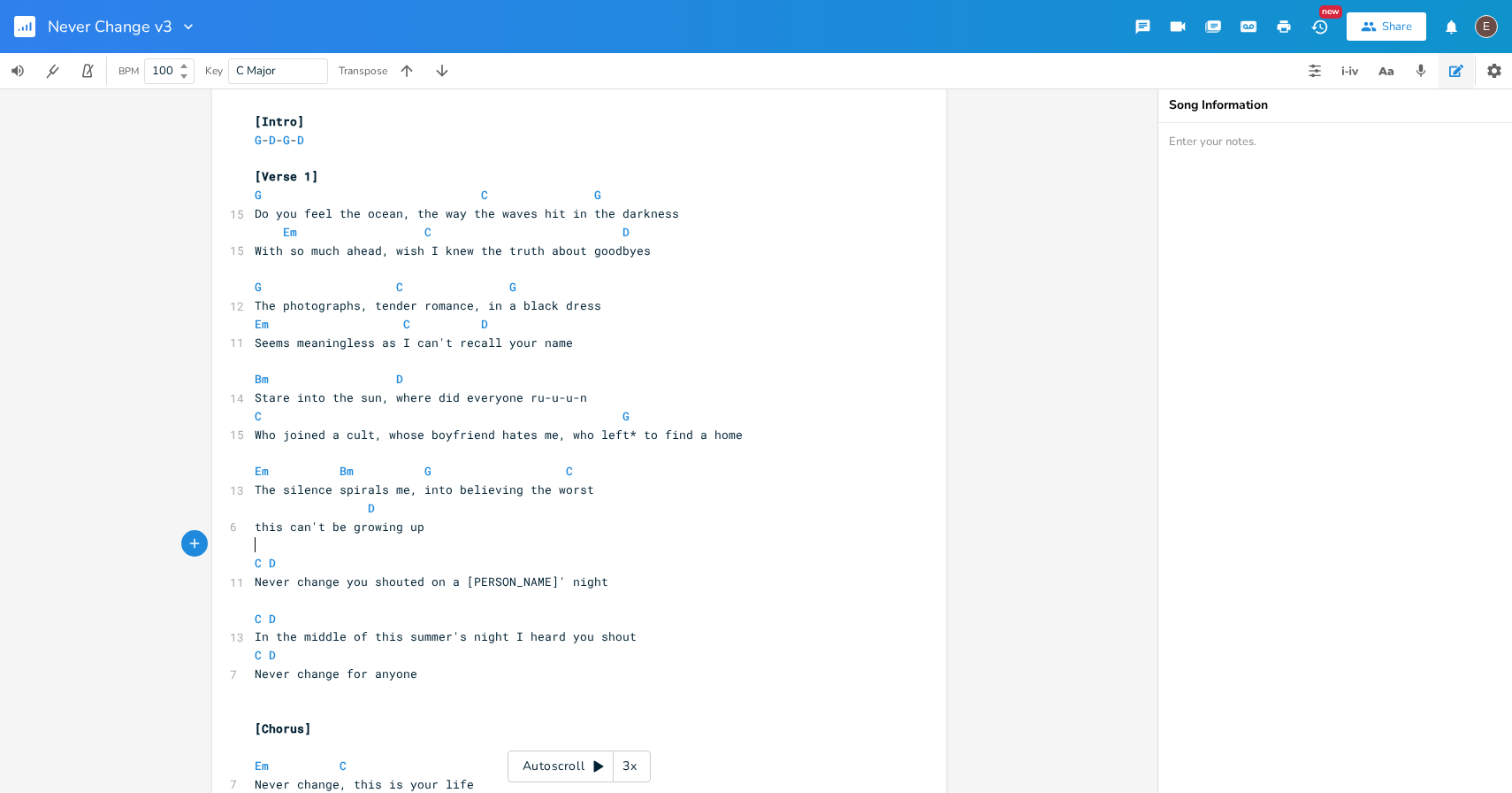
click at [458, 540] on pre "​" at bounding box center [570, 544] width 638 height 18
click at [397, 375] on pre "Bm D" at bounding box center [570, 379] width 638 height 18
click at [259, 379] on span "Bm" at bounding box center [262, 379] width 14 height 17
type textarea "E"
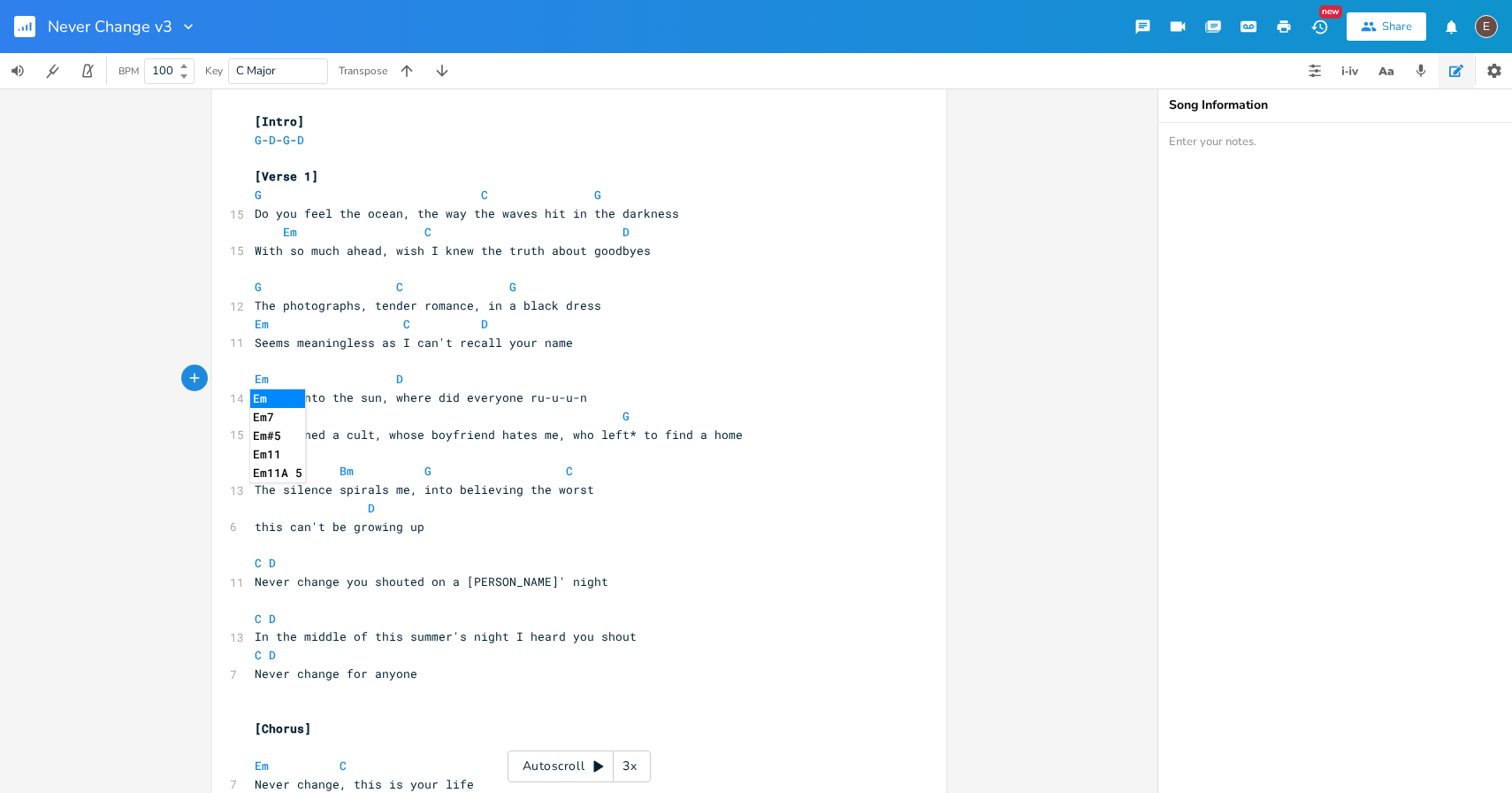
click at [408, 385] on pre "Em D" at bounding box center [570, 379] width 638 height 18
type textarea "Bm"
click at [311, 387] on span at bounding box center [325, 379] width 29 height 18
click at [273, 416] on span at bounding box center [272, 416] width 21 height 18
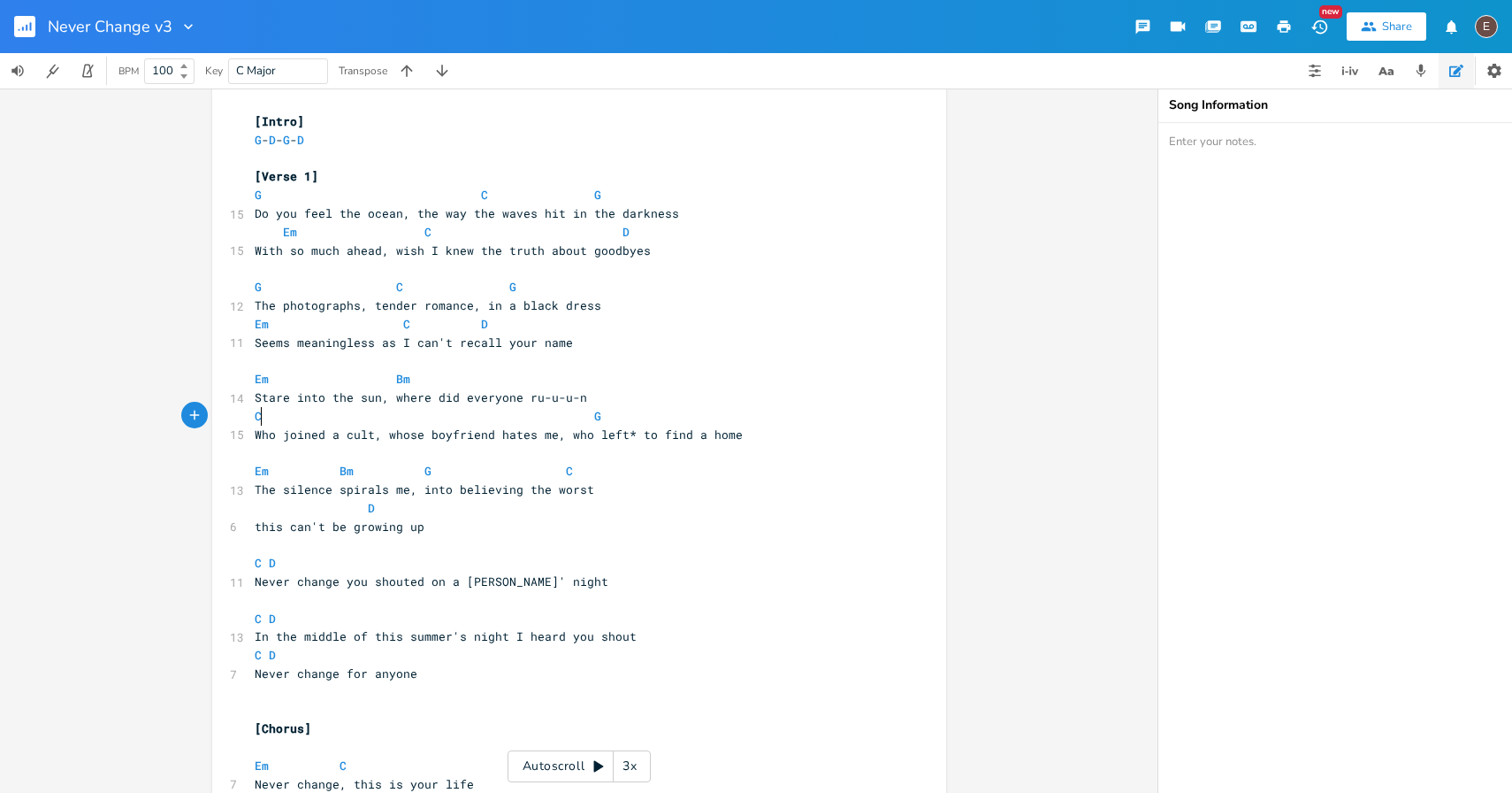
type textarea "G"
type textarea "C"
click at [707, 417] on span at bounding box center [721, 416] width 29 height 18
click at [709, 418] on pre "G C G" at bounding box center [570, 416] width 638 height 18
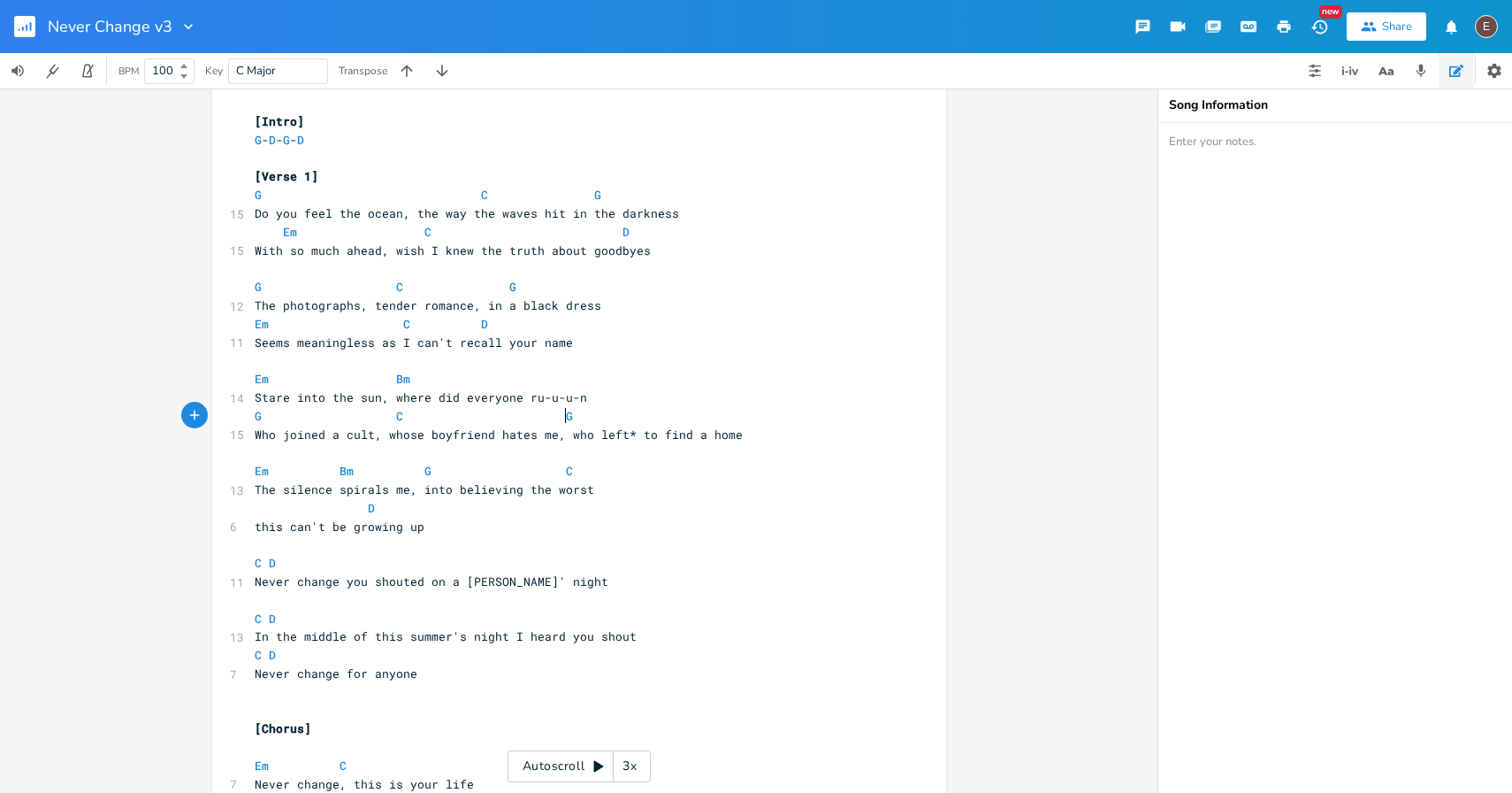
type textarea "D"
click at [698, 401] on pre "Stare into the sun, where did everyone ru-u-u-n" at bounding box center [570, 398] width 638 height 18
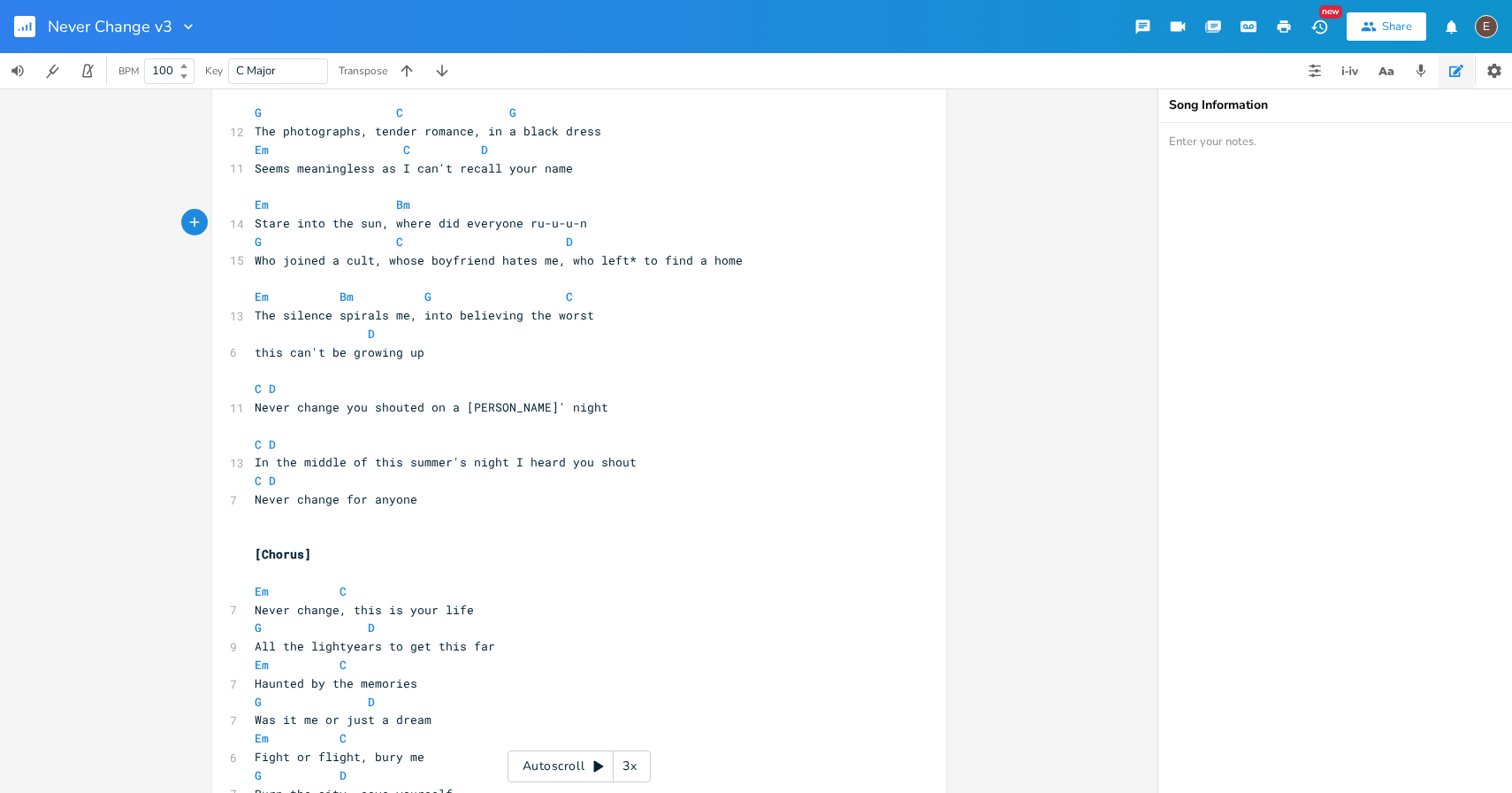
scroll to position [0, 0]
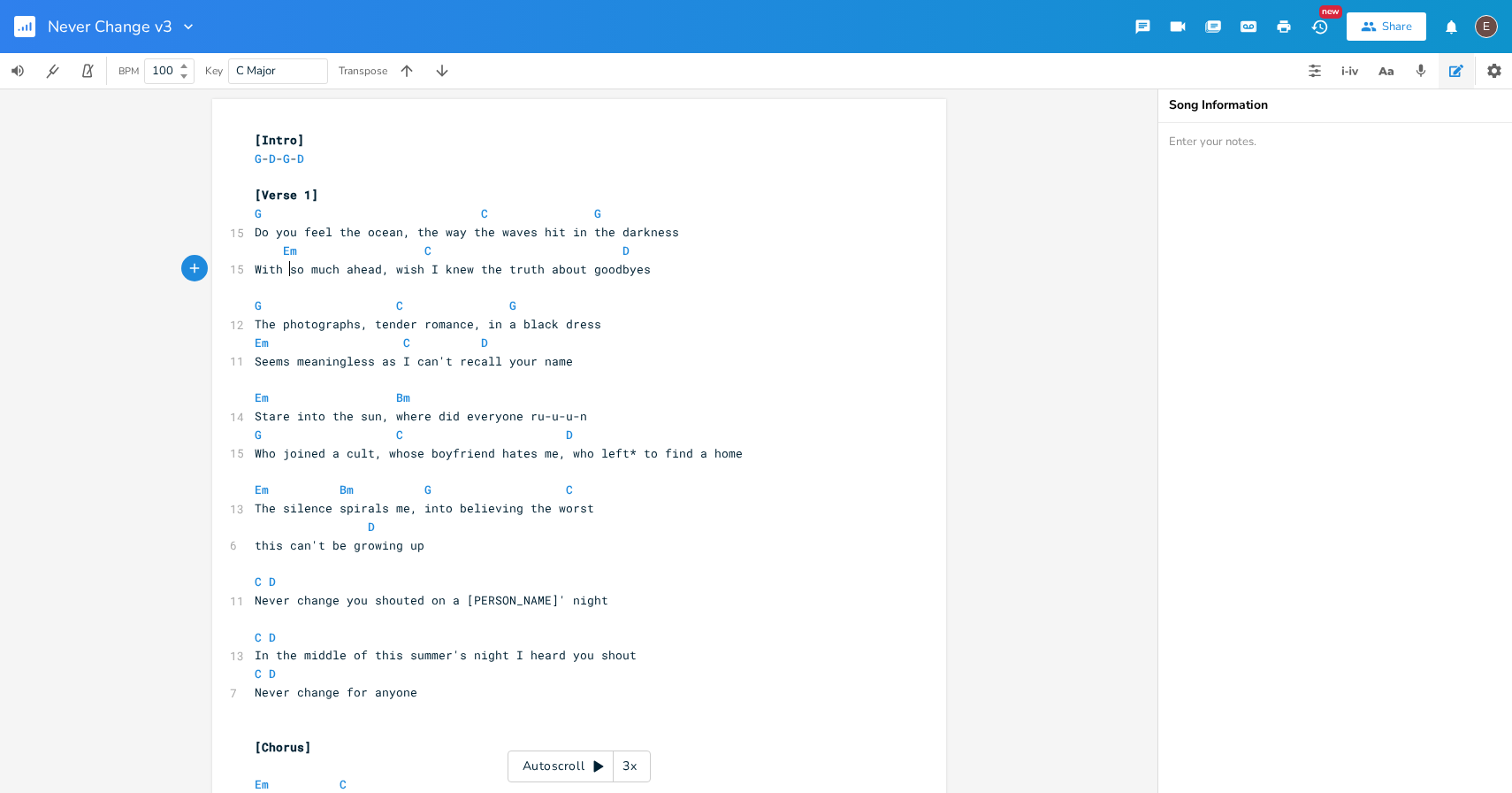
click at [286, 270] on span "With so much ahead, wish I knew the truth about goodbyes" at bounding box center [453, 268] width 396 height 16
click at [257, 275] on span "With so much ahead, wish I knew the truth about goodbyes" at bounding box center [453, 268] width 396 height 16
type textarea "Our life had"
type textarea "s"
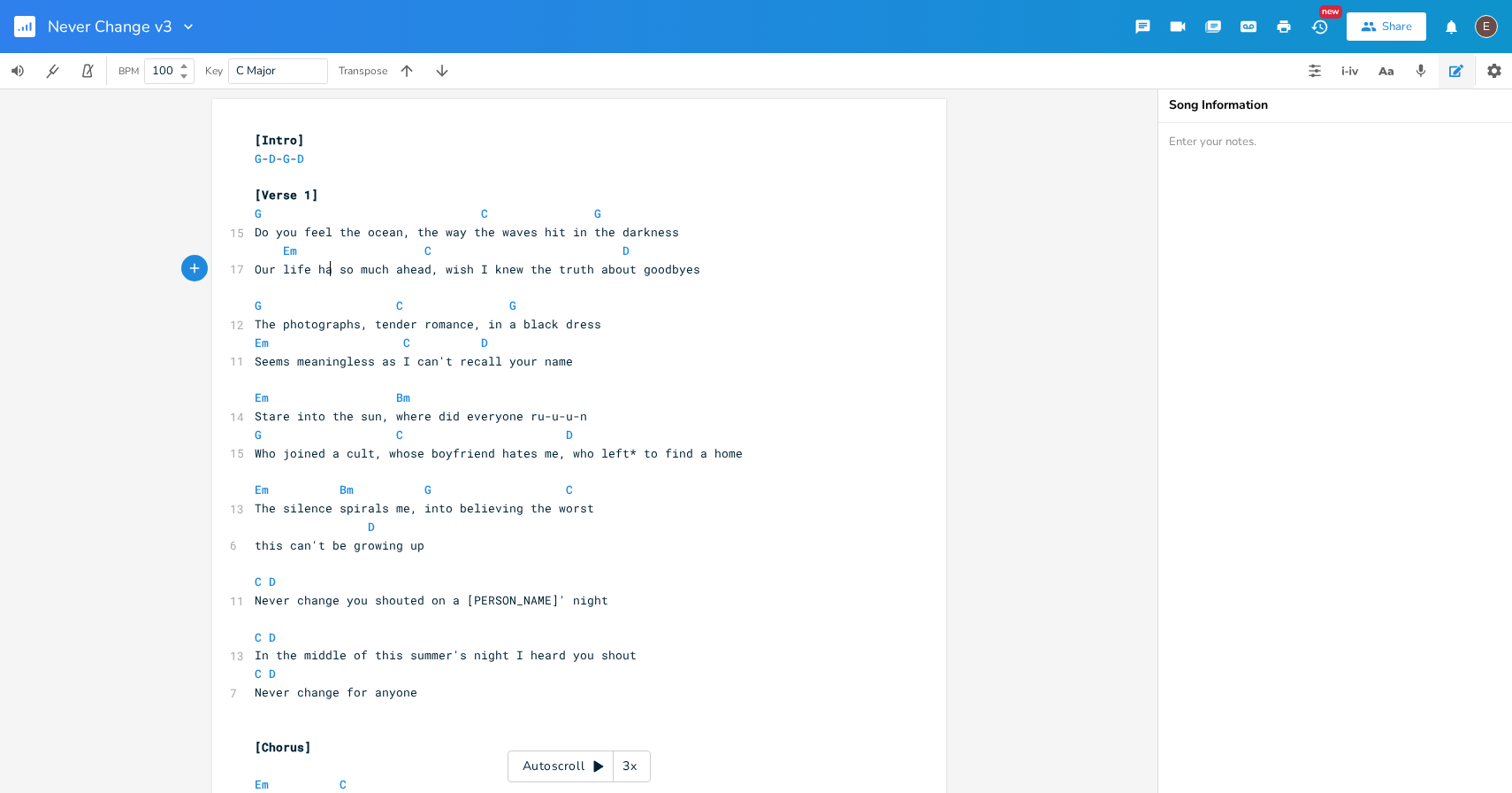
scroll to position [0, 6]
click at [442, 263] on span "Our life has so much ahead, wish I knew the truth about goodbyes" at bounding box center [482, 268] width 453 height 16
type textarea "enough times to tell"
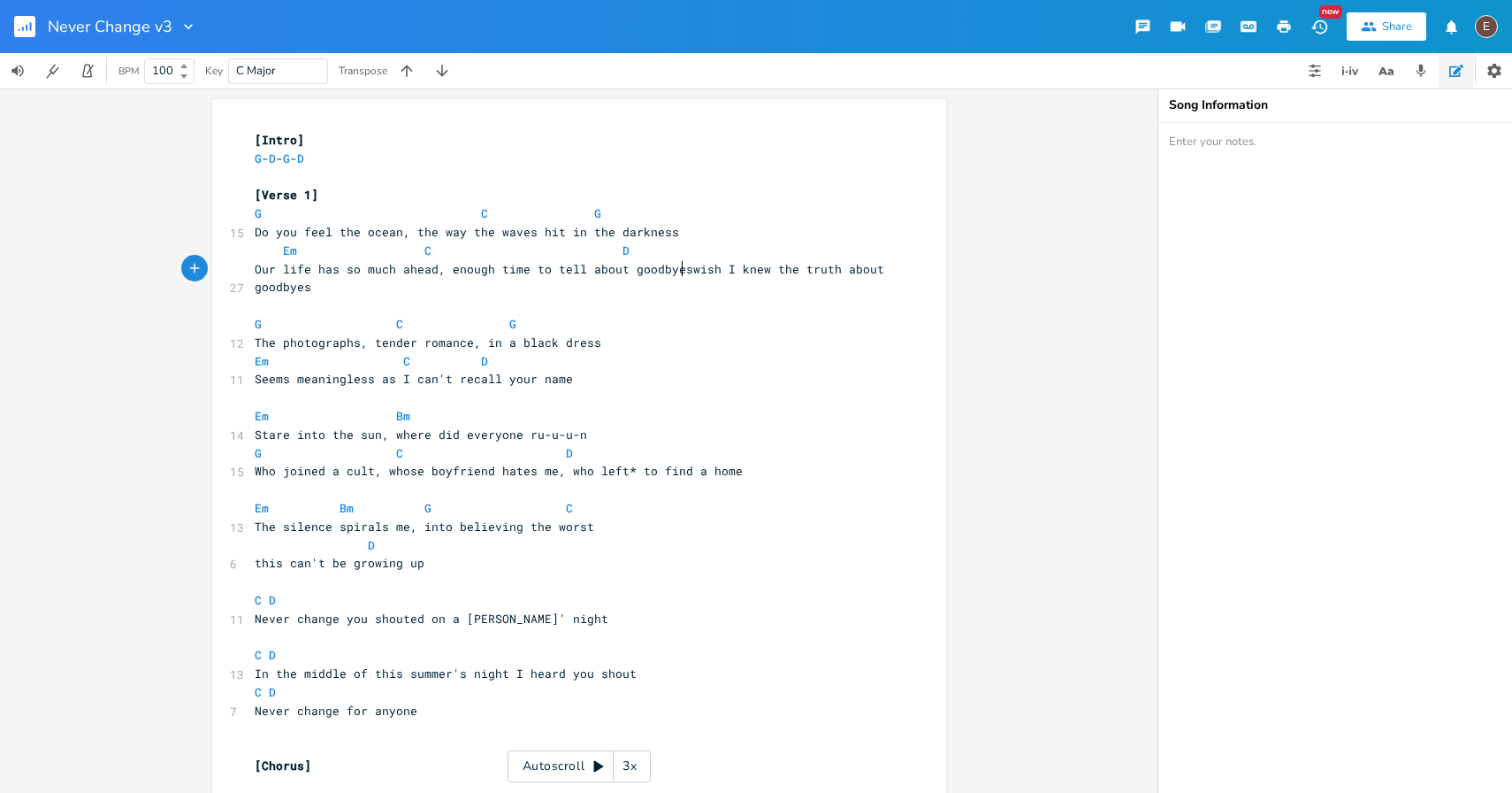
type textarea "e to tell about goodbyes"
type textarea "wish I knew the truth about goodbyes"
drag, startPoint x: 707, startPoint y: 286, endPoint x: 682, endPoint y: 272, distance: 28.7
click at [682, 272] on pre "Our life has so much ahead, enough time to tell about goodbyes wish I knew the …" at bounding box center [570, 278] width 638 height 37
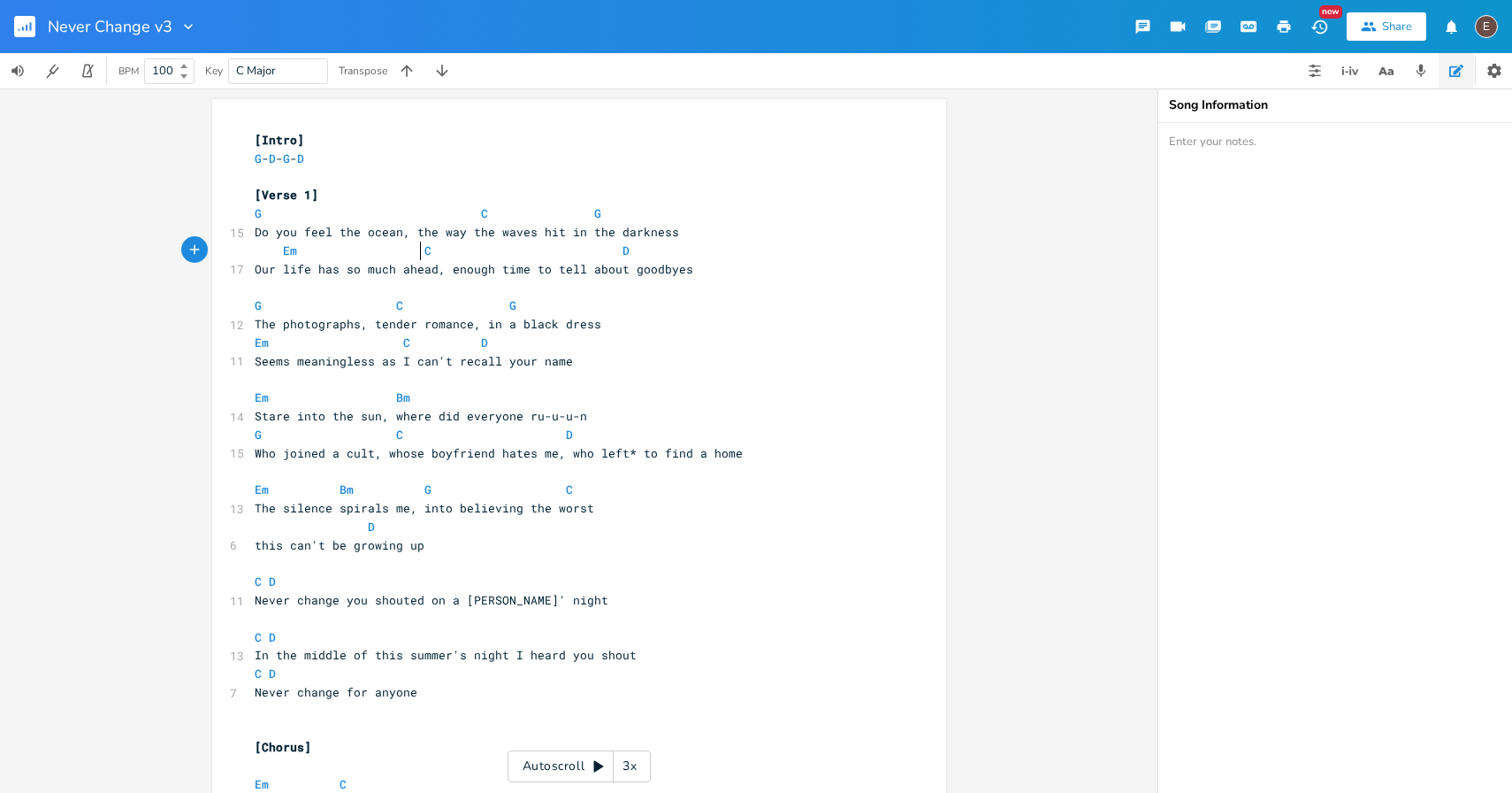
click at [413, 249] on span at bounding box center [410, 251] width 29 height 18
click at [483, 323] on span "The photographs, tender romance, in a black dress" at bounding box center [428, 323] width 346 height 16
type textarea "wearing"
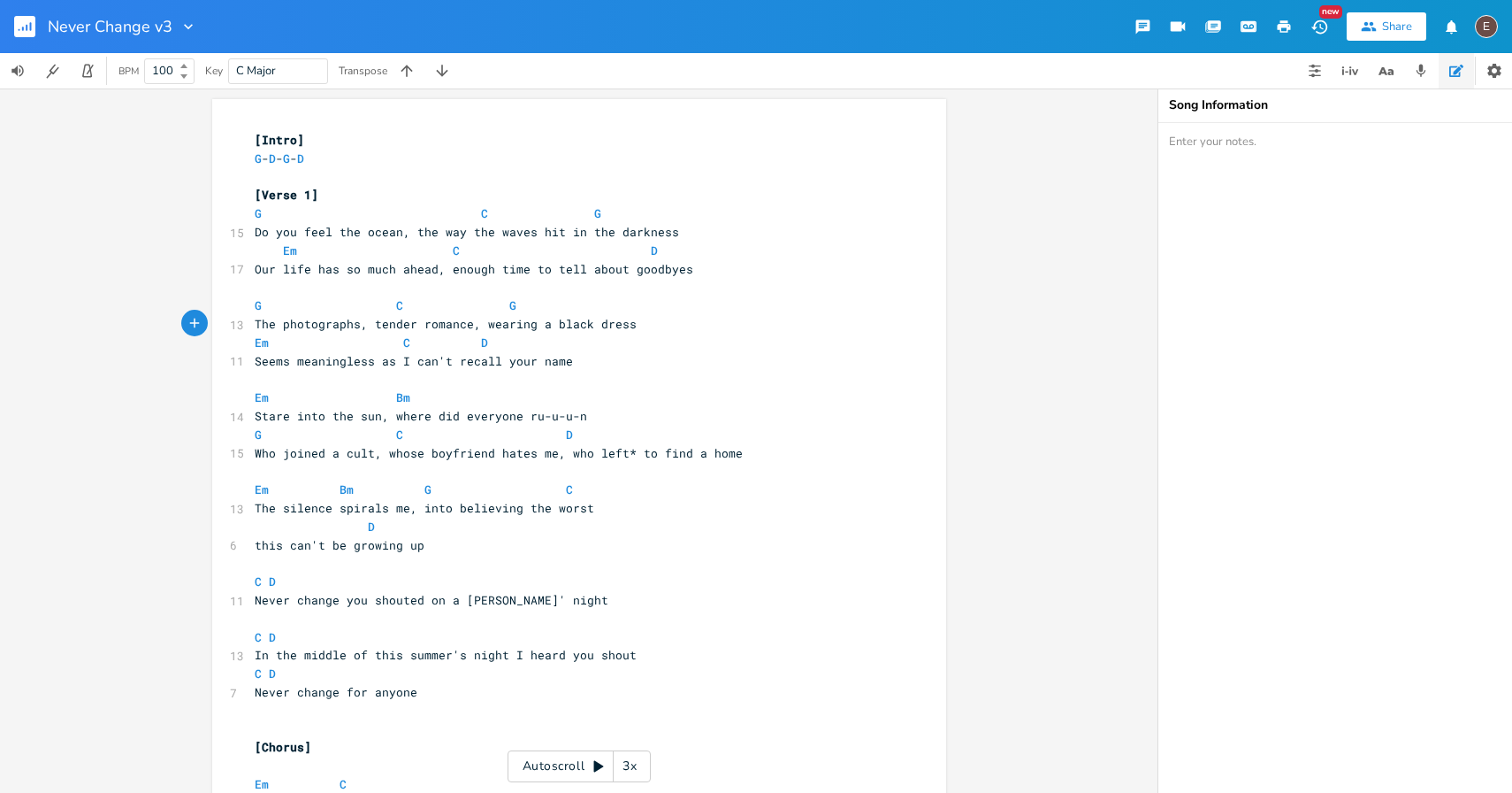
click at [600, 346] on pre "Em C D" at bounding box center [570, 343] width 638 height 18
click at [255, 360] on span "Seems meaningless as I can't recall your name" at bounding box center [414, 360] width 319 height 16
type textarea "It"
type textarea "s"
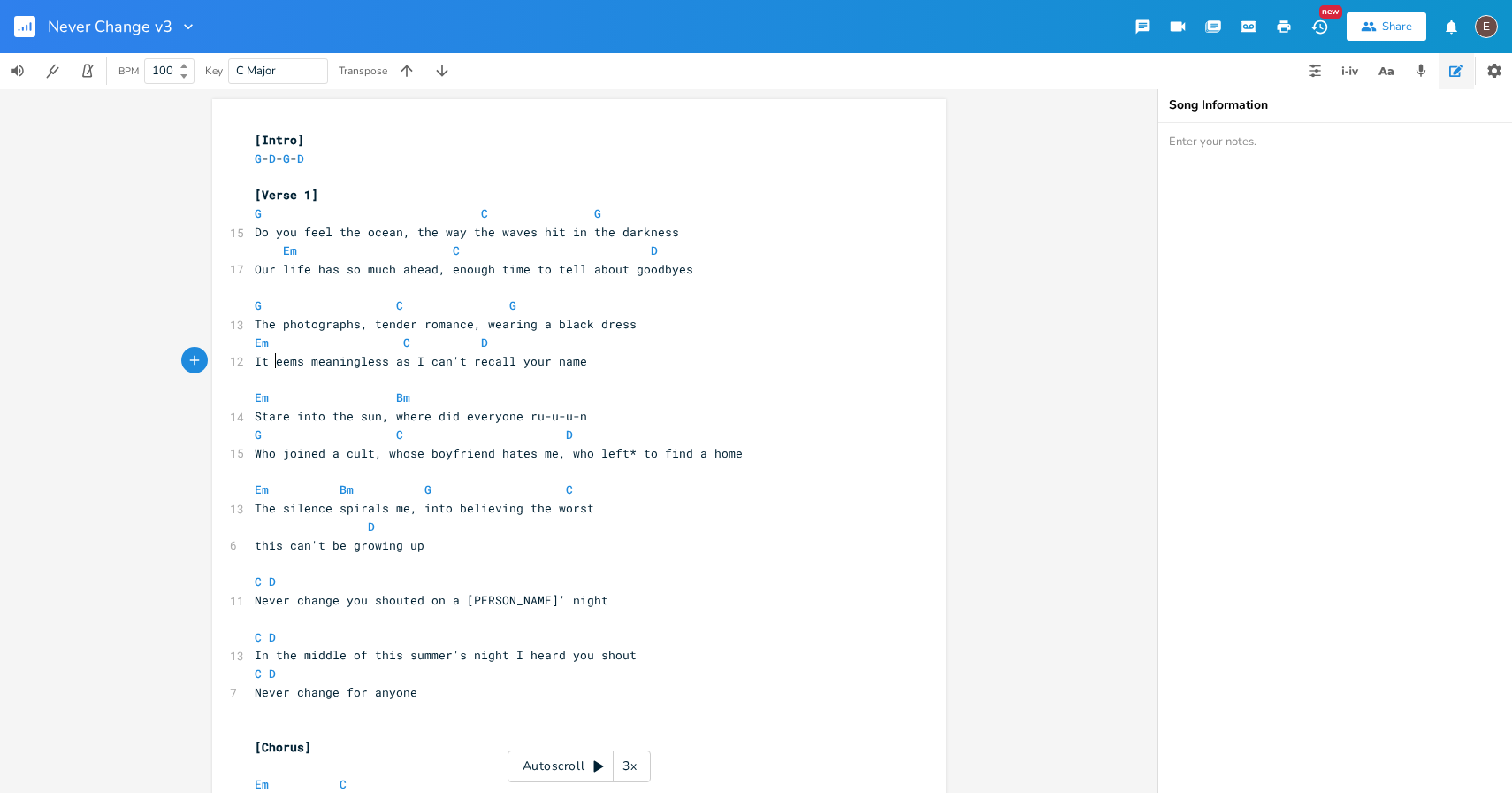
scroll to position [0, 6]
click at [372, 348] on span at bounding box center [382, 343] width 29 height 18
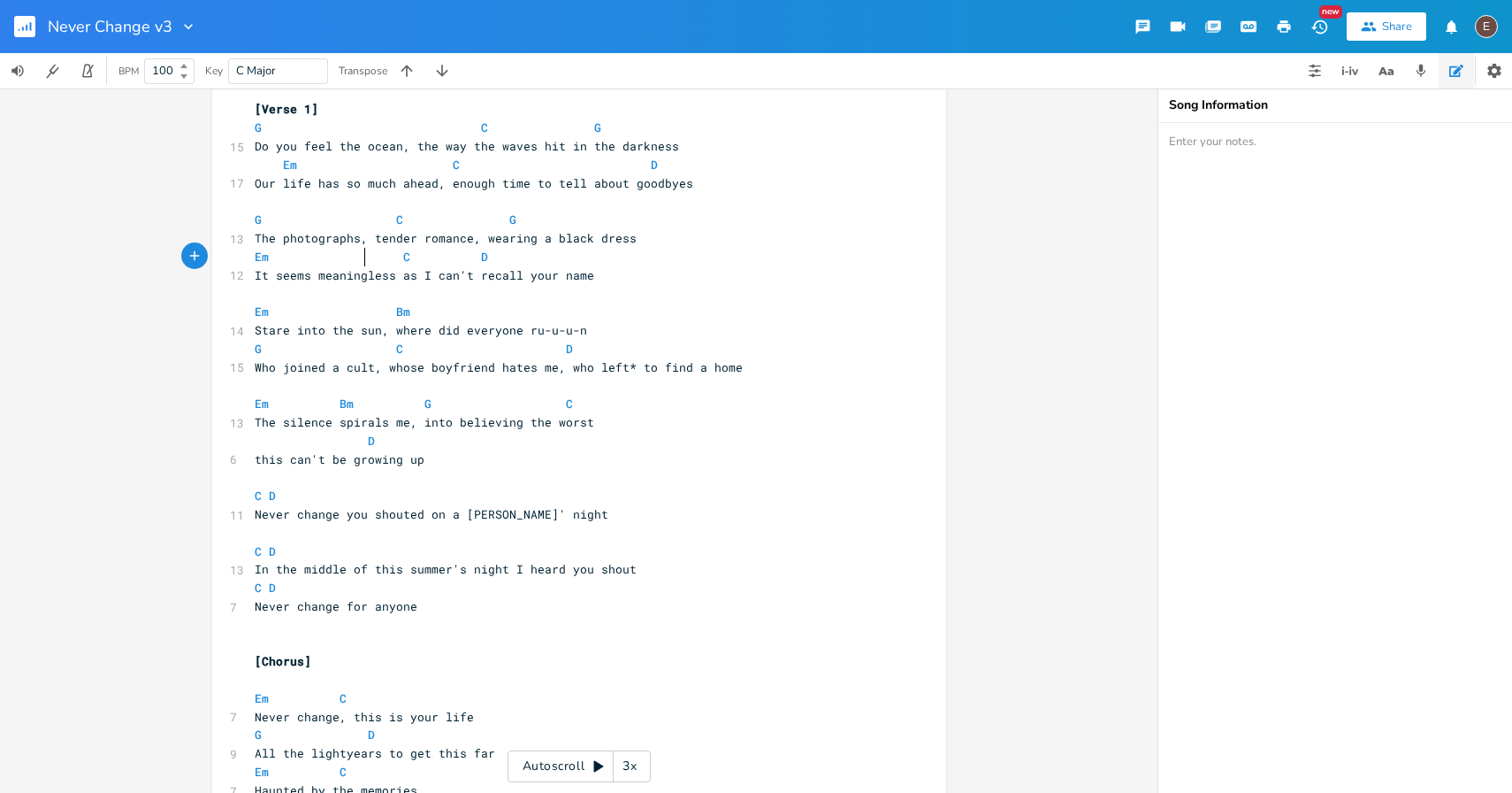
scroll to position [87, 0]
drag, startPoint x: 404, startPoint y: 351, endPoint x: 246, endPoint y: 355, distance: 158.1
click at [251, 354] on pre "G C D" at bounding box center [570, 347] width 638 height 18
type textarea "C"
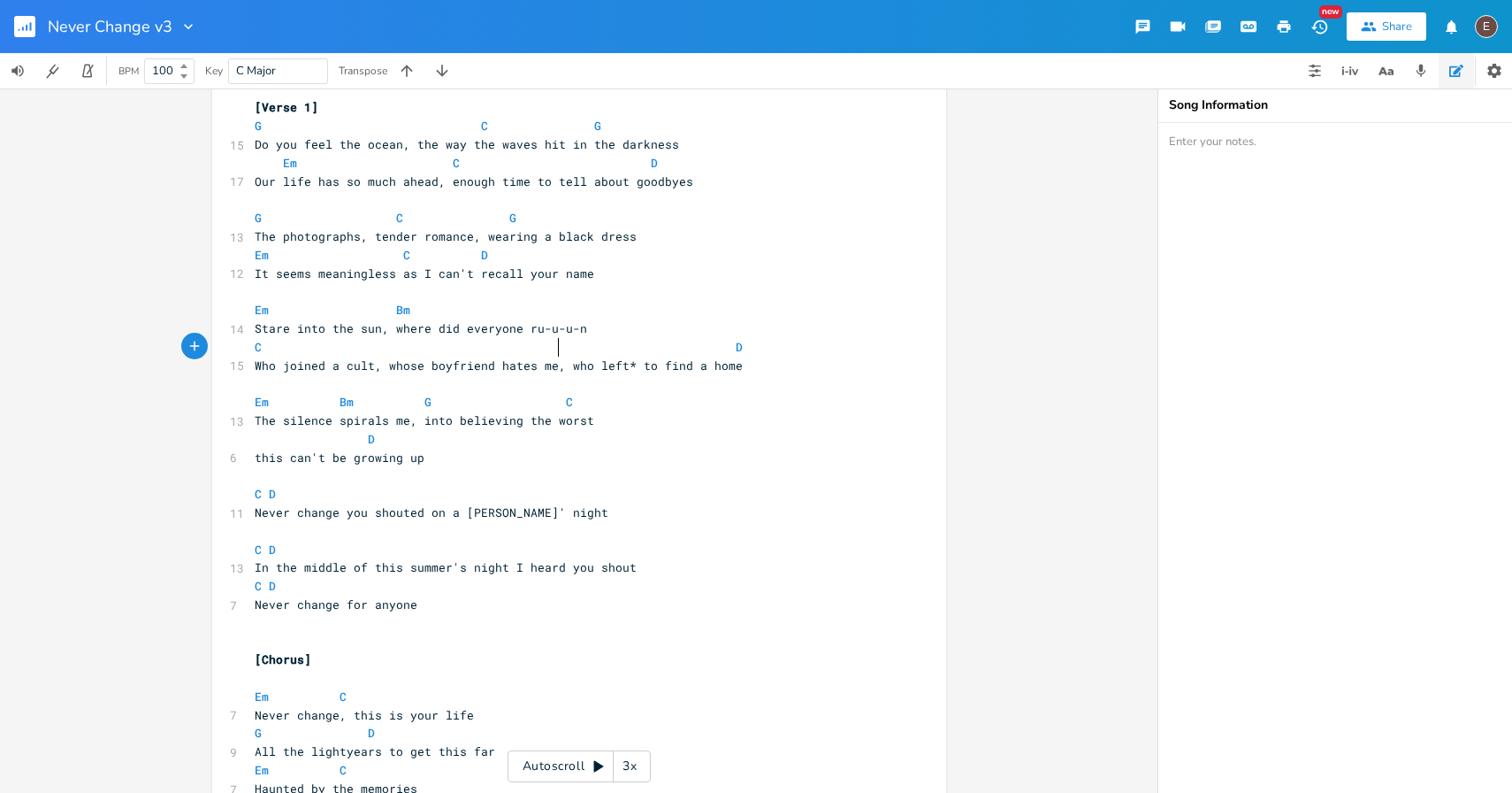
type textarea "G"
click at [711, 347] on span at bounding box center [721, 347] width 29 height 18
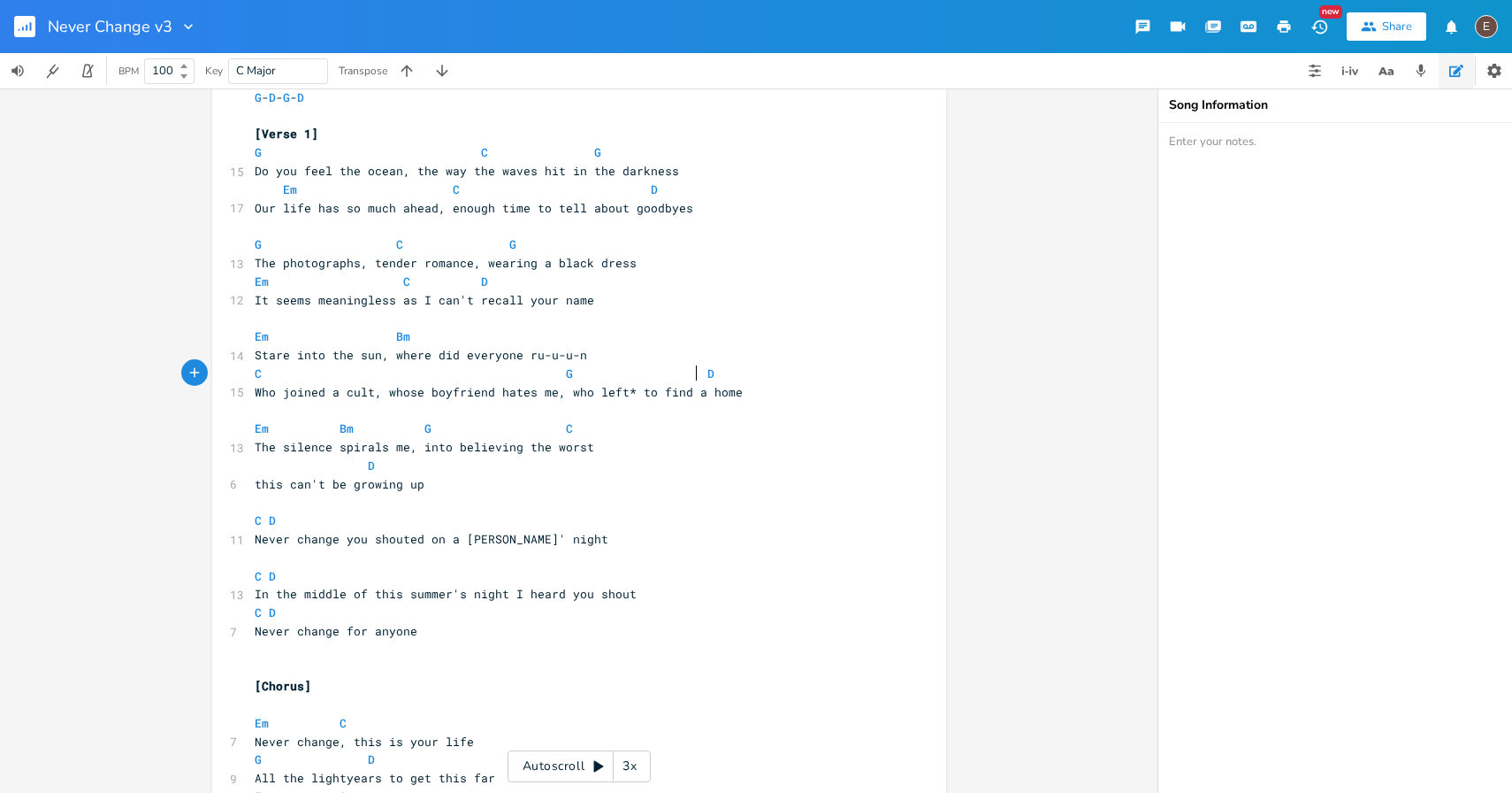
scroll to position [0, 0]
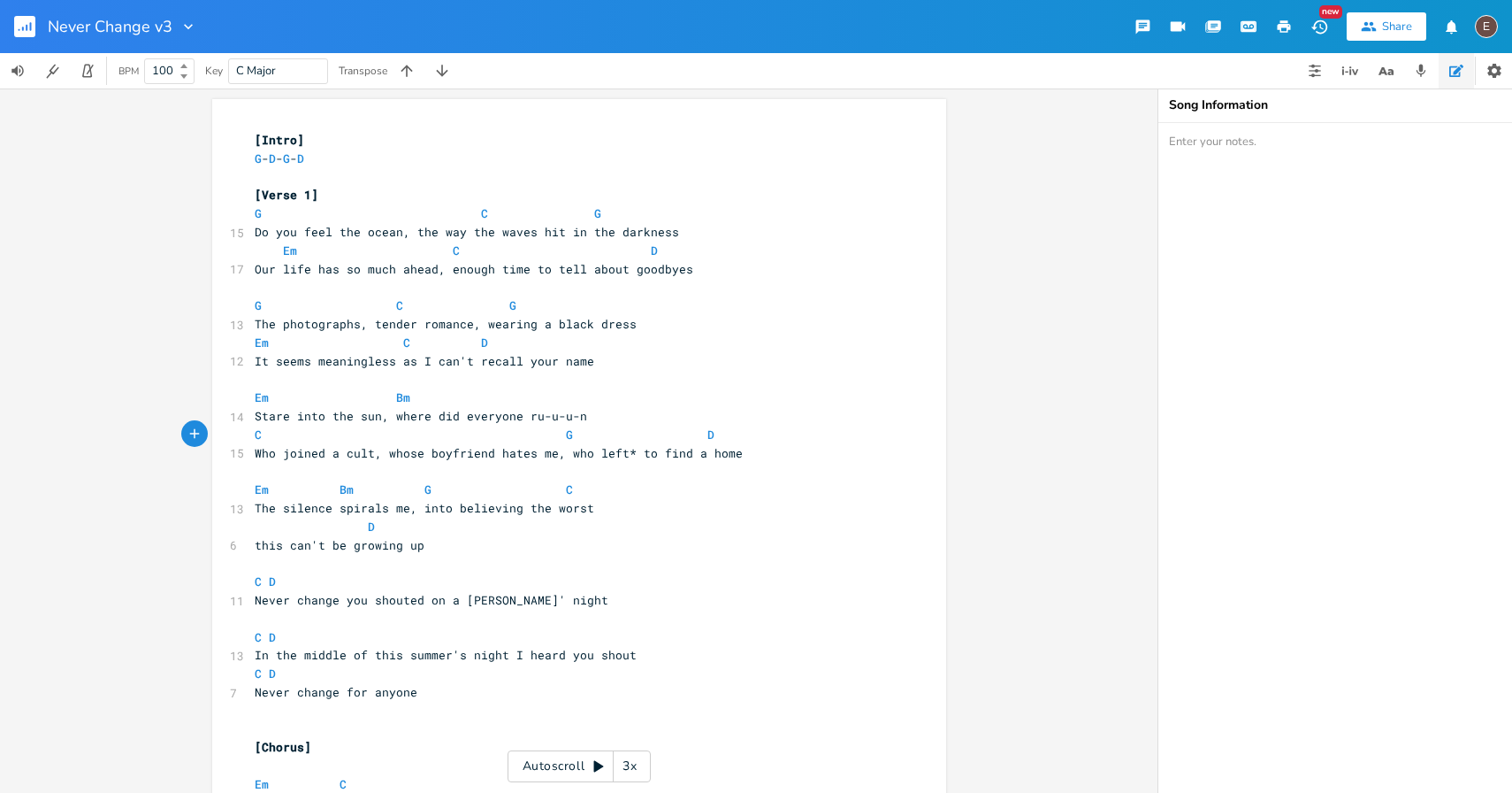
click at [698, 264] on pre "Our life has so much ahead, enough time to tell about goodbyes" at bounding box center [570, 269] width 638 height 18
click at [699, 233] on pre "Do you feel the ocean, the way the waves hit in the darkness" at bounding box center [570, 232] width 638 height 18
click at [452, 270] on span "Our life has so much ahead, enough time to tell about goodbyes" at bounding box center [474, 268] width 438 height 16
type textarea "enough"
click at [452, 270] on span "Our life has so much ahead, enough time to tell about goodbyes" at bounding box center [474, 268] width 438 height 16
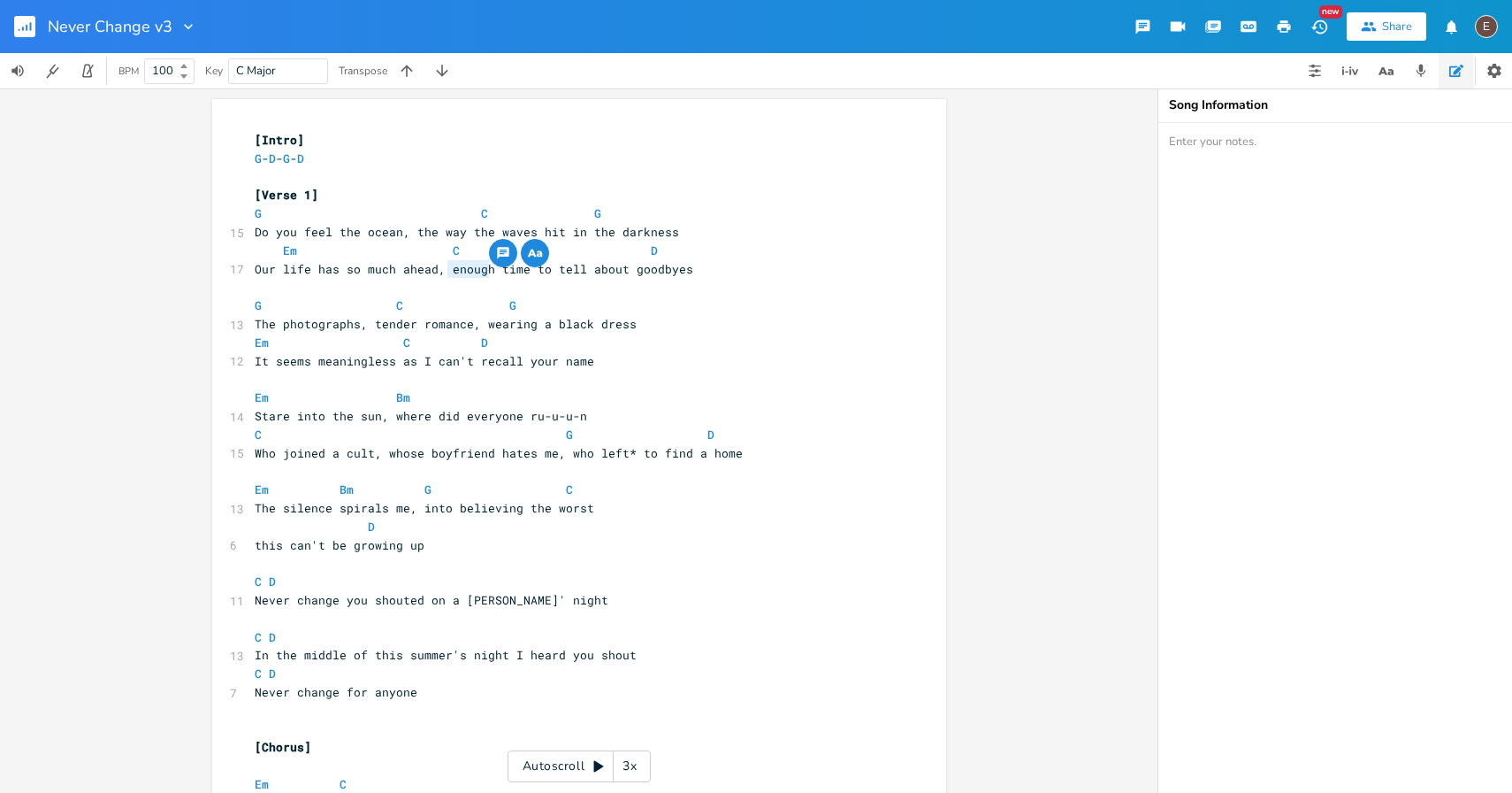
click at [610, 308] on pre "G C G" at bounding box center [570, 306] width 638 height 18
click at [644, 268] on span "Our life has so much ahead, enough time to tell about goodbyes" at bounding box center [474, 268] width 438 height 16
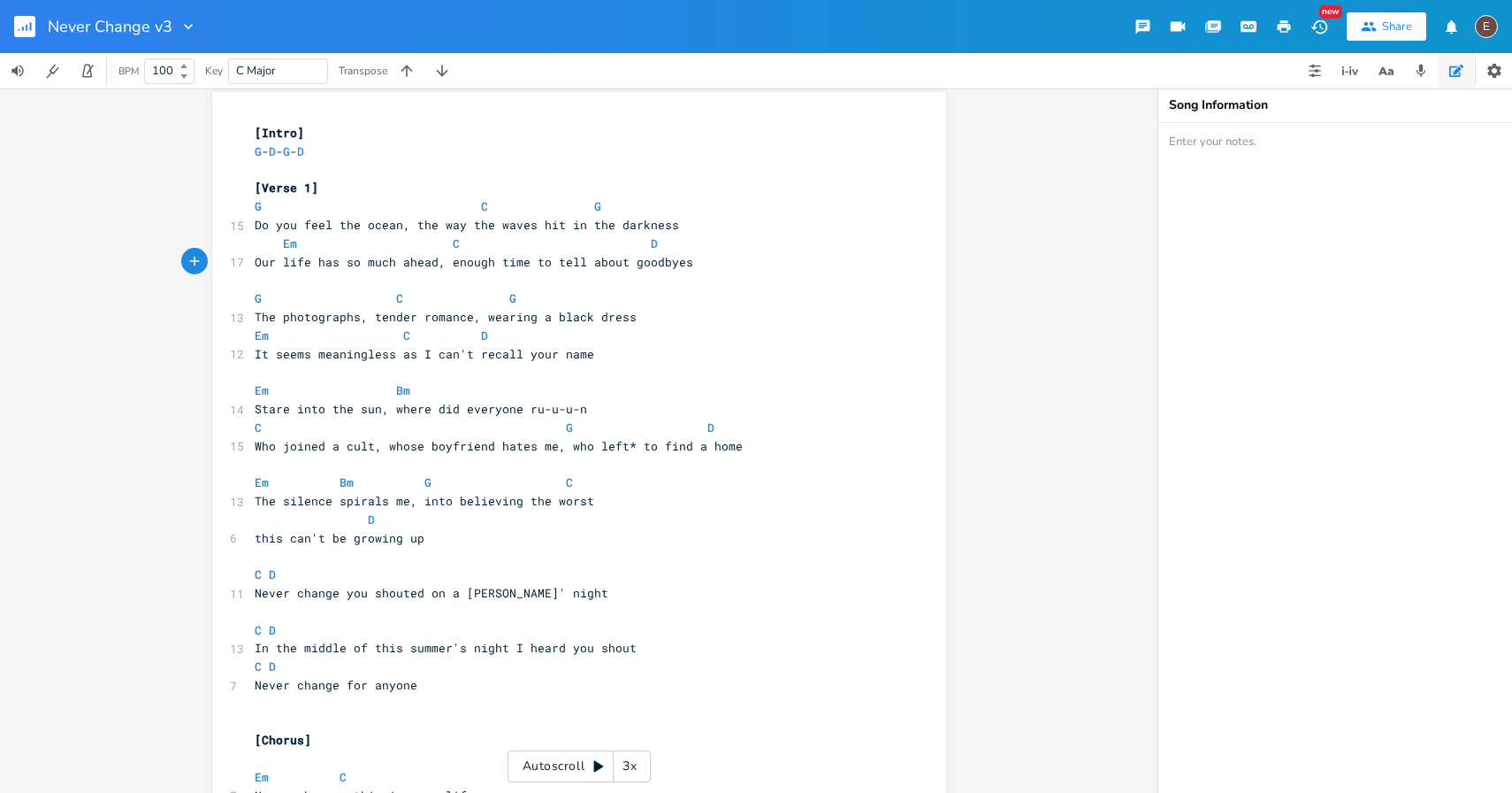
scroll to position [11, 0]
click at [725, 251] on pre "Our life has so much ahead, enough time to tell about goodbyes" at bounding box center [570, 259] width 638 height 18
